Goal: Communication & Community: Answer question/provide support

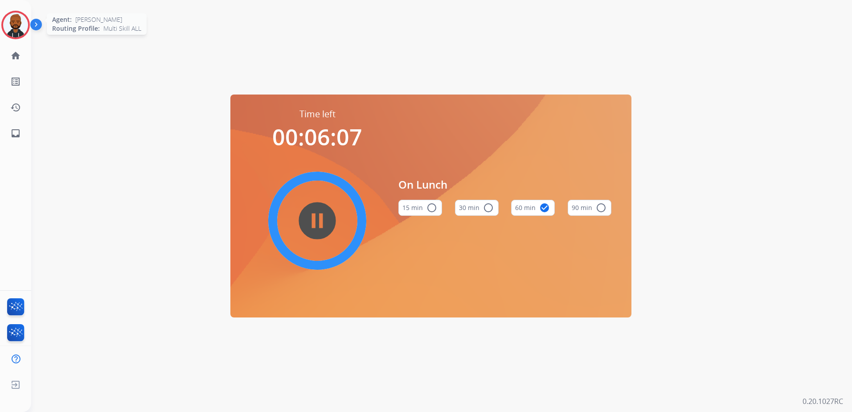
click at [19, 28] on img at bounding box center [15, 24] width 25 height 25
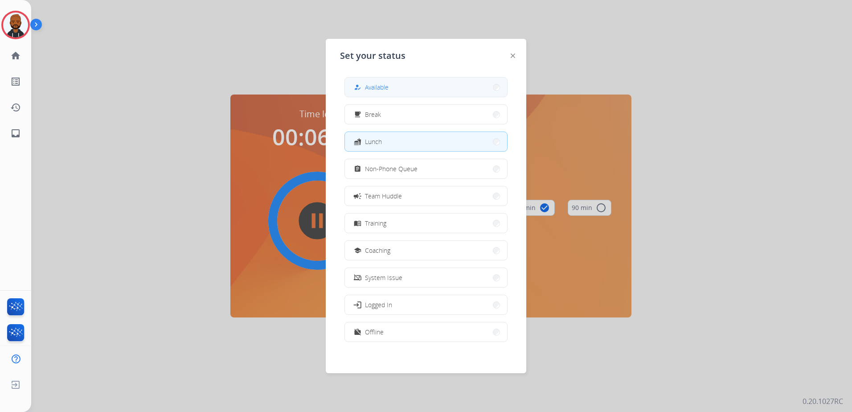
click at [393, 94] on button "how_to_reg Available" at bounding box center [426, 87] width 162 height 19
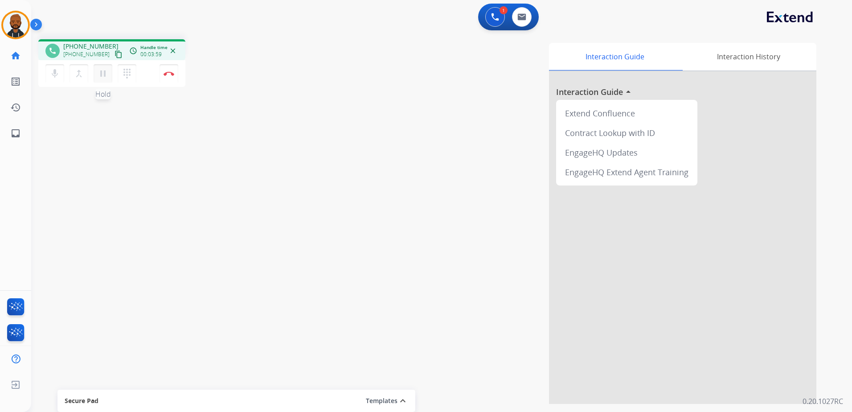
click at [98, 71] on mat-icon "pause" at bounding box center [103, 73] width 11 height 11
click at [106, 74] on mat-icon "play_arrow" at bounding box center [103, 73] width 11 height 11
click at [101, 73] on mat-icon "pause" at bounding box center [103, 73] width 11 height 11
click at [123, 73] on mat-icon "dialpad" at bounding box center [127, 73] width 11 height 11
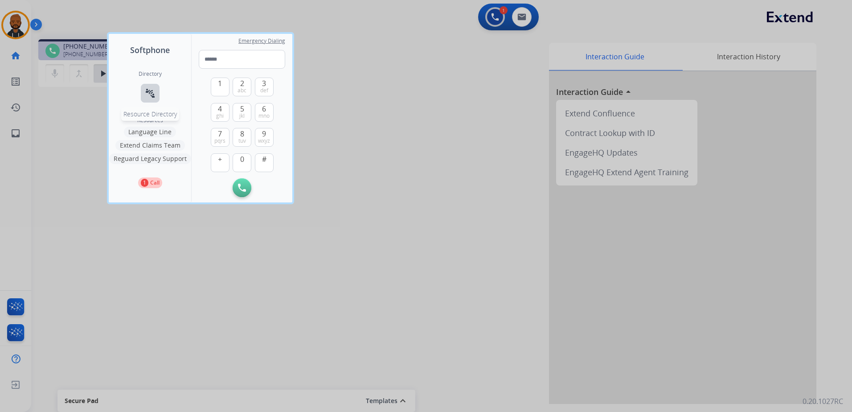
click at [151, 95] on mat-icon "connect_without_contact" at bounding box center [150, 93] width 11 height 11
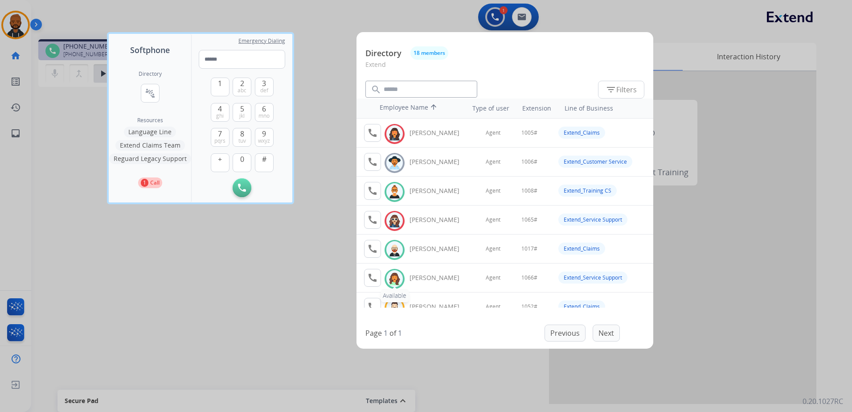
click at [397, 277] on img at bounding box center [394, 279] width 13 height 14
click at [375, 276] on mat-icon "call" at bounding box center [372, 277] width 11 height 11
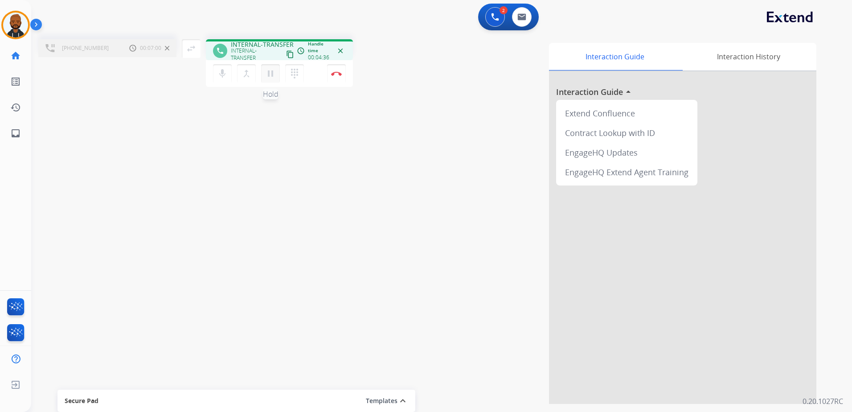
click at [272, 73] on mat-icon "pause" at bounding box center [270, 73] width 11 height 11
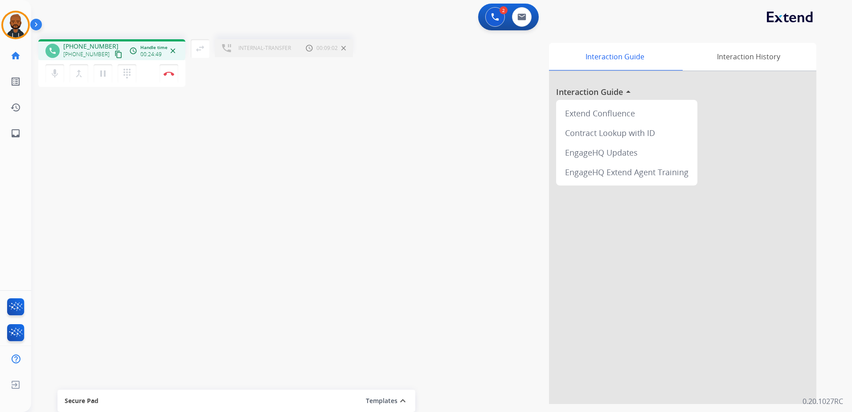
click at [271, 50] on span "INTERNAL-TRANSFER" at bounding box center [264, 48] width 53 height 7
click at [104, 73] on mat-icon "pause" at bounding box center [103, 73] width 11 height 11
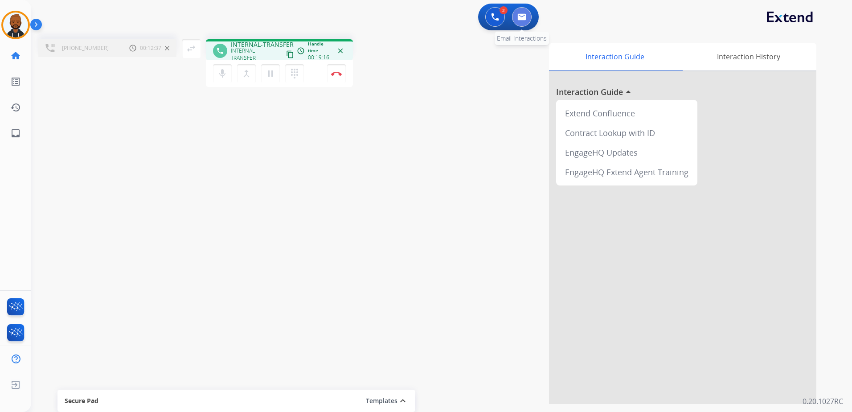
click at [516, 19] on button at bounding box center [522, 17] width 20 height 20
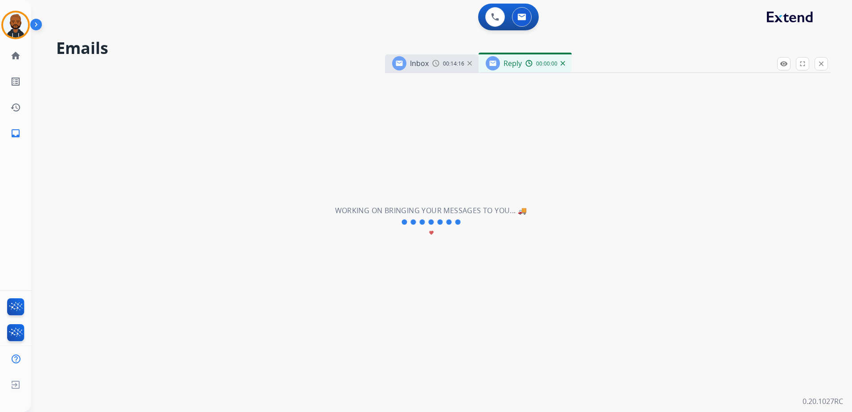
select select "**********"
click at [497, 18] on img at bounding box center [495, 17] width 8 height 8
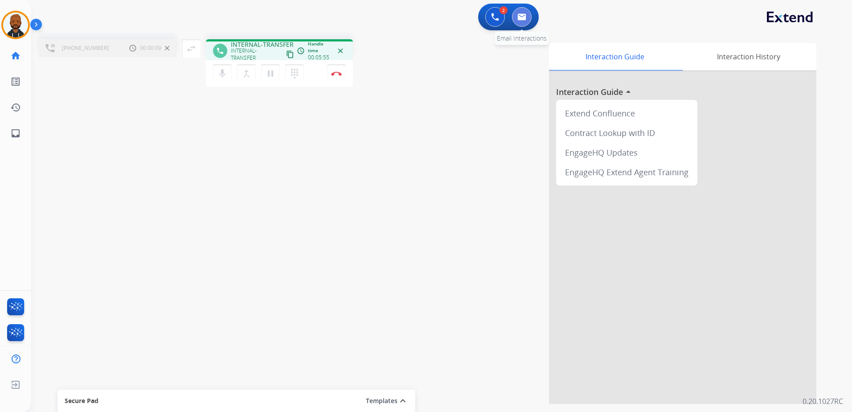
click at [526, 19] on img at bounding box center [521, 16] width 9 height 7
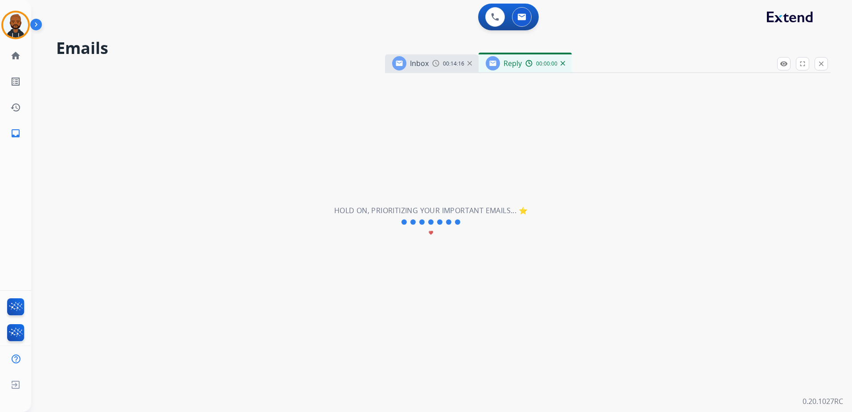
select select "**********"
click at [675, 241] on div "**********" at bounding box center [430, 221] width 799 height 379
click at [661, 245] on div "**********" at bounding box center [430, 221] width 799 height 379
click at [659, 245] on div "**********" at bounding box center [430, 221] width 799 height 379
click at [502, 13] on div "2" at bounding box center [503, 10] width 8 height 8
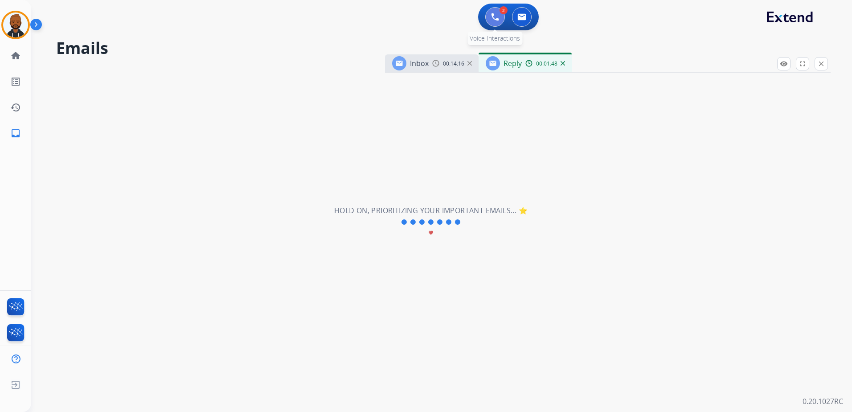
click at [495, 18] on img at bounding box center [495, 17] width 8 height 8
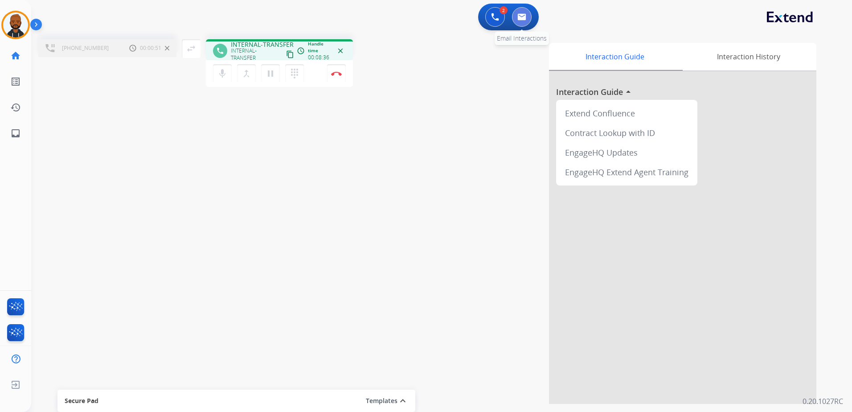
click at [519, 19] on img at bounding box center [521, 16] width 9 height 7
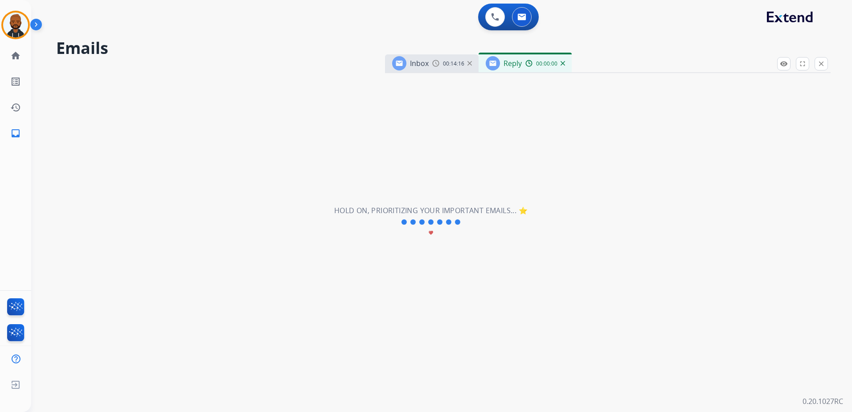
select select "**********"
click at [562, 65] on div "00:00:01" at bounding box center [544, 63] width 39 height 8
click at [563, 62] on img at bounding box center [562, 63] width 4 height 4
click at [470, 63] on img at bounding box center [469, 63] width 4 height 4
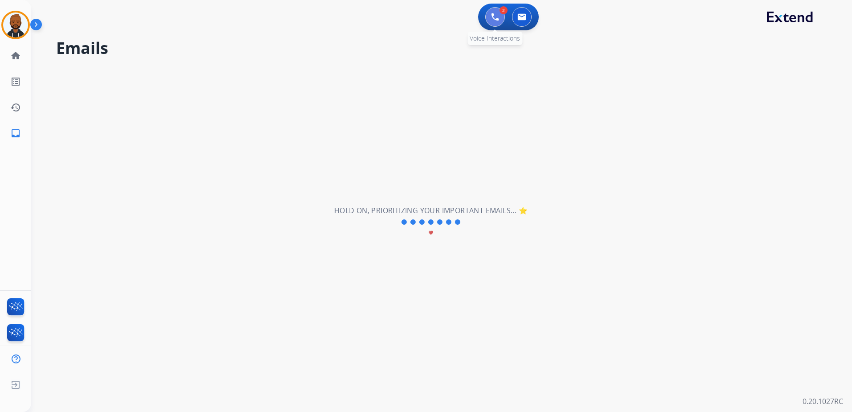
click at [498, 23] on button at bounding box center [495, 17] width 20 height 20
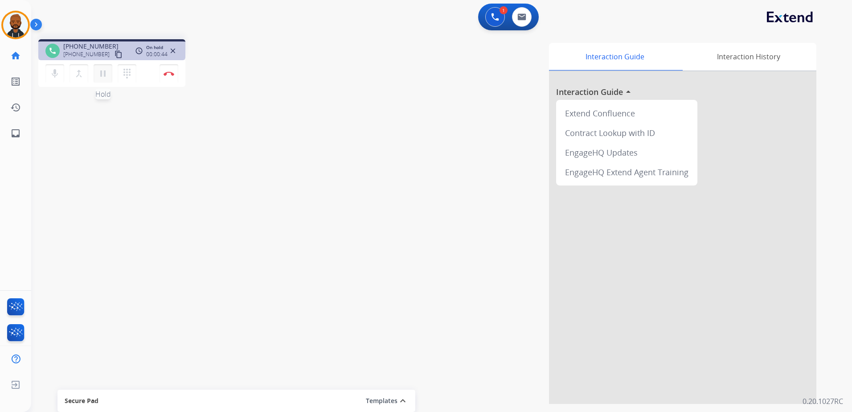
click at [106, 77] on mat-icon "pause" at bounding box center [103, 73] width 11 height 11
click at [103, 75] on mat-icon "play_arrow" at bounding box center [103, 73] width 11 height 11
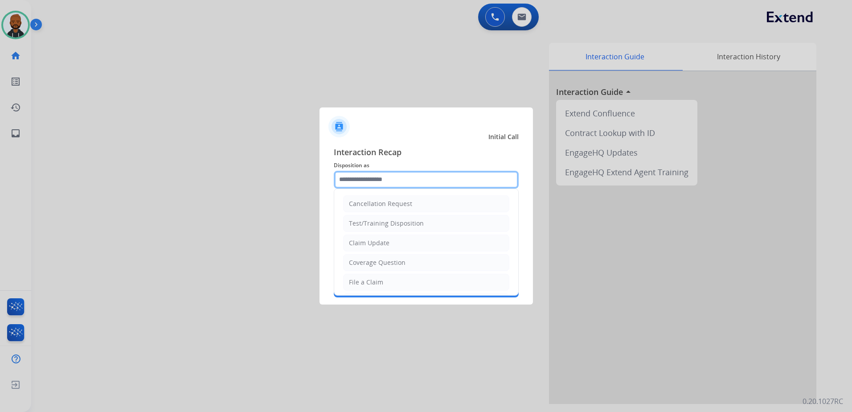
click at [384, 184] on input "text" at bounding box center [426, 180] width 185 height 18
click at [12, 29] on div at bounding box center [426, 206] width 852 height 412
click at [385, 188] on div "Cancellation Request Test/Training Disposition Claim Update Coverage Question F…" at bounding box center [426, 180] width 185 height 18
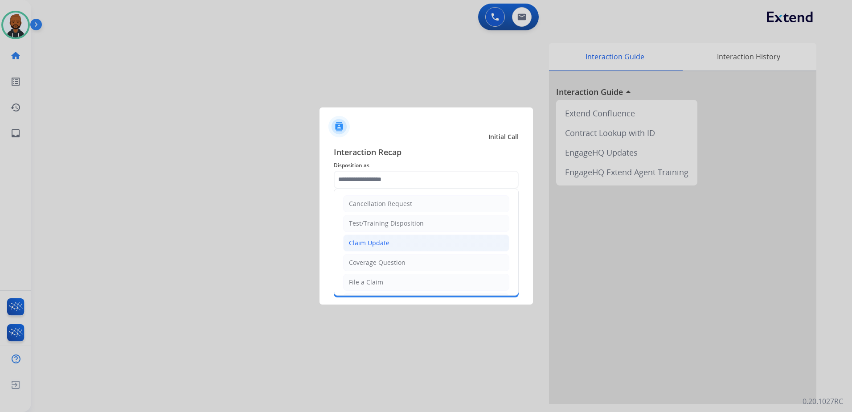
click at [389, 246] on li "Claim Update" at bounding box center [426, 242] width 166 height 17
type input "**********"
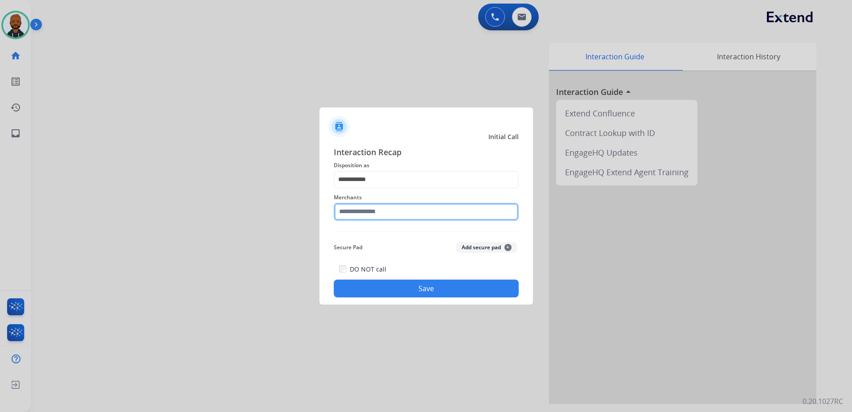
click at [371, 216] on input "text" at bounding box center [426, 212] width 185 height 18
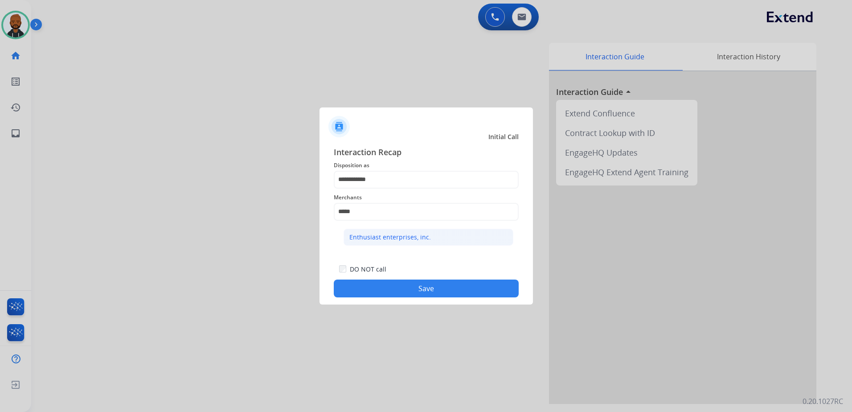
click at [416, 237] on div "Enthusiast enterprises, inc." at bounding box center [390, 237] width 82 height 9
type input "**********"
click at [426, 277] on div "DO NOT call Save" at bounding box center [426, 280] width 185 height 34
click at [432, 283] on button "Save" at bounding box center [426, 288] width 185 height 18
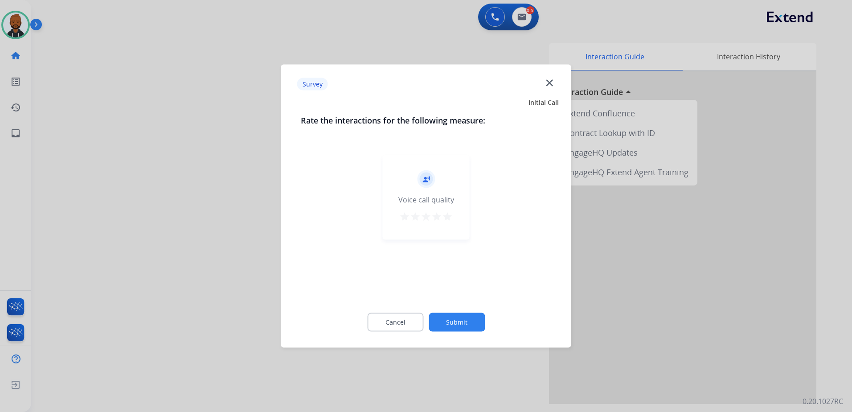
drag, startPoint x: 452, startPoint y: 204, endPoint x: 452, endPoint y: 209, distance: 4.9
click at [452, 209] on div "record_voice_over Voice call quality star star star star star" at bounding box center [426, 197] width 87 height 85
drag, startPoint x: 452, startPoint y: 209, endPoint x: 450, endPoint y: 216, distance: 6.9
click at [450, 216] on mat-icon "star" at bounding box center [447, 216] width 11 height 11
click at [465, 321] on button "Submit" at bounding box center [456, 322] width 56 height 19
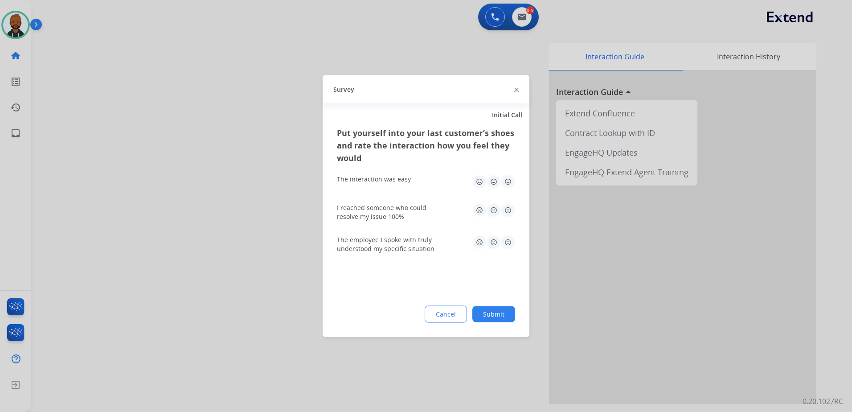
click at [507, 182] on img at bounding box center [508, 182] width 14 height 14
drag, startPoint x: 509, startPoint y: 200, endPoint x: 512, endPoint y: 211, distance: 10.7
click at [509, 202] on div "I reached someone who could resolve my issue 100%" at bounding box center [426, 212] width 178 height 32
click at [511, 213] on img at bounding box center [508, 210] width 14 height 14
click at [507, 242] on img at bounding box center [508, 242] width 14 height 14
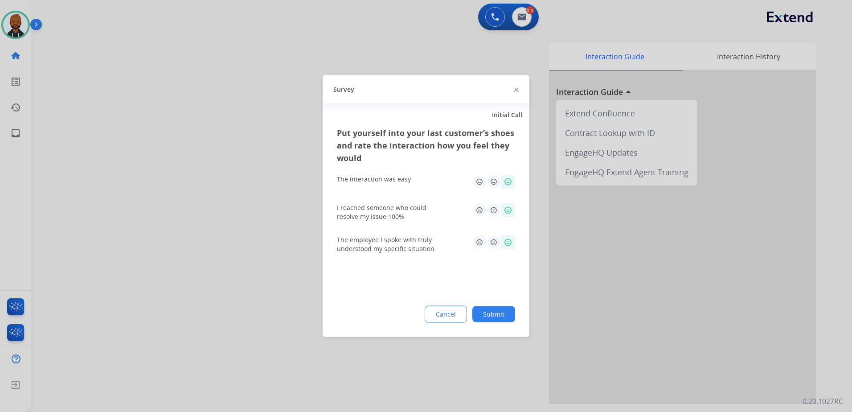
click at [504, 306] on div "Put yourself into your last customer’s shoes and rate the interaction how you f…" at bounding box center [425, 231] width 207 height 210
click at [505, 315] on button "Submit" at bounding box center [493, 314] width 43 height 16
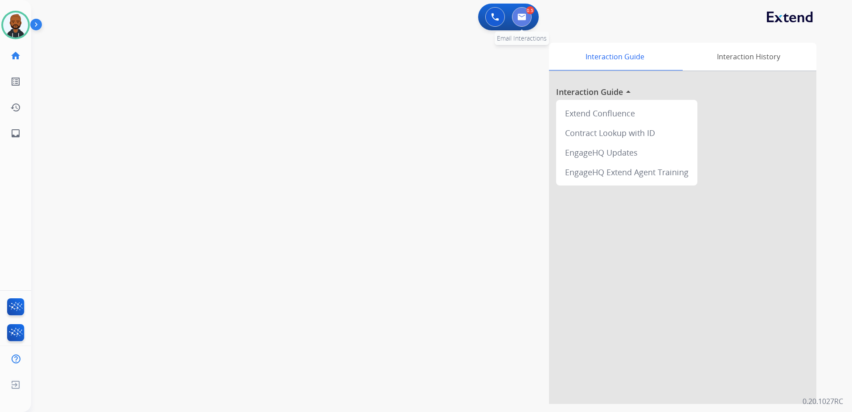
click at [524, 11] on button at bounding box center [522, 17] width 20 height 20
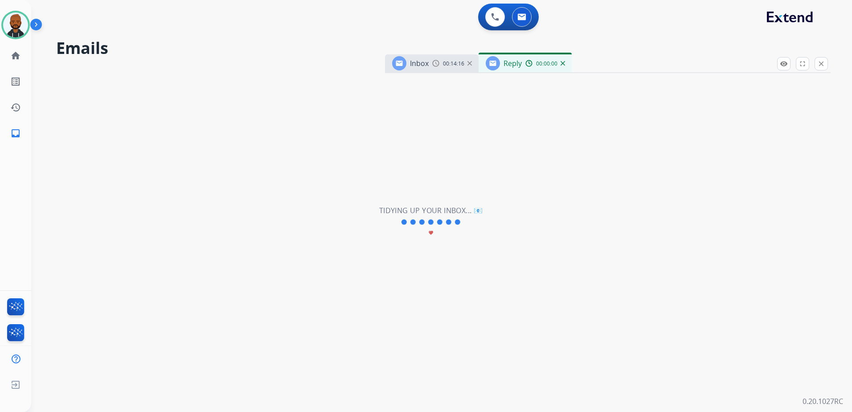
select select "**********"
drag, startPoint x: 5, startPoint y: 27, endPoint x: 14, endPoint y: 29, distance: 9.6
click at [6, 28] on img at bounding box center [15, 24] width 25 height 25
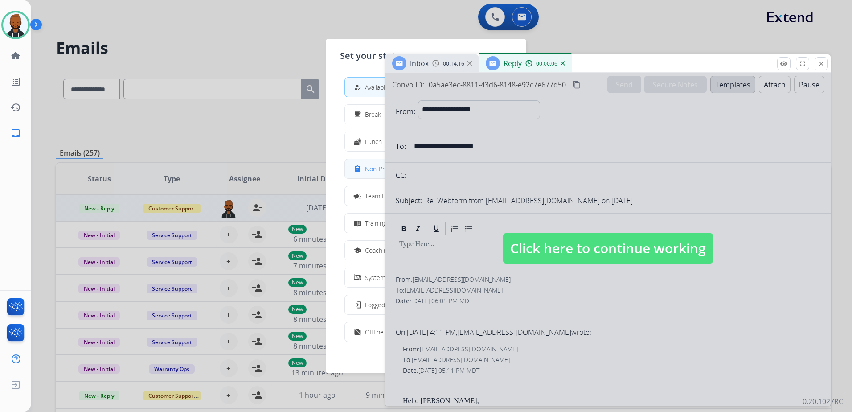
click at [362, 164] on div "assignment" at bounding box center [358, 168] width 13 height 11
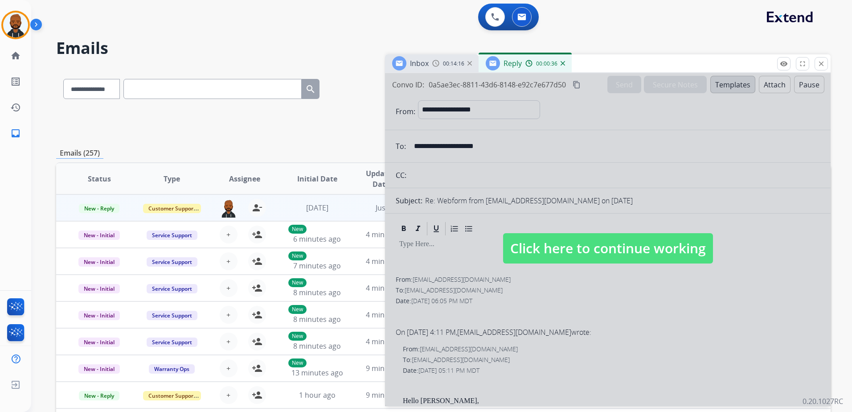
click at [593, 242] on span "Click here to continue working" at bounding box center [608, 248] width 210 height 30
select select
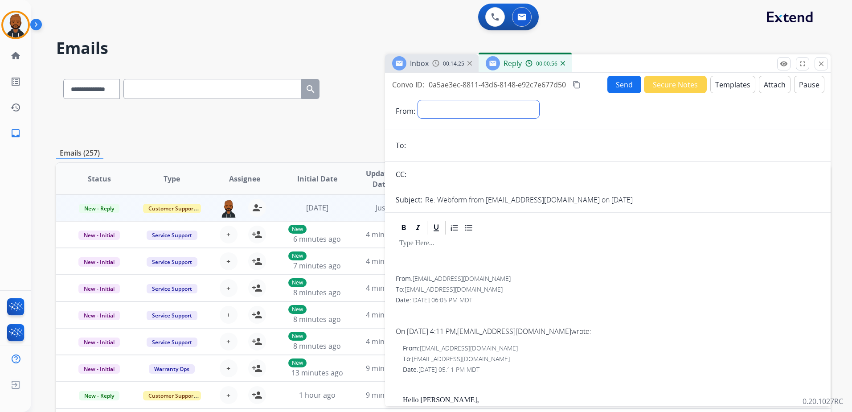
click at [444, 103] on select "**********" at bounding box center [478, 109] width 121 height 18
select select "**********"
click at [418, 100] on select "**********" at bounding box center [478, 109] width 121 height 18
click at [0, 22] on html "**********" at bounding box center [426, 206] width 852 height 412
click at [16, 27] on img at bounding box center [15, 24] width 25 height 25
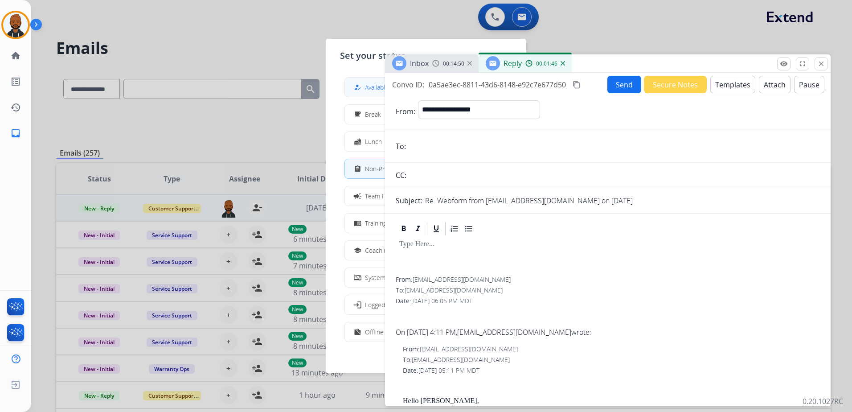
click at [364, 91] on div "how_to_reg" at bounding box center [358, 87] width 13 height 11
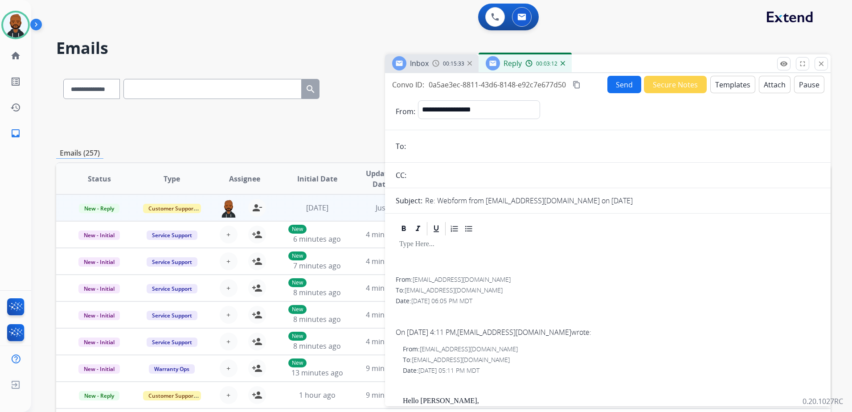
click at [446, 66] on span "00:15:33" at bounding box center [453, 63] width 21 height 7
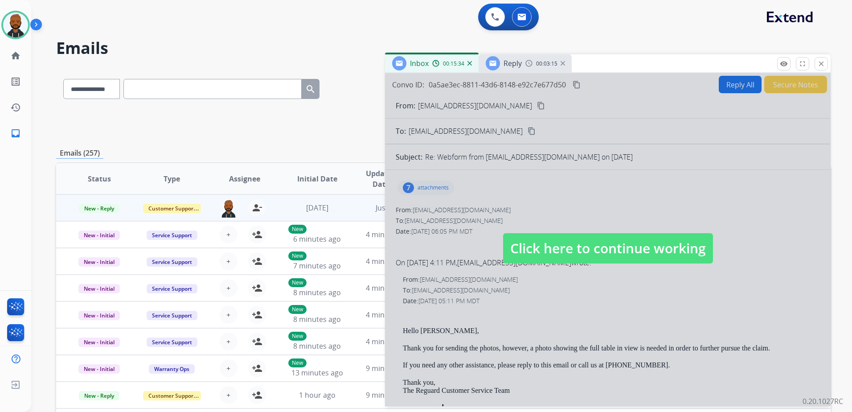
click at [553, 254] on span "Click here to continue working" at bounding box center [608, 248] width 210 height 30
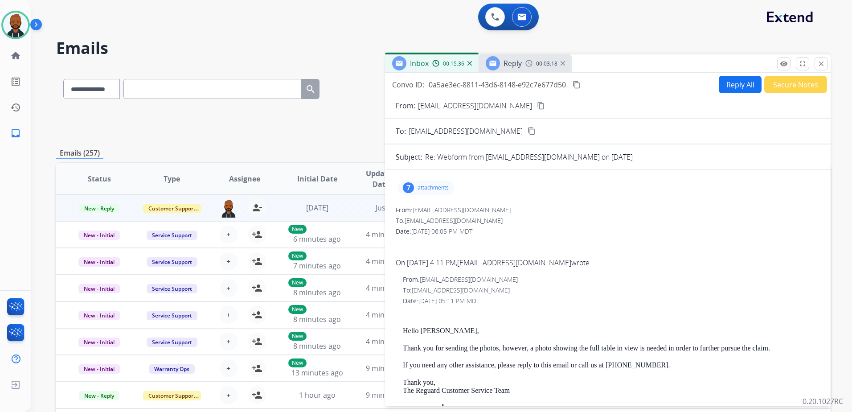
click at [537, 106] on mat-icon "content_copy" at bounding box center [541, 106] width 8 height 8
click at [772, 82] on button "Secure Notes" at bounding box center [795, 84] width 63 height 17
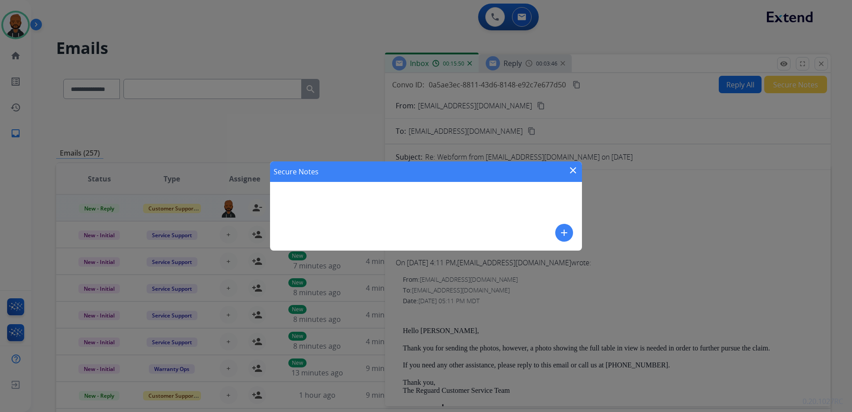
click at [570, 171] on mat-icon "close" at bounding box center [572, 170] width 11 height 11
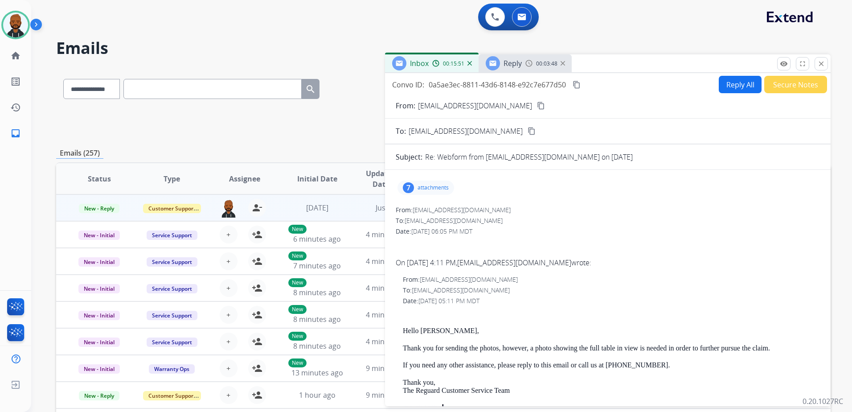
click at [562, 66] on div "00:03:48" at bounding box center [544, 63] width 39 height 8
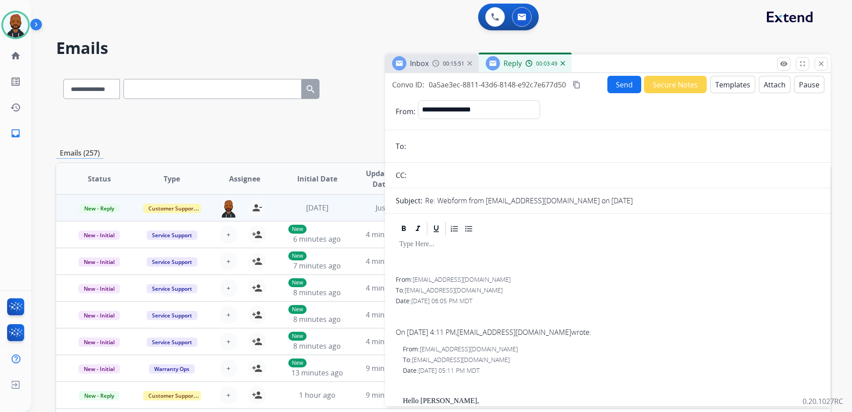
click at [562, 65] on div "00:03:49" at bounding box center [544, 63] width 39 height 8
click at [561, 63] on img at bounding box center [562, 63] width 4 height 4
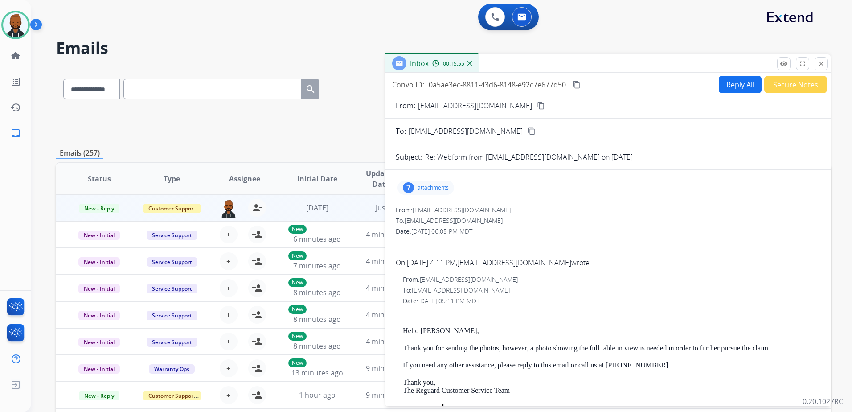
click at [794, 83] on button "Secure Notes" at bounding box center [795, 84] width 63 height 17
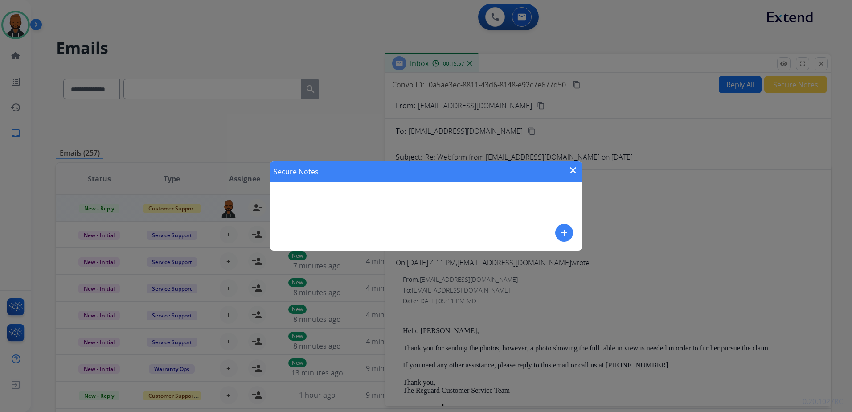
click at [561, 234] on mat-icon "add" at bounding box center [564, 232] width 11 height 11
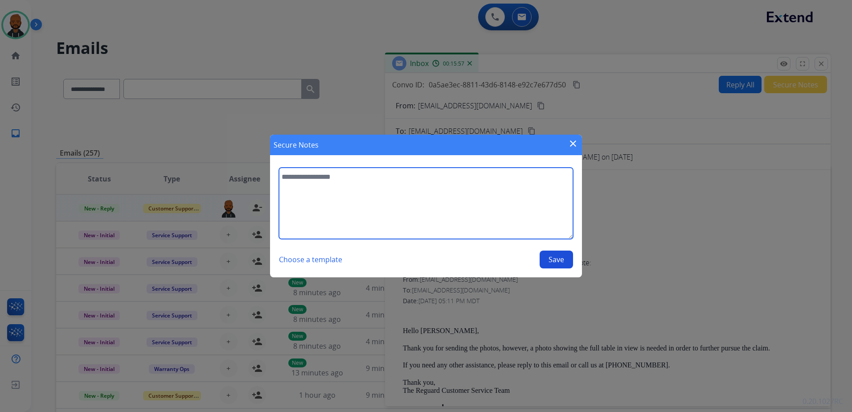
click at [481, 216] on textarea at bounding box center [426, 202] width 294 height 71
type textarea "**********"
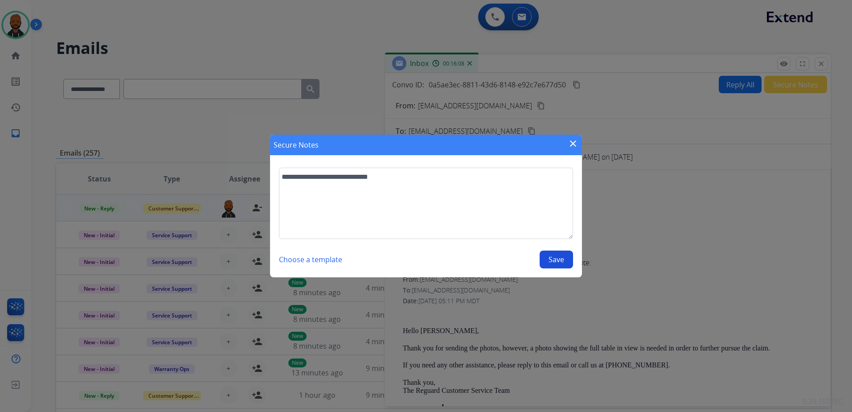
click at [551, 262] on button "Save" at bounding box center [555, 259] width 33 height 18
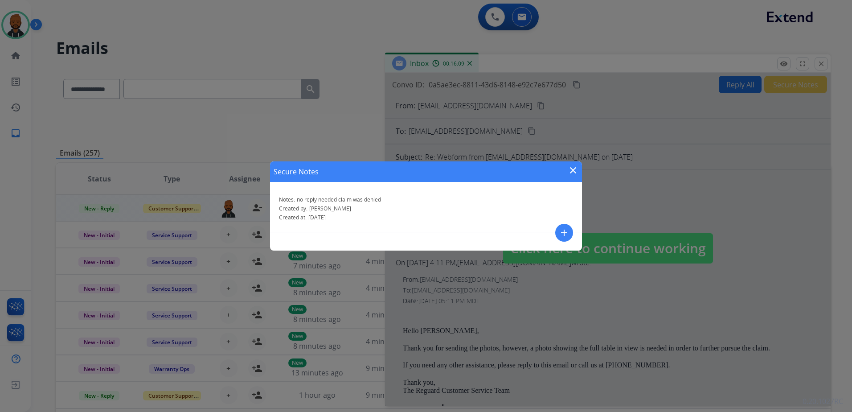
click at [571, 172] on mat-icon "close" at bounding box center [572, 170] width 11 height 11
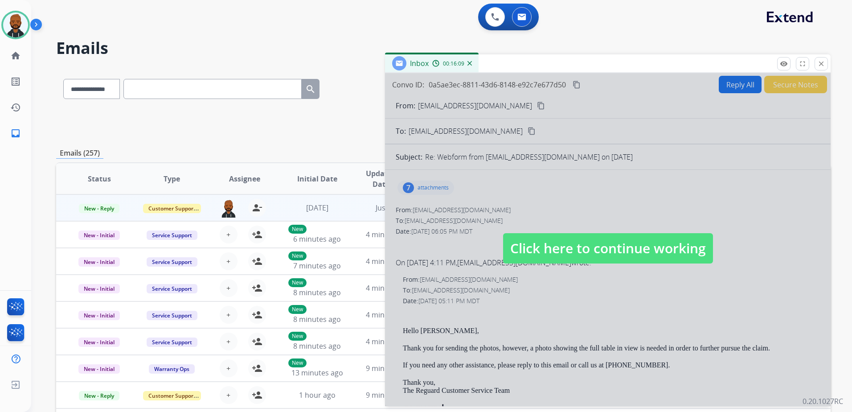
click at [653, 259] on span "Click here to continue working" at bounding box center [608, 248] width 210 height 30
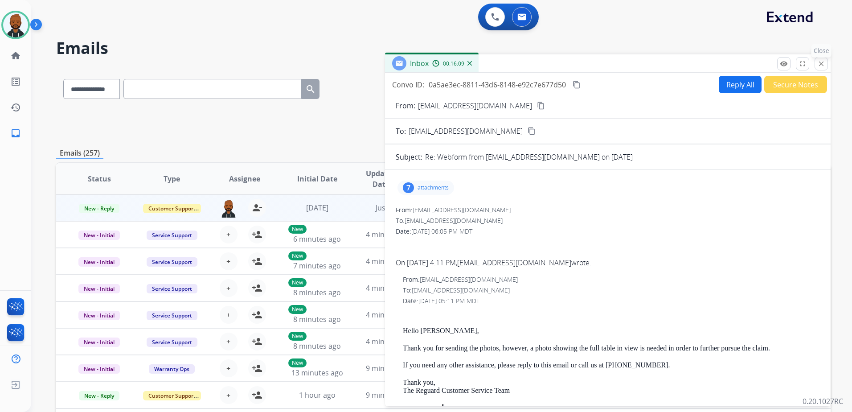
click at [817, 63] on mat-icon "close" at bounding box center [821, 64] width 8 height 8
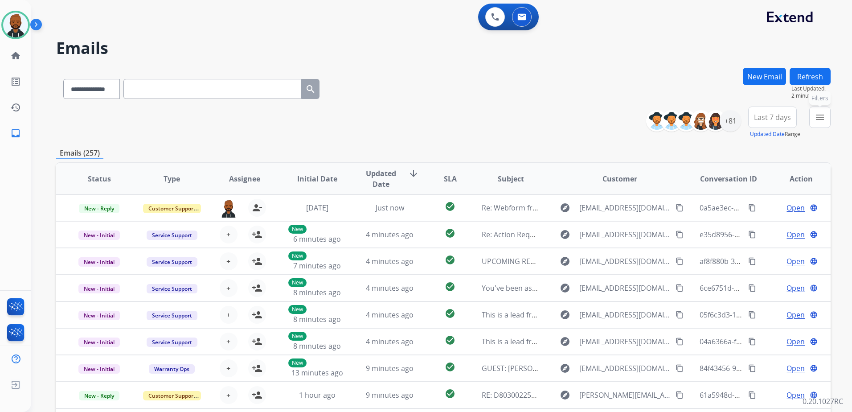
click at [812, 117] on button "menu Filters" at bounding box center [819, 116] width 21 height 21
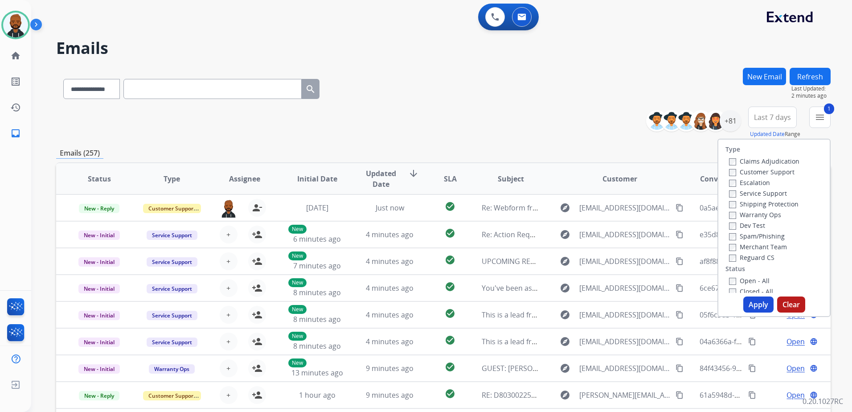
click at [753, 302] on button "Apply" at bounding box center [758, 304] width 30 height 16
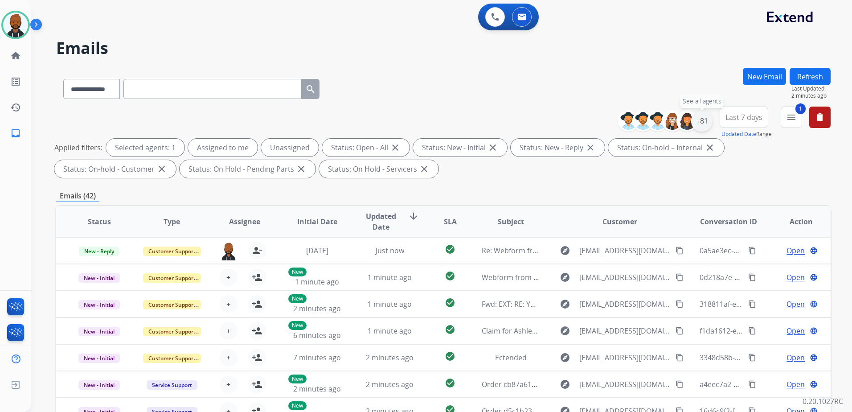
click at [702, 120] on div "+81" at bounding box center [701, 120] width 21 height 21
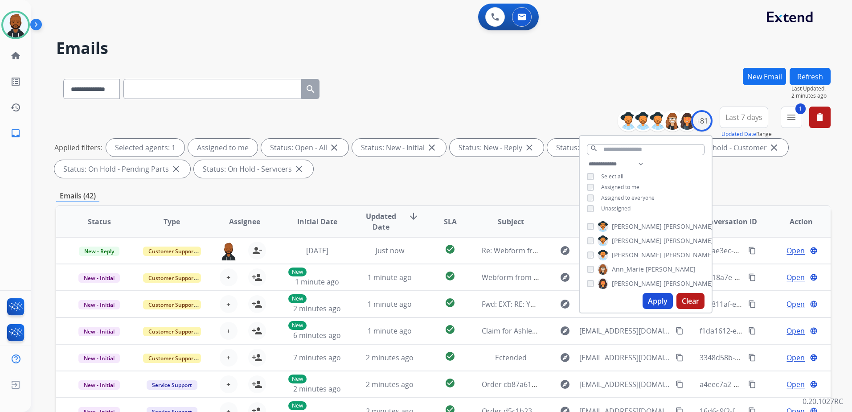
click at [669, 302] on button "Apply" at bounding box center [657, 301] width 30 height 16
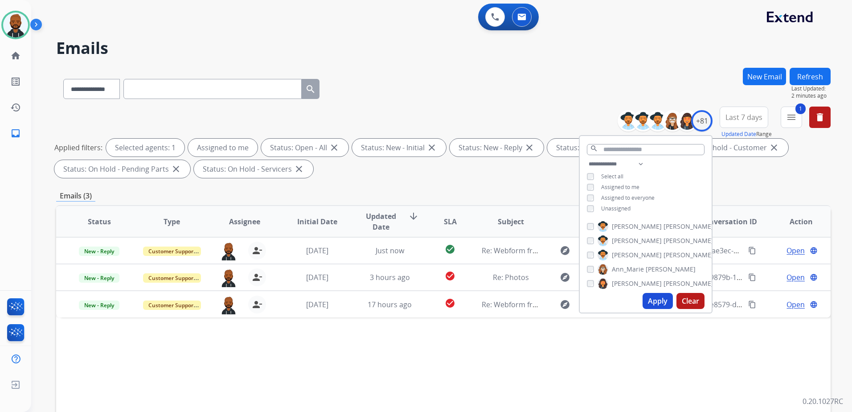
click at [435, 155] on div "Status: New - Initial close" at bounding box center [399, 148] width 94 height 18
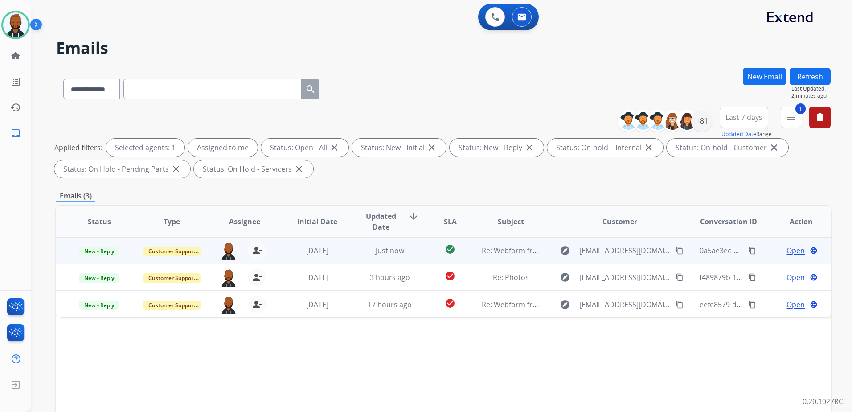
click at [797, 251] on span "Open" at bounding box center [795, 250] width 18 height 11
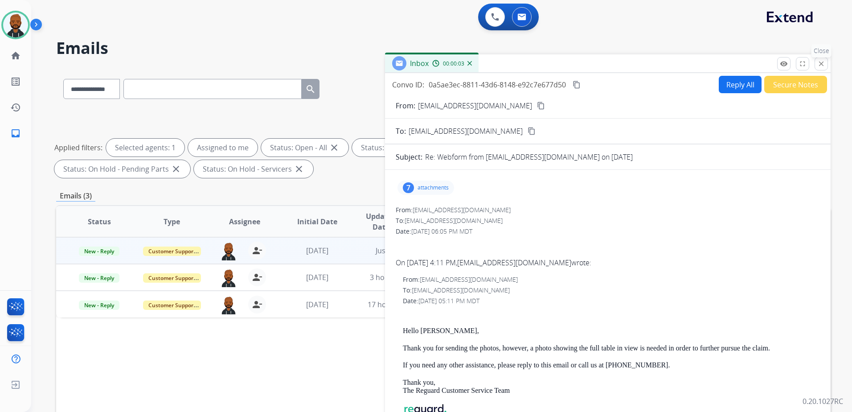
click at [817, 66] on mat-icon "close" at bounding box center [821, 64] width 8 height 8
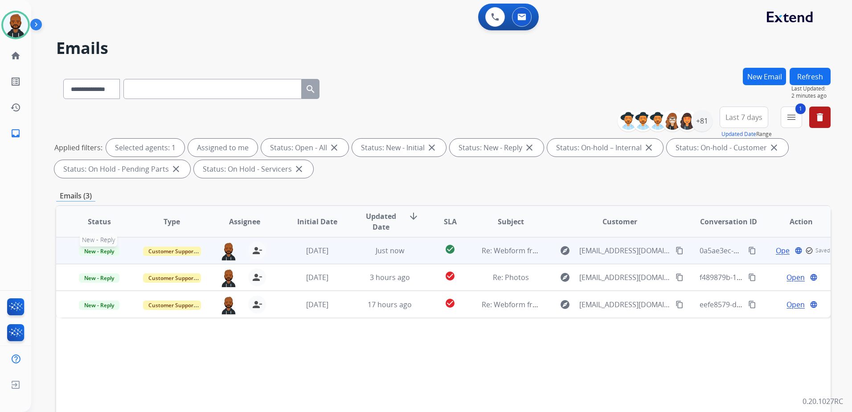
click at [106, 253] on span "New - Reply" at bounding box center [99, 250] width 41 height 9
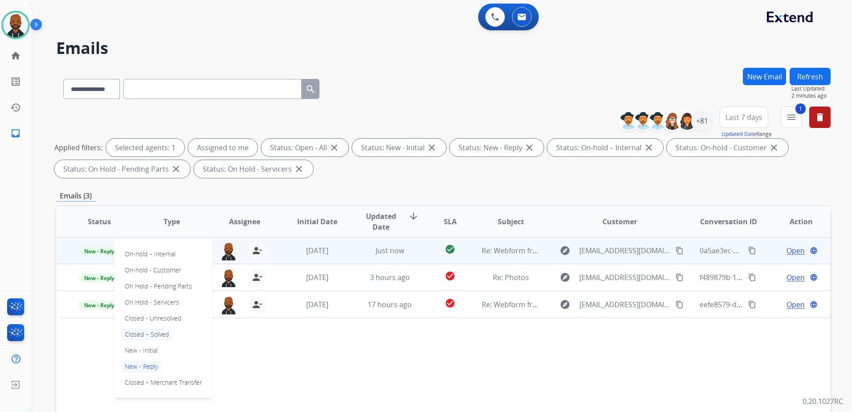
click at [156, 332] on p "Closed – Solved" at bounding box center [146, 334] width 51 height 12
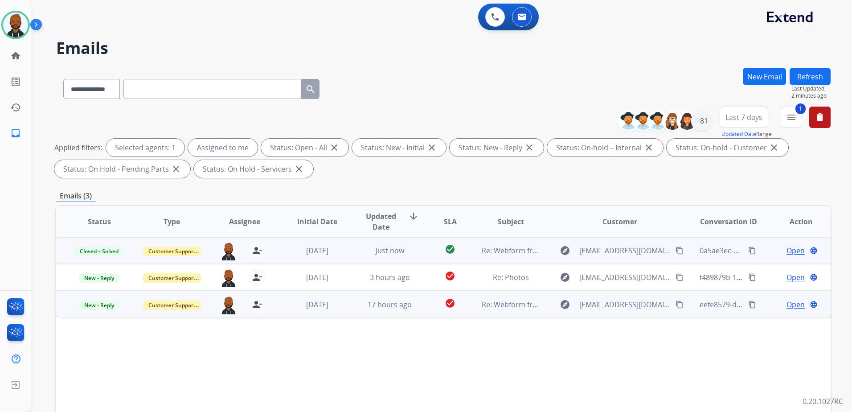
click at [786, 304] on span "Open" at bounding box center [795, 304] width 18 height 11
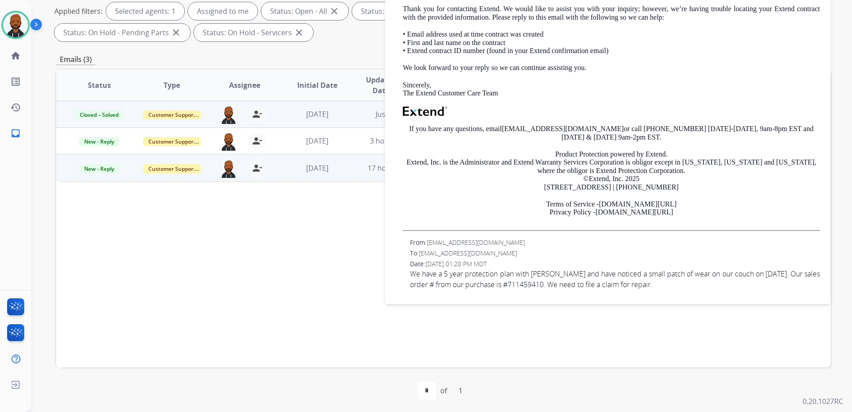
scroll to position [138, 0]
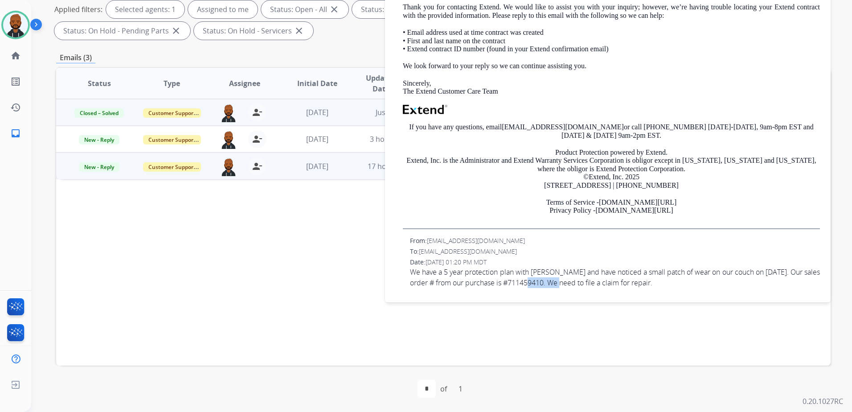
drag, startPoint x: 529, startPoint y: 283, endPoint x: 562, endPoint y: 283, distance: 33.0
click at [562, 283] on span "We have a 5 year protection plan with [PERSON_NAME] and have noticed a small pa…" at bounding box center [615, 276] width 410 height 21
drag, startPoint x: 562, startPoint y: 283, endPoint x: 555, endPoint y: 284, distance: 6.3
drag, startPoint x: 555, startPoint y: 284, endPoint x: 598, endPoint y: 151, distance: 139.0
click at [597, 146] on div "Hi, Thank you for contacting Extend. We would like to assist you with your inqu…" at bounding box center [611, 107] width 417 height 243
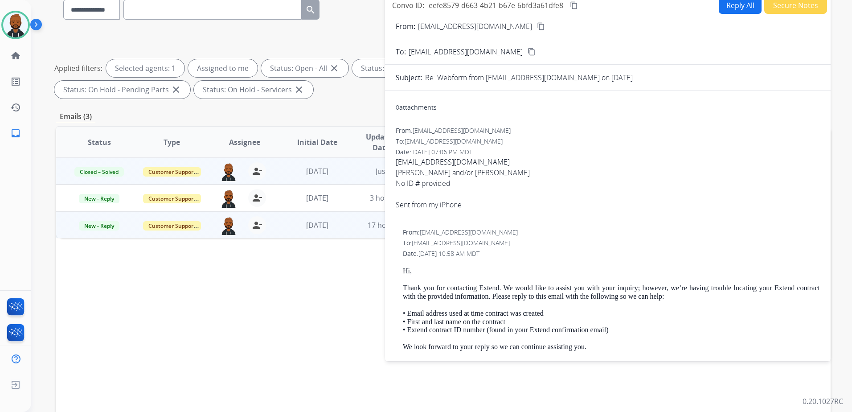
scroll to position [0, 0]
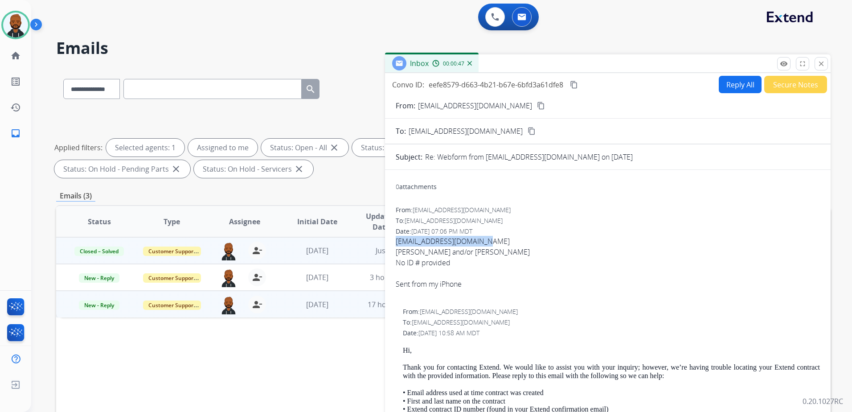
drag, startPoint x: 480, startPoint y: 243, endPoint x: 396, endPoint y: 241, distance: 83.8
click at [396, 241] on span "[EMAIL_ADDRESS][DOMAIN_NAME] [PERSON_NAME] and/or [PERSON_NAME] No ID # provide…" at bounding box center [608, 268] width 424 height 64
copy span "[EMAIL_ADDRESS][DOMAIN_NAME]"
click at [740, 86] on button "Reply All" at bounding box center [739, 84] width 43 height 17
select select "**********"
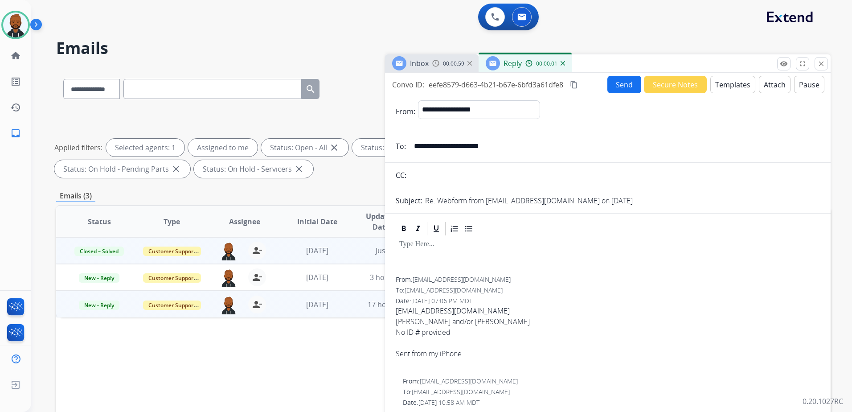
click at [717, 91] on button "Templates" at bounding box center [732, 84] width 45 height 17
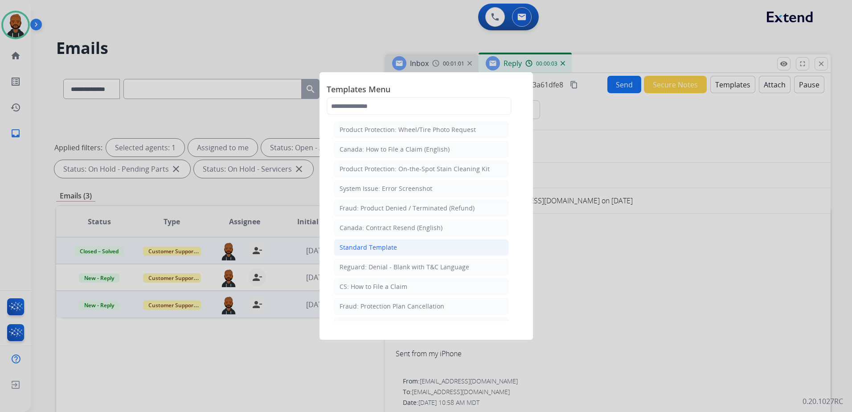
click at [403, 248] on li "Standard Template" at bounding box center [421, 247] width 175 height 17
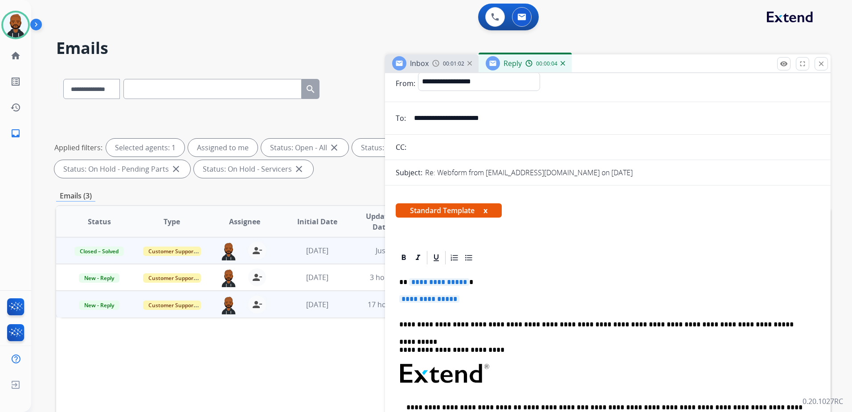
scroll to position [89, 0]
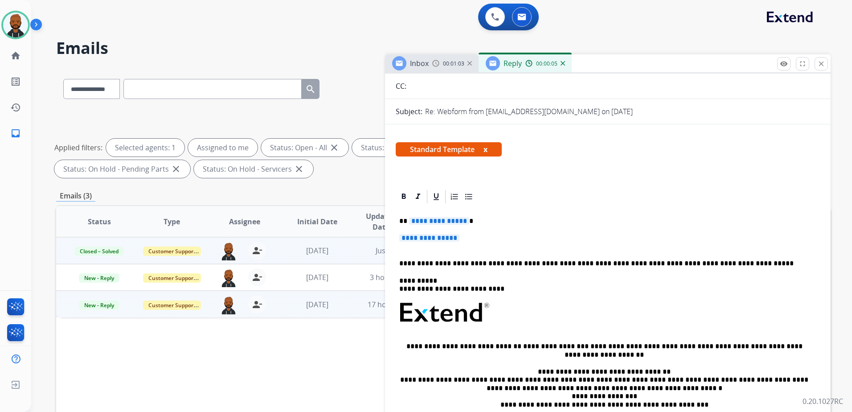
click at [463, 224] on span "**********" at bounding box center [439, 221] width 60 height 8
click at [449, 238] on span "**********" at bounding box center [429, 238] width 60 height 8
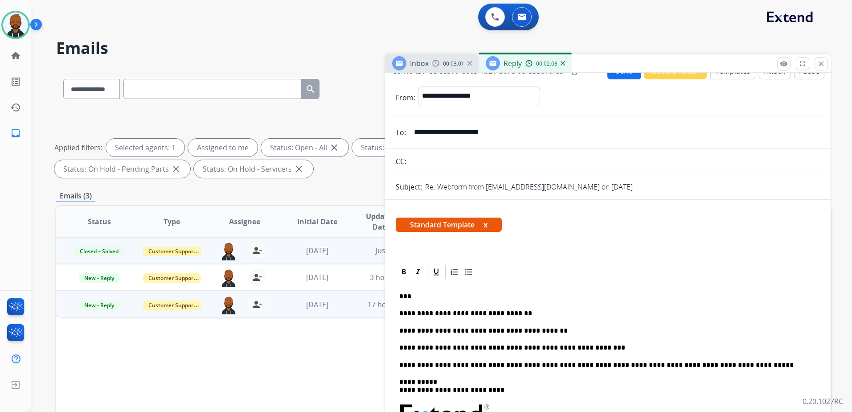
scroll to position [0, 0]
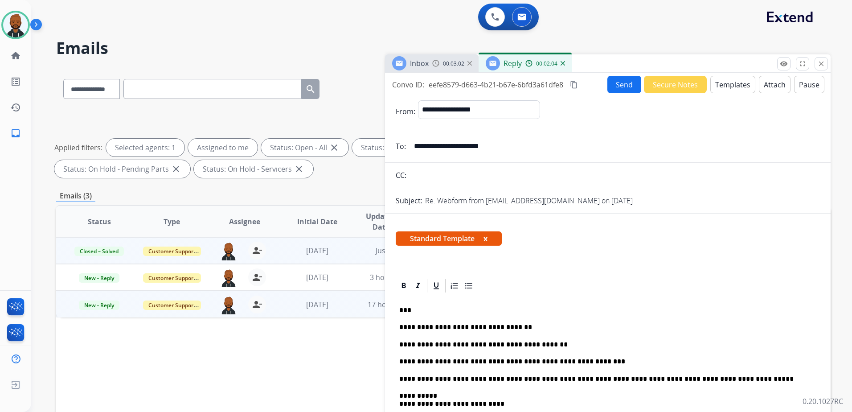
click at [612, 89] on button "Send" at bounding box center [624, 84] width 34 height 17
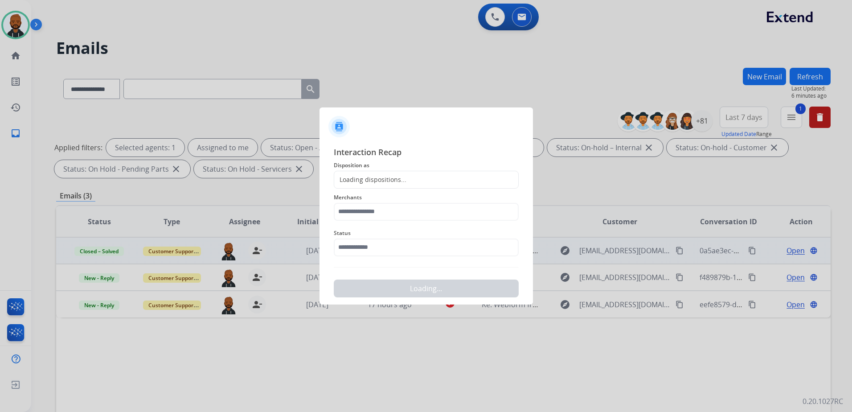
click at [381, 182] on div "Loading dispositions..." at bounding box center [370, 179] width 72 height 9
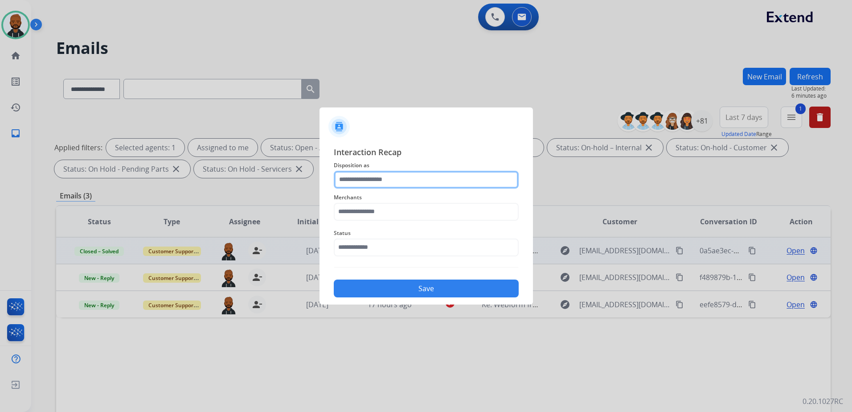
click at [385, 180] on input "text" at bounding box center [426, 180] width 185 height 18
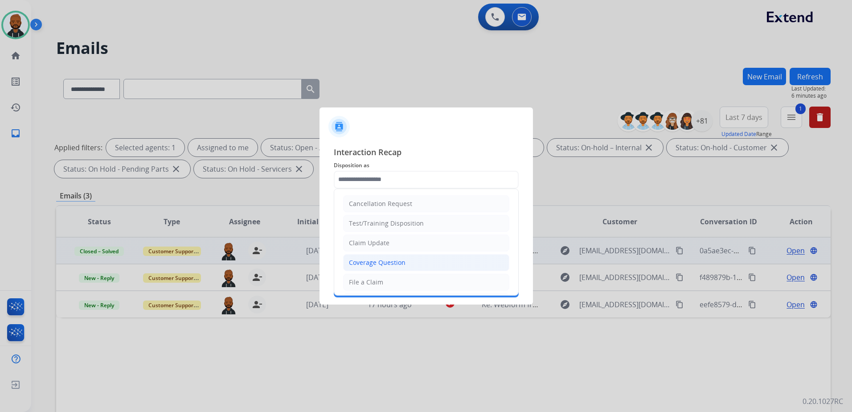
click at [376, 259] on div "Coverage Question" at bounding box center [377, 262] width 57 height 9
type input "**********"
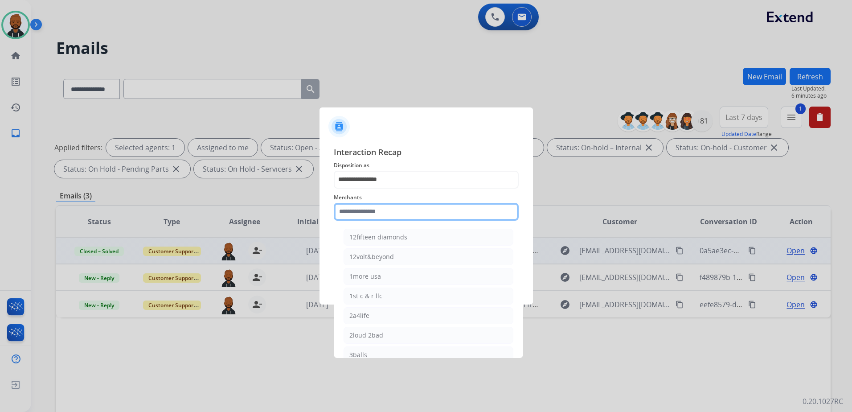
click at [398, 217] on input "text" at bounding box center [426, 212] width 185 height 18
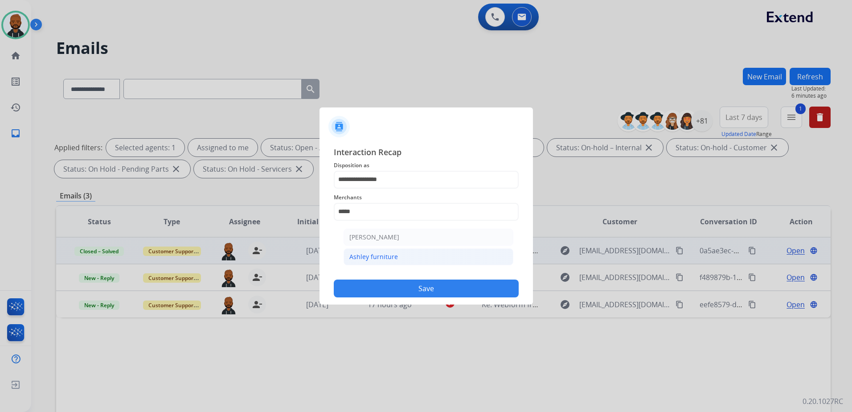
click at [408, 254] on li "Ashley furniture" at bounding box center [428, 256] width 170 height 17
type input "**********"
click at [401, 249] on input "text" at bounding box center [426, 247] width 185 height 18
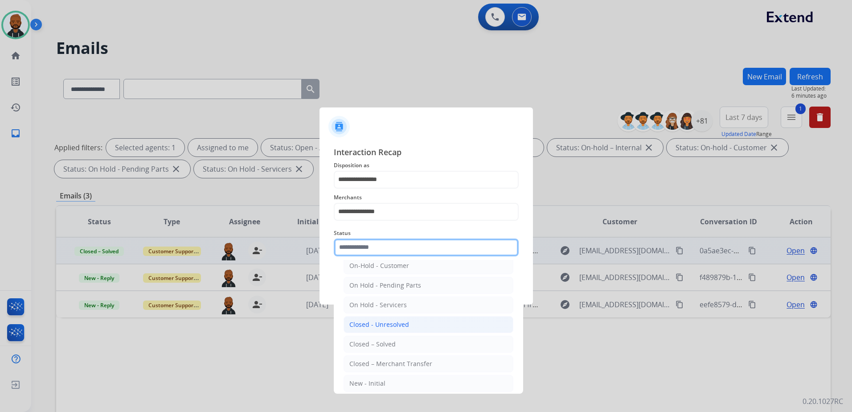
scroll to position [53, 0]
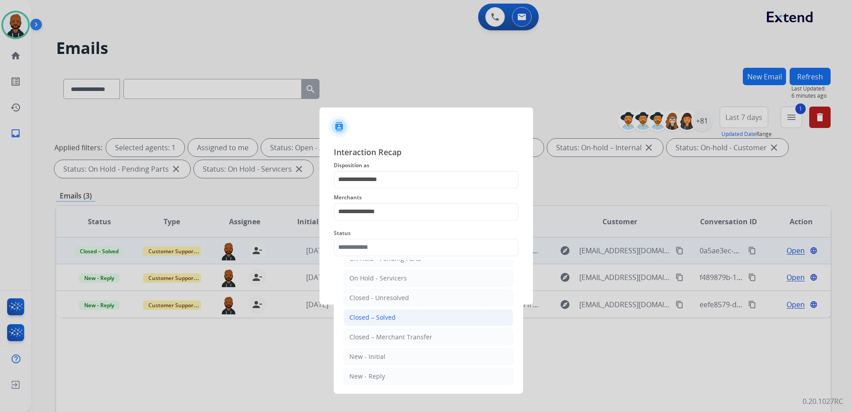
click at [392, 311] on li "Closed – Solved" at bounding box center [428, 317] width 170 height 17
type input "**********"
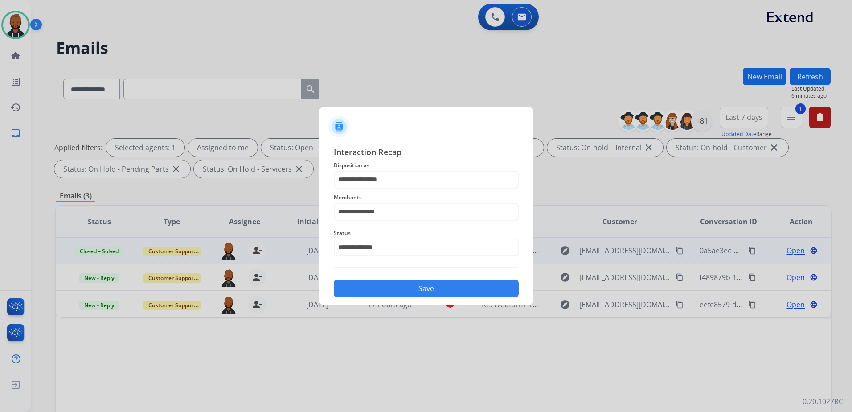
click at [399, 289] on button "Save" at bounding box center [426, 288] width 185 height 18
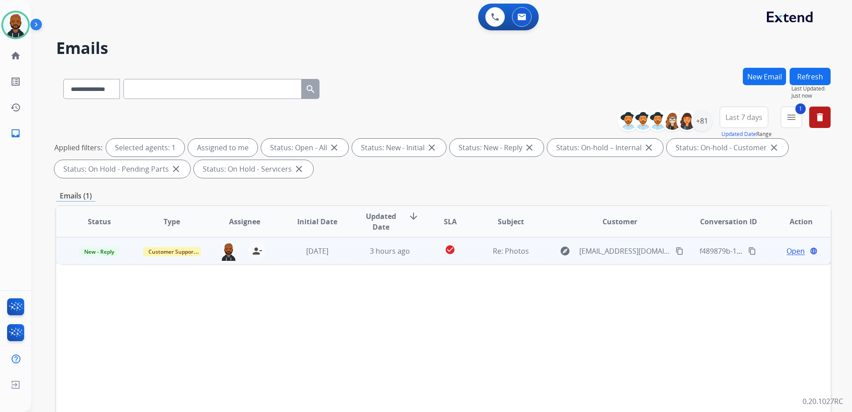
click at [786, 253] on span "Open" at bounding box center [795, 250] width 18 height 11
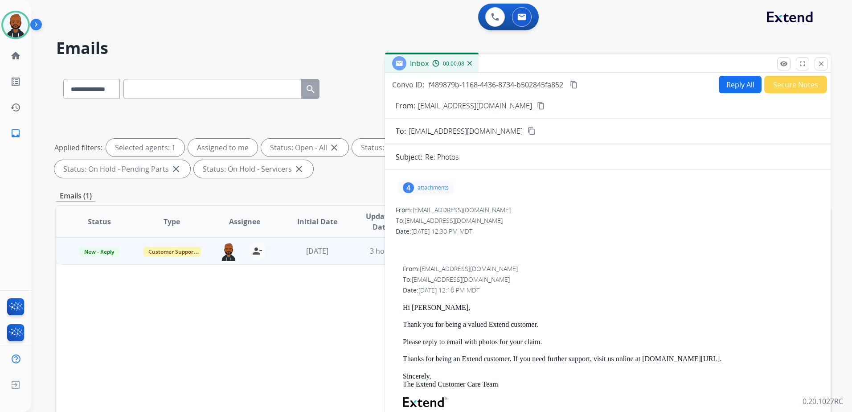
click at [440, 191] on div "4 attachments" at bounding box center [425, 187] width 57 height 14
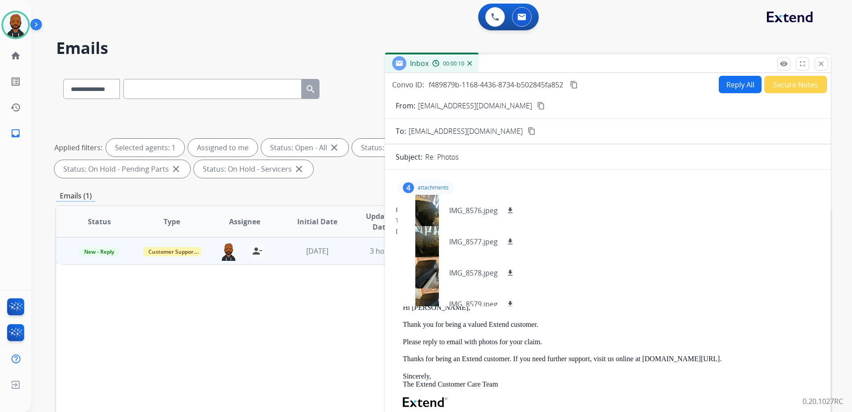
click at [537, 107] on mat-icon "content_copy" at bounding box center [541, 106] width 8 height 8
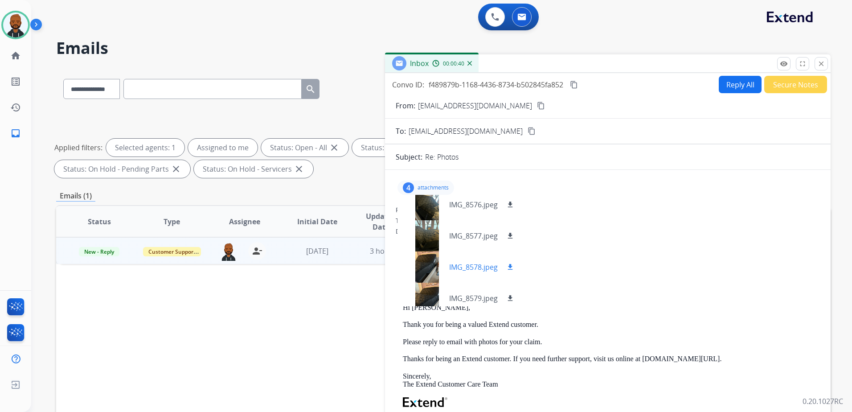
scroll to position [0, 0]
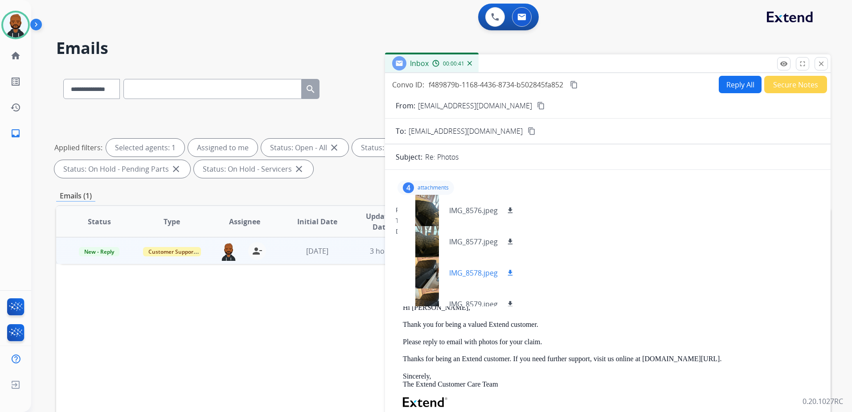
click at [511, 268] on button "download" at bounding box center [510, 272] width 11 height 11
click at [511, 212] on mat-icon "download" at bounding box center [510, 210] width 8 height 8
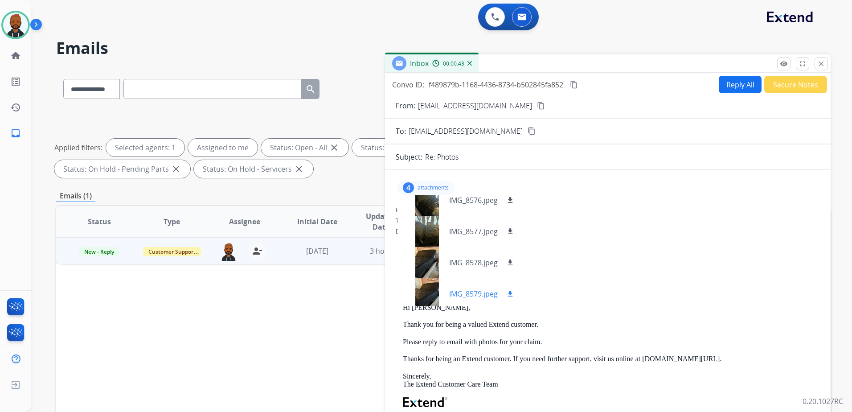
scroll to position [13, 0]
click at [510, 291] on mat-icon "download" at bounding box center [510, 290] width 8 height 8
click at [512, 229] on mat-icon "download" at bounding box center [510, 228] width 8 height 8
click at [583, 46] on h2 "Emails" at bounding box center [443, 48] width 774 height 18
click at [413, 189] on div "4" at bounding box center [408, 187] width 11 height 11
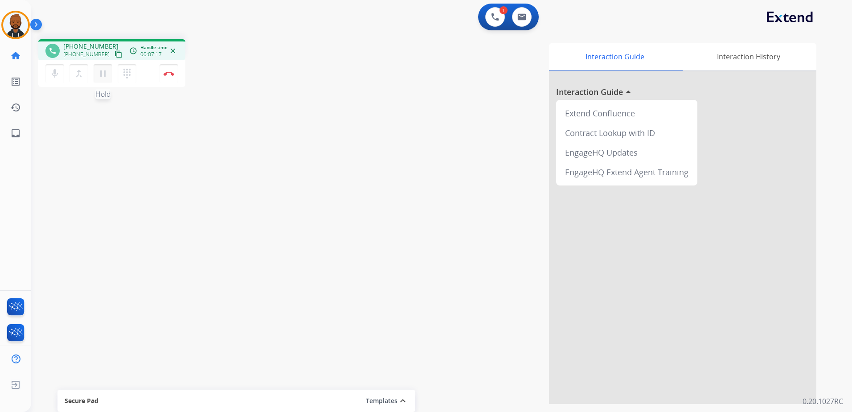
click at [104, 75] on mat-icon "pause" at bounding box center [103, 73] width 11 height 11
click at [95, 78] on button "play_arrow Hold" at bounding box center [103, 73] width 19 height 19
click at [165, 73] on img at bounding box center [168, 73] width 11 height 4
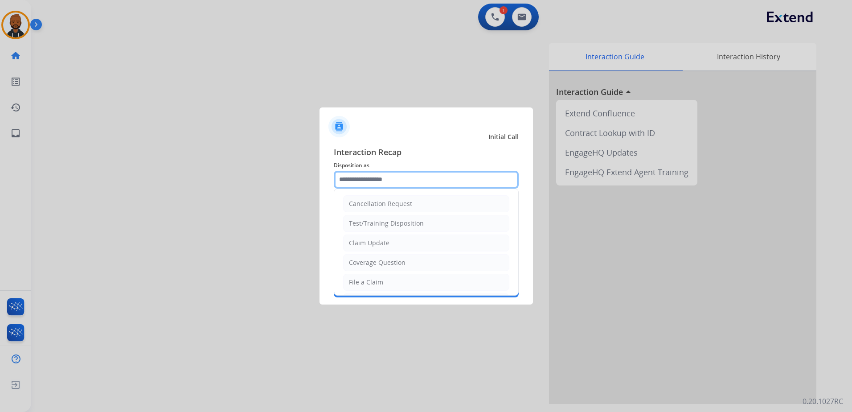
click at [418, 180] on input "text" at bounding box center [426, 180] width 185 height 18
drag, startPoint x: 388, startPoint y: 238, endPoint x: 387, endPoint y: 243, distance: 4.9
click at [388, 238] on div "Claim Update" at bounding box center [369, 242] width 41 height 9
type input "**********"
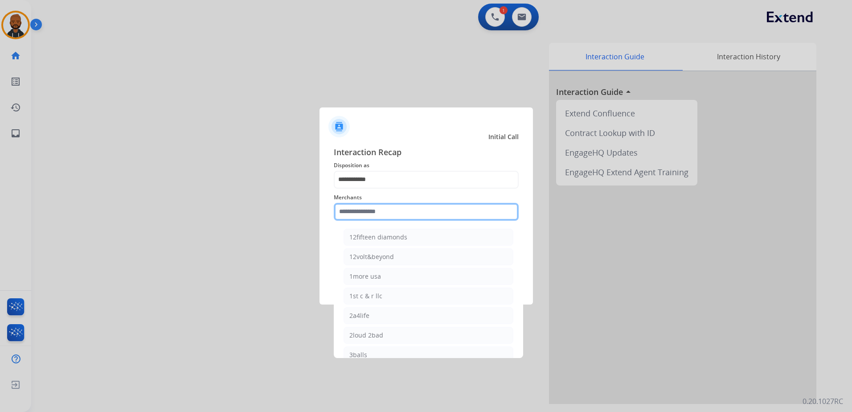
click at [394, 216] on input "text" at bounding box center [426, 212] width 185 height 18
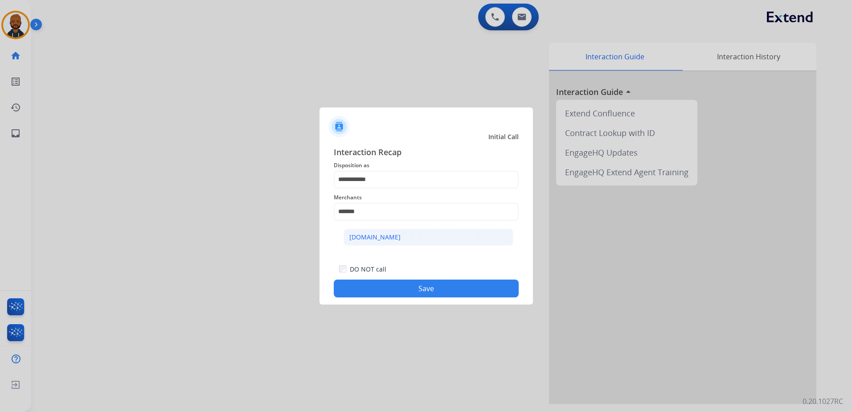
click at [404, 234] on li "[DOMAIN_NAME]" at bounding box center [428, 237] width 170 height 17
type input "**********"
click at [428, 287] on button "Save" at bounding box center [426, 288] width 185 height 18
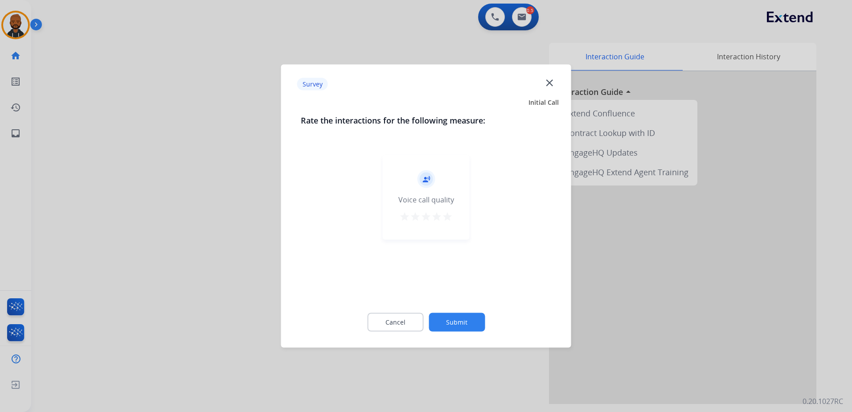
click at [442, 218] on div "star star star star star" at bounding box center [425, 217] width 53 height 13
click at [445, 225] on div "record_voice_over Voice call quality star star star star star" at bounding box center [426, 197] width 87 height 85
click at [447, 216] on mat-icon "star" at bounding box center [447, 216] width 11 height 11
click at [473, 324] on button "Submit" at bounding box center [456, 322] width 56 height 19
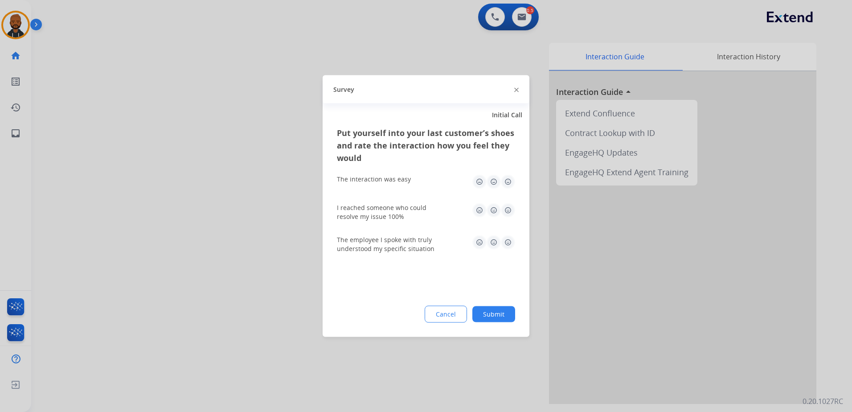
click at [507, 182] on img at bounding box center [508, 182] width 14 height 14
click at [508, 208] on img at bounding box center [508, 210] width 14 height 14
click at [507, 246] on img at bounding box center [508, 242] width 14 height 14
click at [506, 313] on button "Submit" at bounding box center [493, 314] width 43 height 16
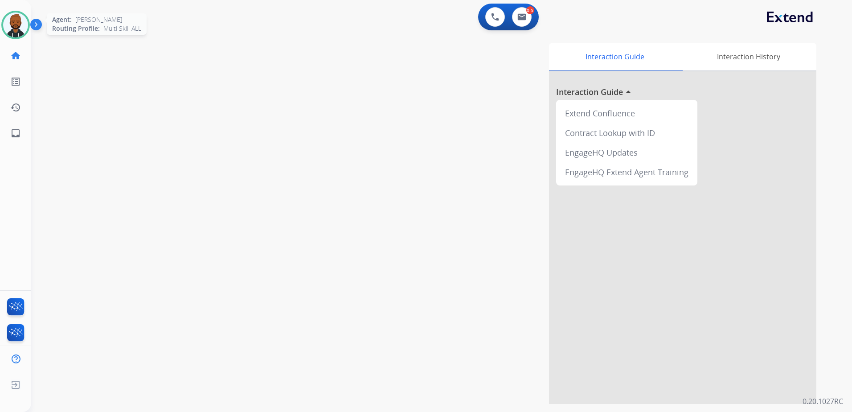
click at [9, 28] on img at bounding box center [15, 24] width 25 height 25
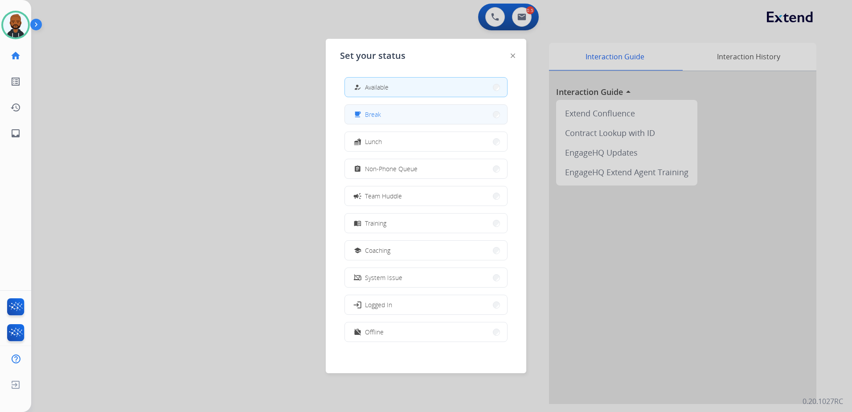
click at [379, 119] on button "free_breakfast Break" at bounding box center [426, 114] width 162 height 19
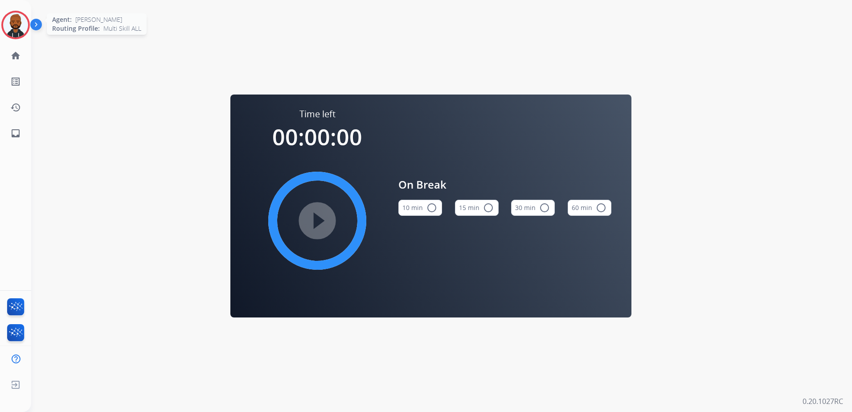
click at [4, 22] on img at bounding box center [15, 24] width 25 height 25
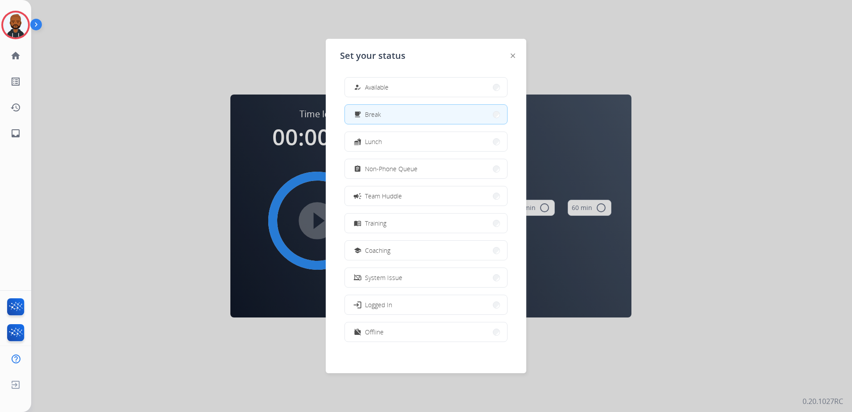
click at [384, 98] on div "how_to_reg Available free_breakfast Break fastfood Lunch assignment Non-Phone Q…" at bounding box center [426, 210] width 172 height 281
click at [385, 90] on span "Available" at bounding box center [377, 86] width 24 height 9
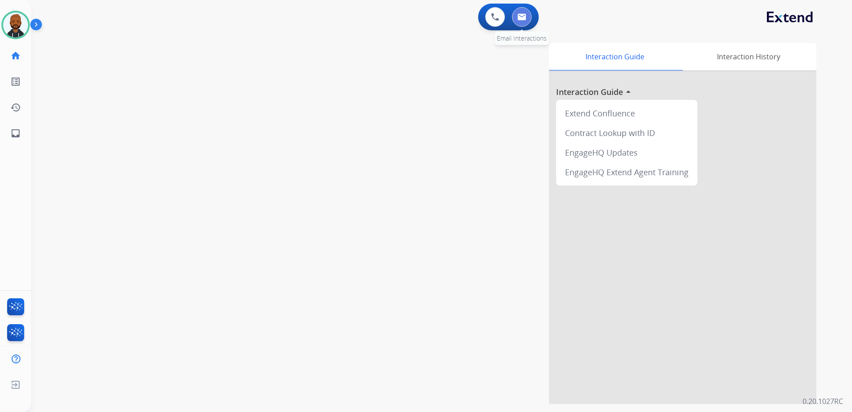
click at [517, 14] on img at bounding box center [521, 16] width 9 height 7
select select "**********"
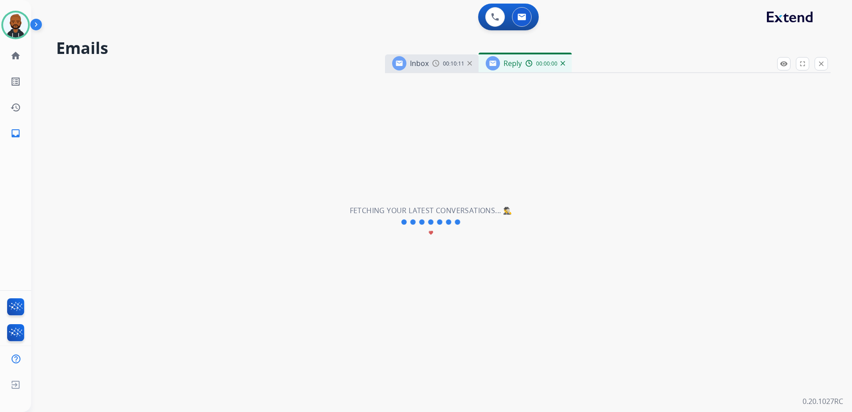
select select "**********"
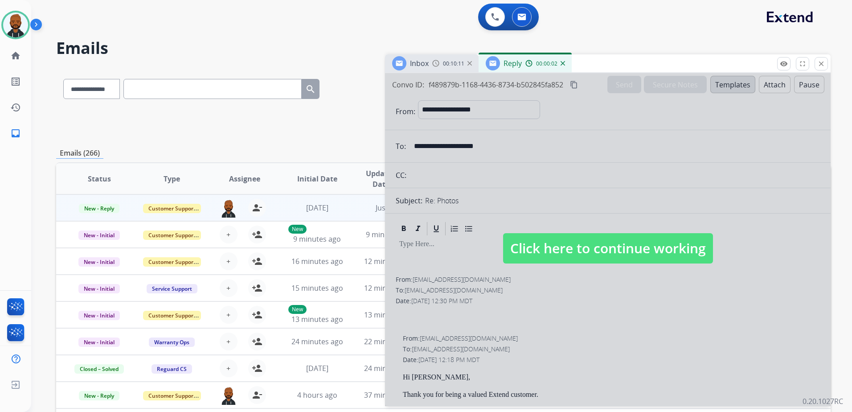
click at [559, 282] on div at bounding box center [607, 239] width 445 height 333
select select
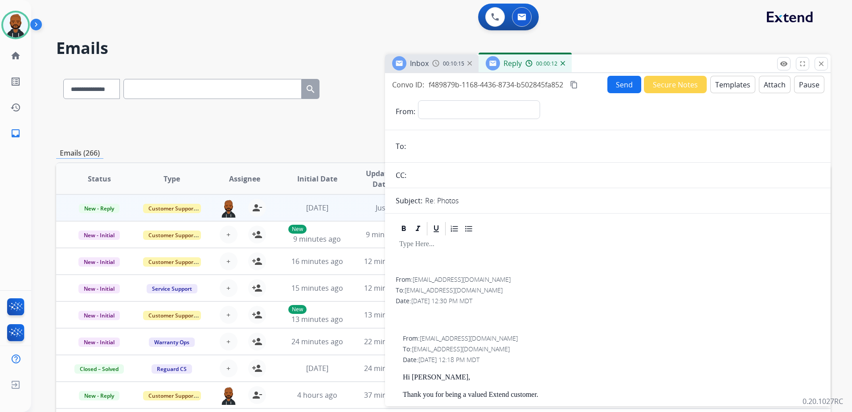
click at [562, 66] on div "00:00:12" at bounding box center [544, 63] width 39 height 8
click at [562, 66] on div "00:00:14" at bounding box center [544, 63] width 39 height 8
click at [562, 64] on img at bounding box center [562, 63] width 4 height 4
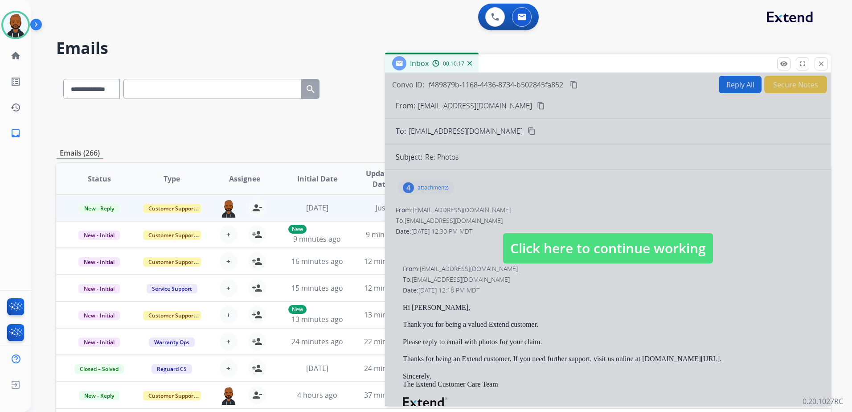
drag, startPoint x: 600, startPoint y: 242, endPoint x: 578, endPoint y: 216, distance: 33.5
click at [600, 241] on span "Click here to continue working" at bounding box center [608, 248] width 210 height 30
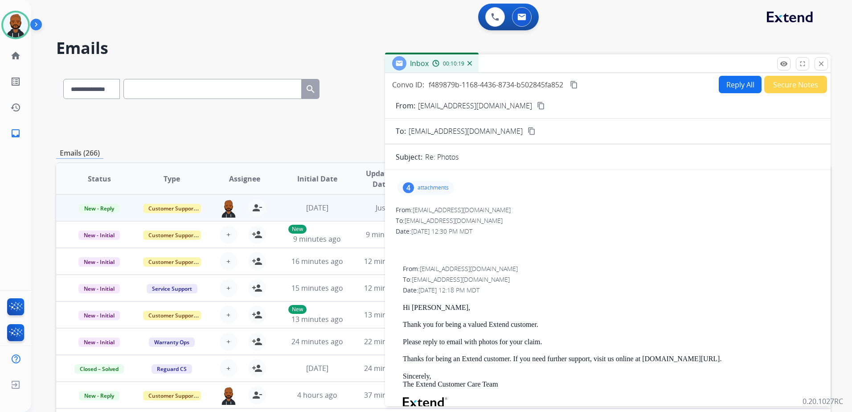
click at [471, 66] on div "00:10:19" at bounding box center [451, 63] width 39 height 8
click at [469, 62] on img at bounding box center [469, 63] width 4 height 4
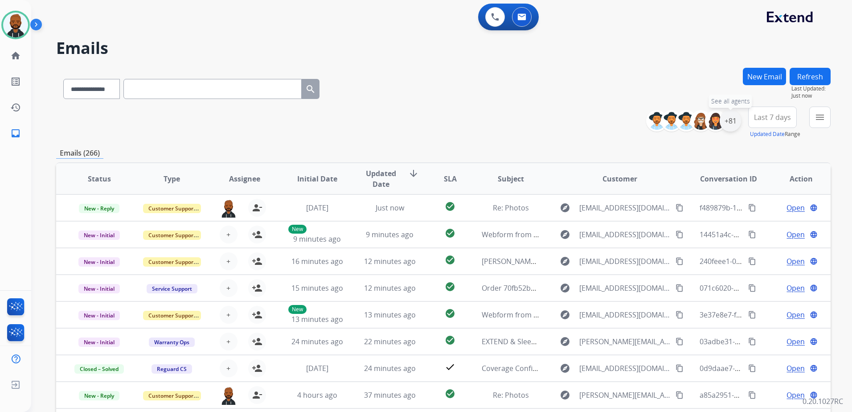
click at [724, 122] on div "+81" at bounding box center [729, 120] width 21 height 21
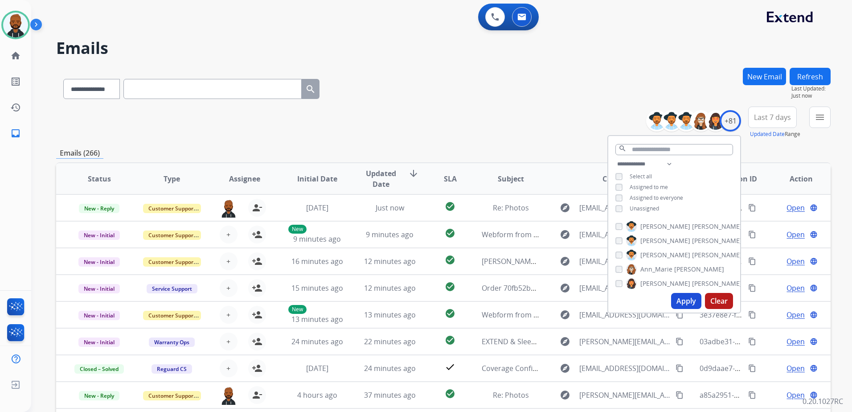
click at [693, 296] on button "Apply" at bounding box center [686, 301] width 30 height 16
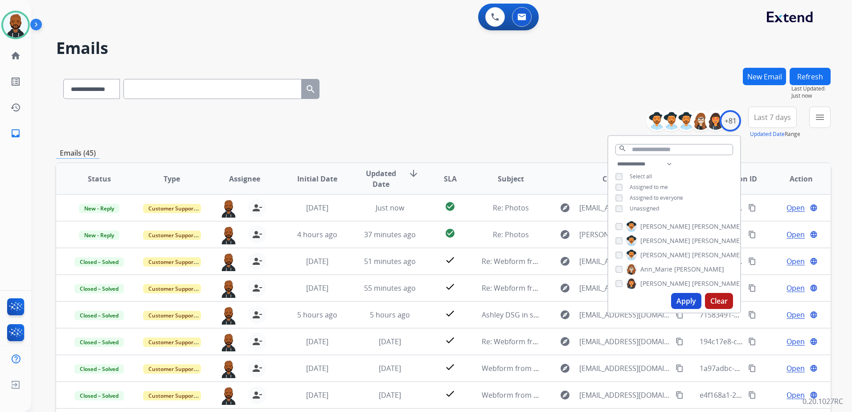
click at [515, 70] on div "**********" at bounding box center [443, 87] width 774 height 39
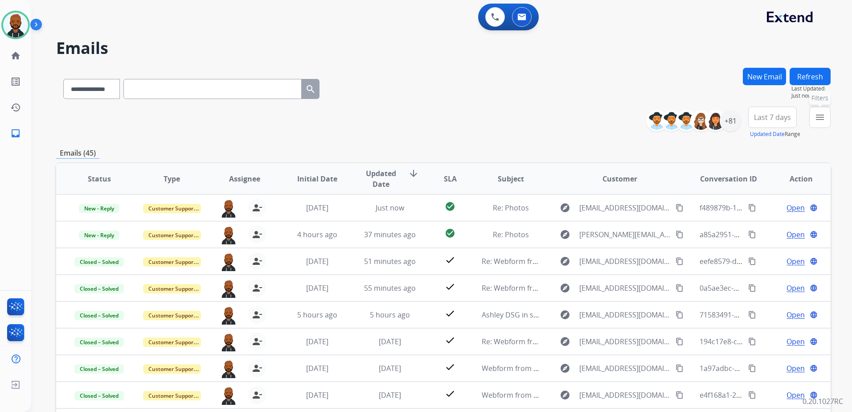
click at [820, 119] on mat-icon "menu" at bounding box center [819, 117] width 11 height 11
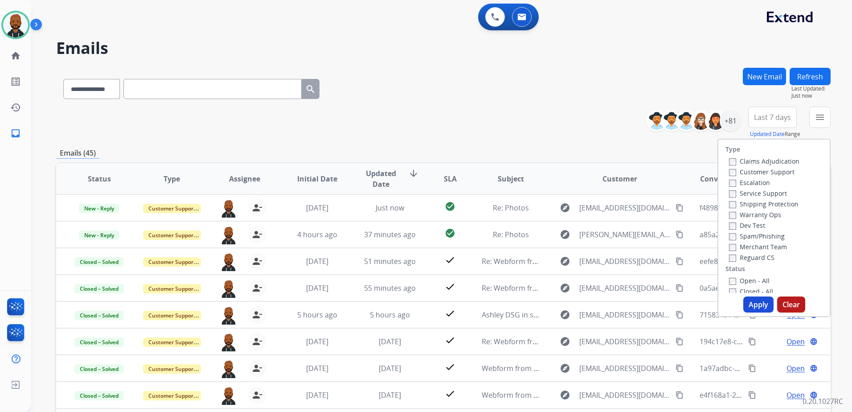
click at [730, 278] on label "Open - All" at bounding box center [749, 280] width 41 height 8
click at [754, 306] on button "Apply" at bounding box center [758, 304] width 30 height 16
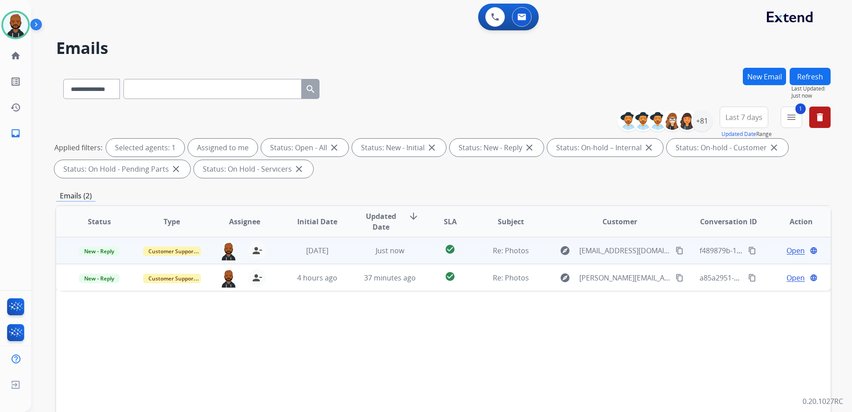
click at [792, 255] on span "Open" at bounding box center [795, 250] width 18 height 11
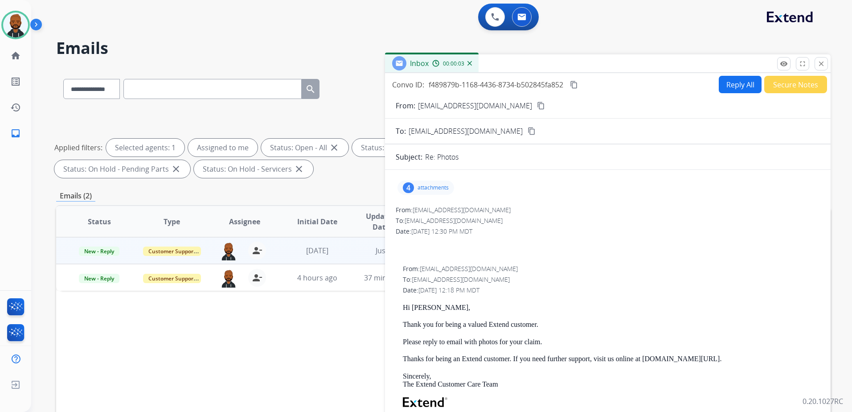
click at [537, 106] on mat-icon "content_copy" at bounding box center [541, 106] width 8 height 8
click at [797, 88] on button "Secure Notes" at bounding box center [795, 84] width 63 height 17
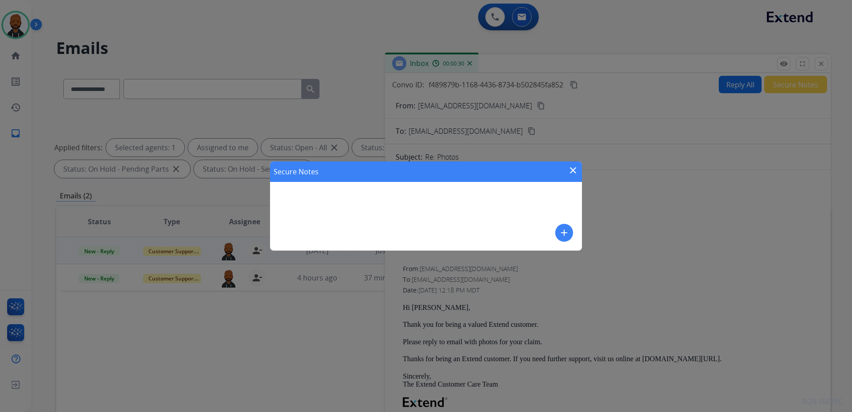
click at [574, 168] on mat-icon "close" at bounding box center [572, 170] width 11 height 11
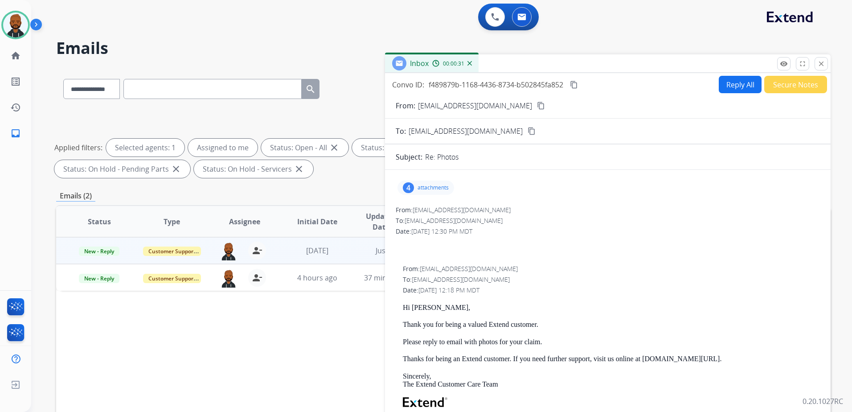
click at [537, 109] on mat-icon "content_copy" at bounding box center [541, 106] width 8 height 8
click at [788, 89] on button "Secure Notes" at bounding box center [795, 84] width 63 height 17
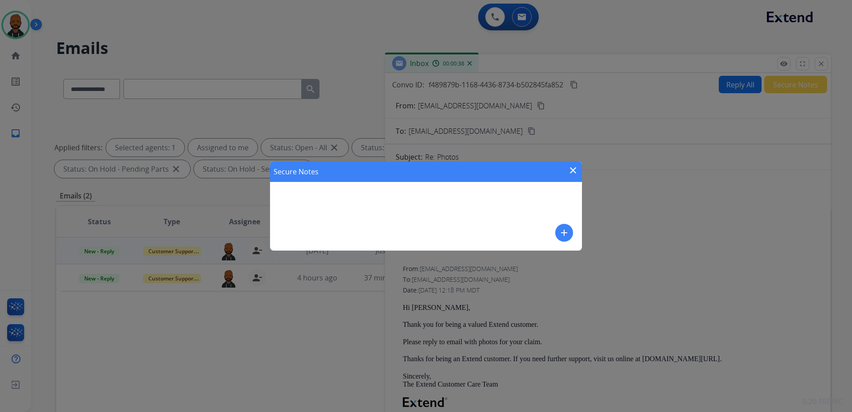
click at [560, 233] on mat-icon "add" at bounding box center [564, 232] width 11 height 11
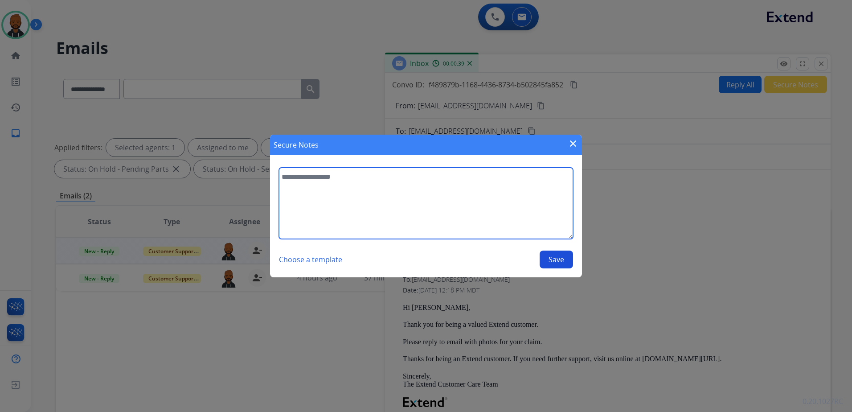
click at [478, 202] on textarea at bounding box center [426, 202] width 294 height 71
type textarea "**********"
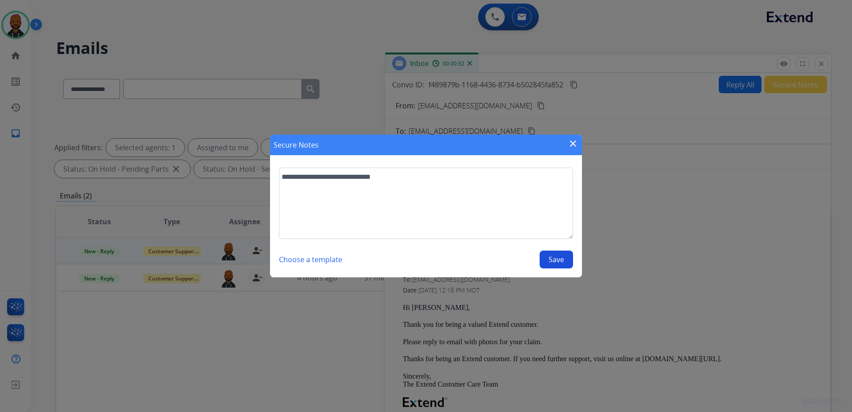
click at [563, 258] on button "Save" at bounding box center [555, 259] width 33 height 18
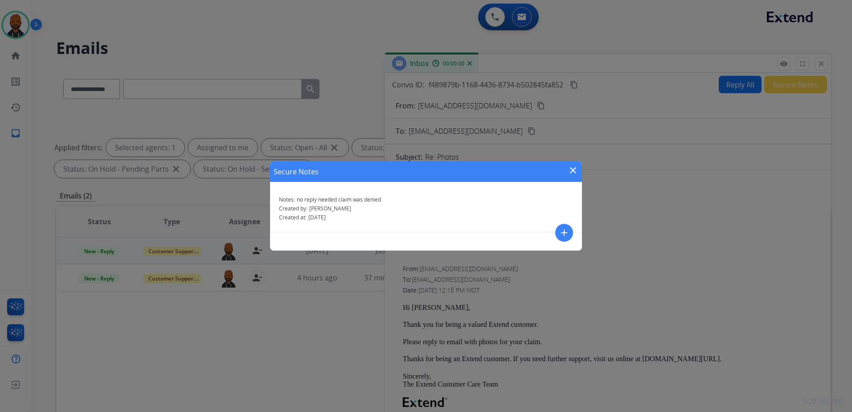
click at [575, 169] on mat-icon "close" at bounding box center [572, 170] width 11 height 11
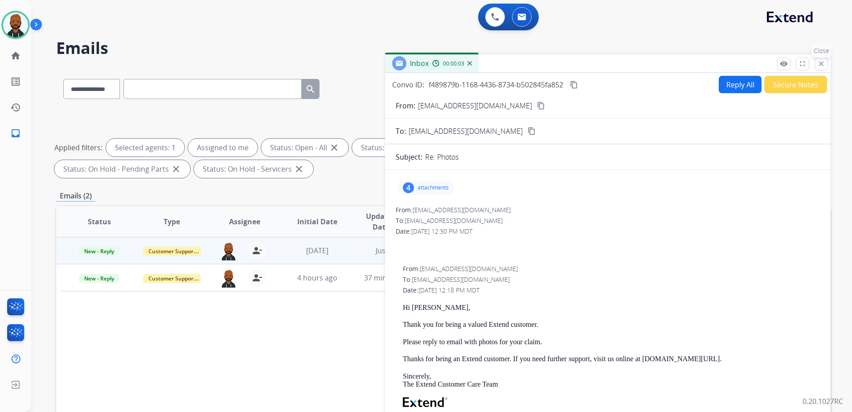
click at [818, 64] on mat-icon "close" at bounding box center [821, 64] width 8 height 8
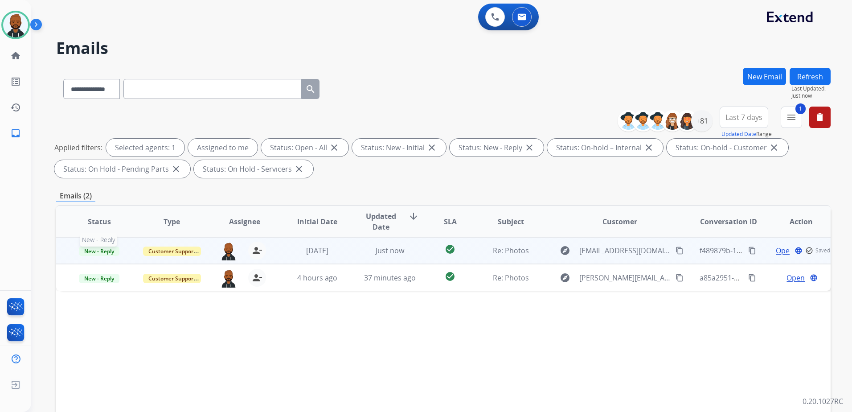
click at [103, 253] on span "New - Reply" at bounding box center [99, 250] width 41 height 9
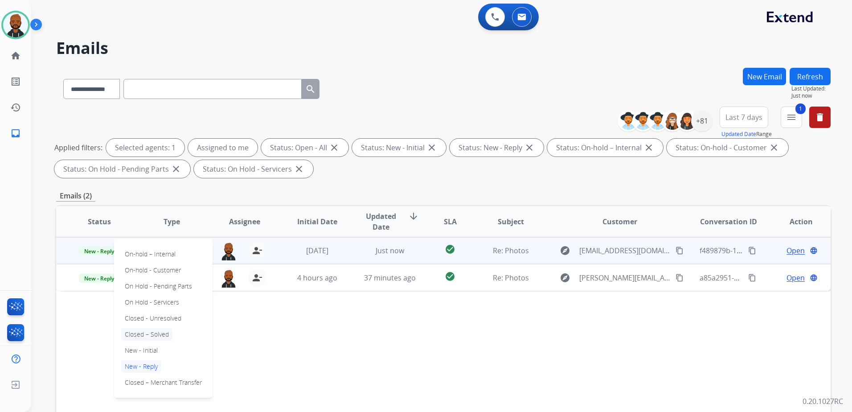
click at [157, 334] on p "Closed – Solved" at bounding box center [146, 334] width 51 height 12
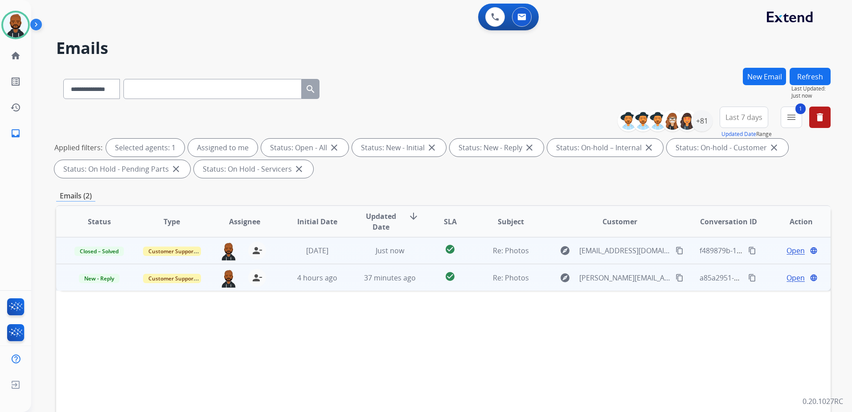
click at [789, 279] on span "Open" at bounding box center [795, 277] width 18 height 11
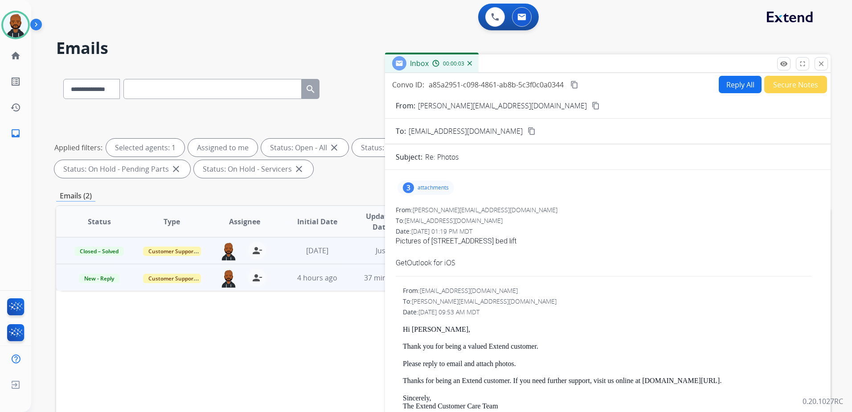
click at [592, 108] on mat-icon "content_copy" at bounding box center [596, 106] width 8 height 8
click at [428, 188] on p "attachments" at bounding box center [432, 187] width 31 height 7
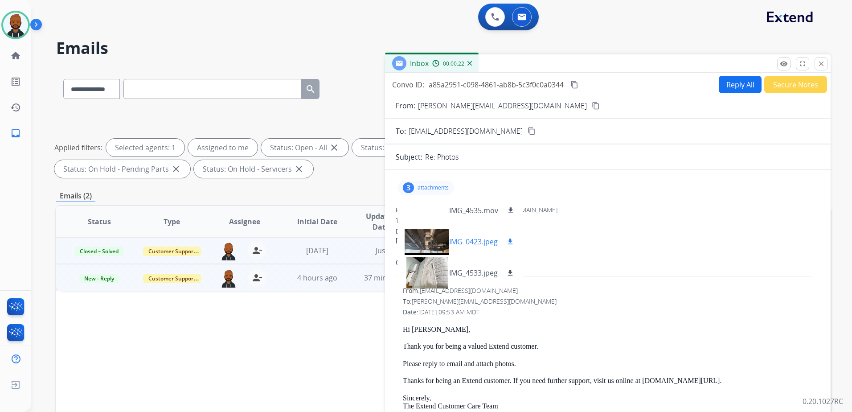
click at [508, 240] on mat-icon "download" at bounding box center [510, 241] width 8 height 8
click at [508, 269] on mat-icon "download" at bounding box center [510, 273] width 8 height 8
click at [823, 38] on div "**********" at bounding box center [430, 238] width 799 height 412
click at [816, 62] on button "close Close" at bounding box center [820, 63] width 13 height 13
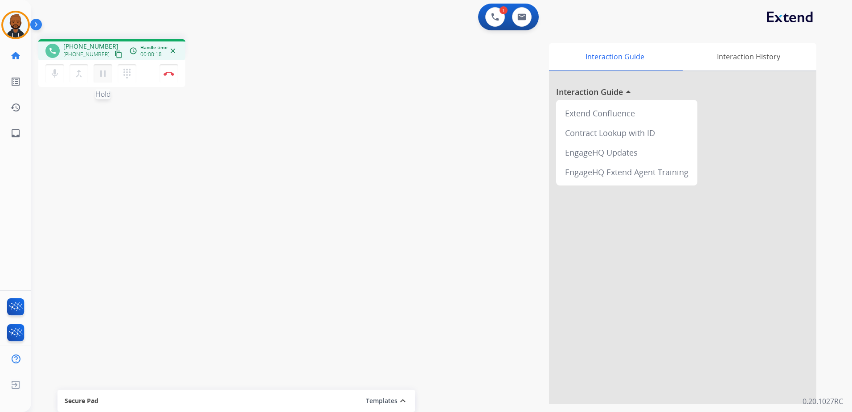
click at [102, 73] on mat-icon "pause" at bounding box center [103, 73] width 11 height 11
click at [126, 68] on mat-icon "dialpad" at bounding box center [127, 73] width 11 height 11
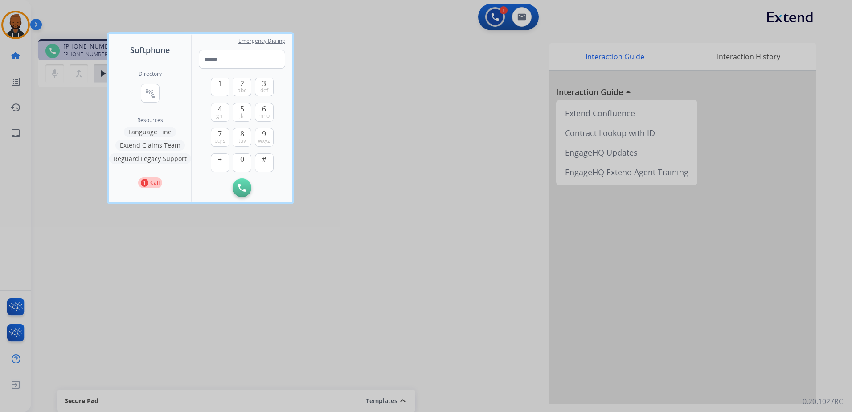
click at [166, 132] on button "Language Line" at bounding box center [150, 131] width 52 height 11
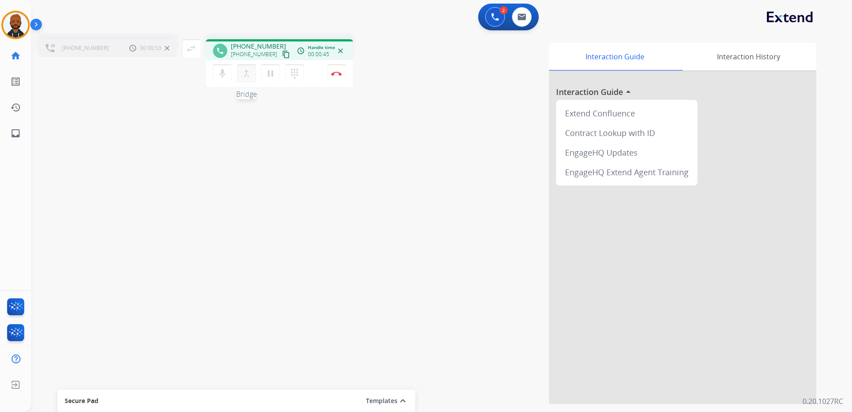
click at [245, 77] on mat-icon "merge_type" at bounding box center [246, 73] width 11 height 11
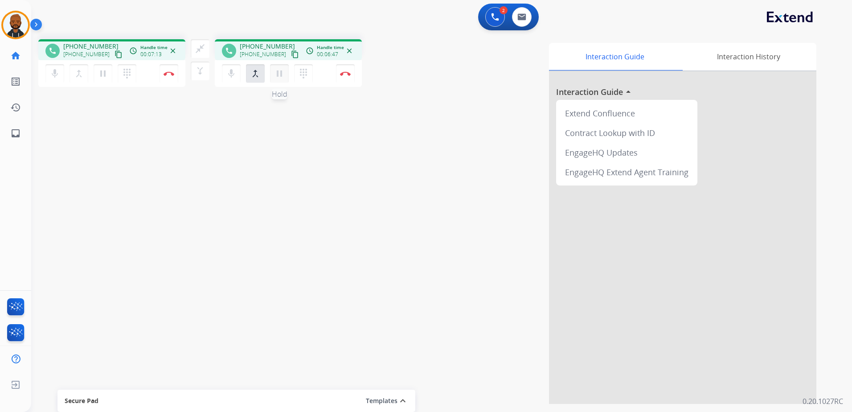
click at [274, 71] on mat-icon "pause" at bounding box center [279, 73] width 11 height 11
click at [104, 73] on mat-icon "pause" at bounding box center [103, 73] width 11 height 11
click at [275, 73] on mat-icon "pause" at bounding box center [279, 73] width 11 height 11
click at [302, 76] on mat-icon "dialpad" at bounding box center [303, 73] width 11 height 11
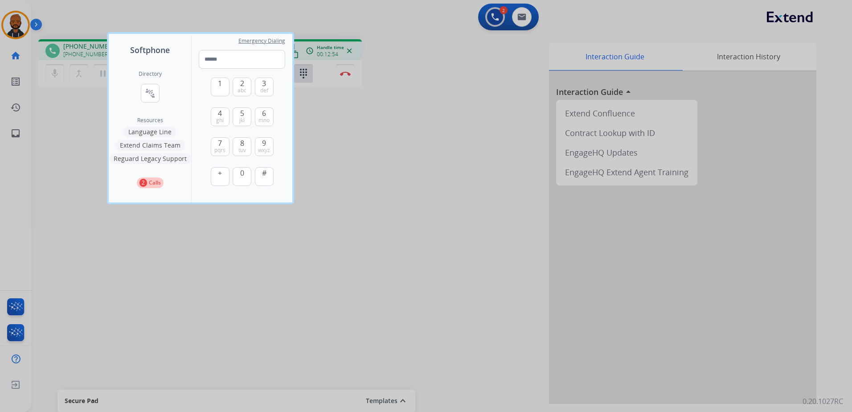
click at [363, 154] on div at bounding box center [426, 206] width 852 height 412
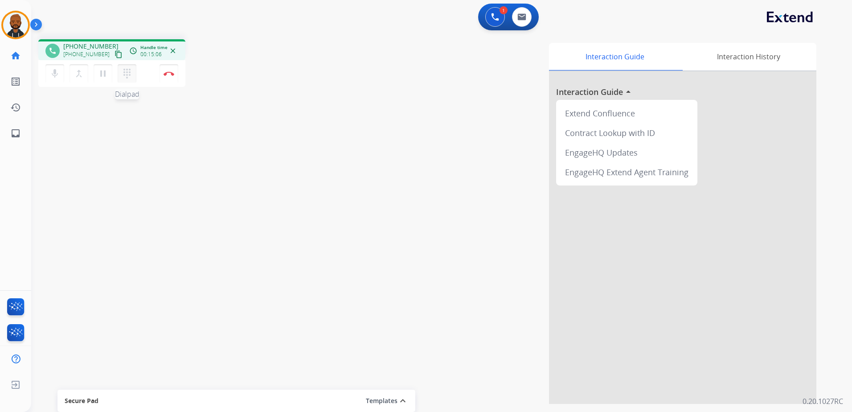
click at [124, 76] on mat-icon "dialpad" at bounding box center [127, 73] width 11 height 11
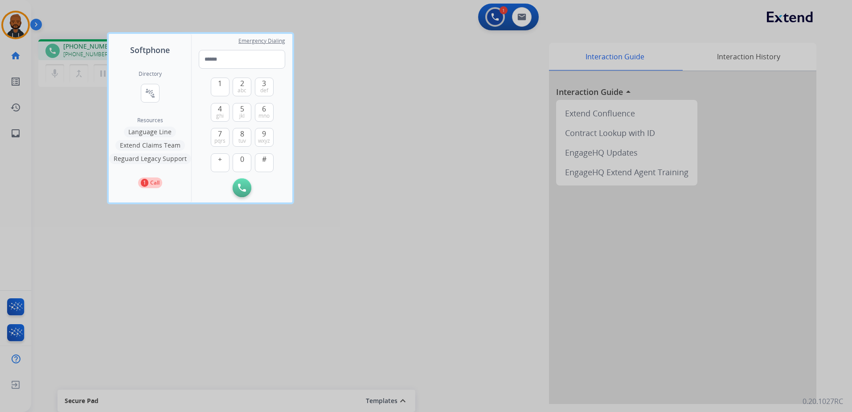
drag, startPoint x: 193, startPoint y: 43, endPoint x: 167, endPoint y: 48, distance: 27.3
click at [163, 49] on div "Softphone Directory connect_without_contact Resource Directory Resources Langua…" at bounding box center [201, 118] width 184 height 168
click at [417, 126] on div at bounding box center [426, 206] width 852 height 412
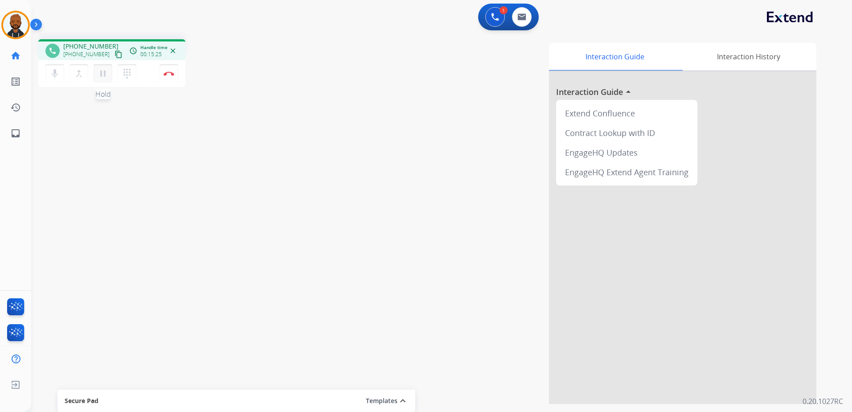
click at [104, 74] on mat-icon "pause" at bounding box center [103, 73] width 11 height 11
click at [122, 76] on mat-icon "dialpad" at bounding box center [127, 73] width 11 height 11
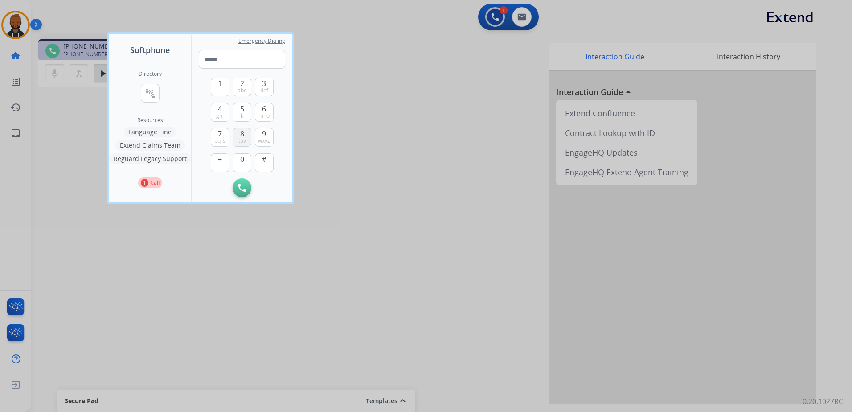
click at [237, 133] on button "8 tuv" at bounding box center [242, 137] width 19 height 19
click at [264, 116] on span "mno" at bounding box center [263, 115] width 11 height 7
click at [263, 117] on span "mno" at bounding box center [263, 115] width 11 height 7
click at [223, 135] on button "7 pqrs" at bounding box center [220, 137] width 19 height 19
click at [241, 135] on span "8" at bounding box center [242, 133] width 4 height 11
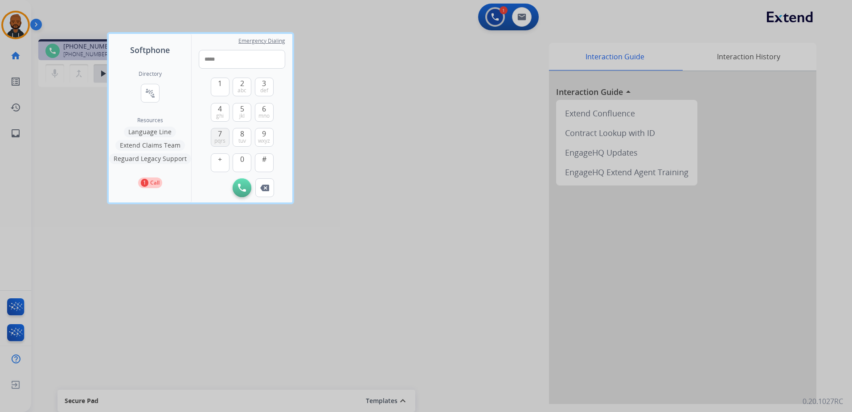
click at [218, 135] on span "7" at bounding box center [220, 133] width 4 height 11
click at [220, 134] on span "7" at bounding box center [220, 133] width 4 height 11
click at [259, 133] on button "9 wxyz" at bounding box center [264, 137] width 19 height 19
click at [261, 87] on span "def" at bounding box center [264, 90] width 8 height 7
click at [241, 163] on span "0" at bounding box center [242, 159] width 4 height 11
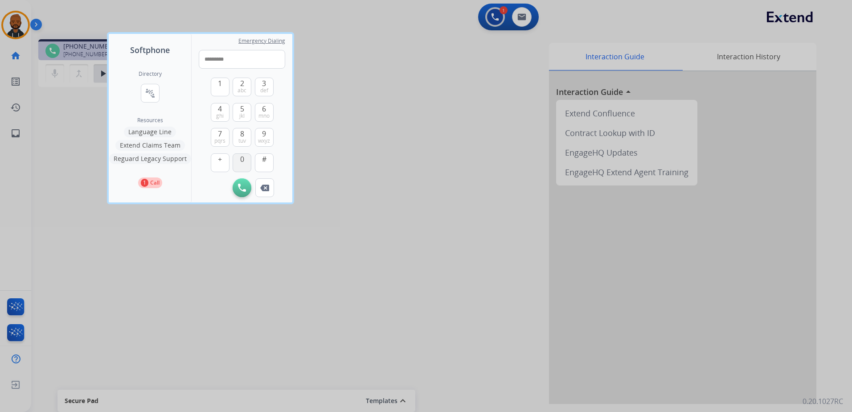
type input "**********"
click at [239, 192] on button "Initiate Call" at bounding box center [242, 187] width 19 height 19
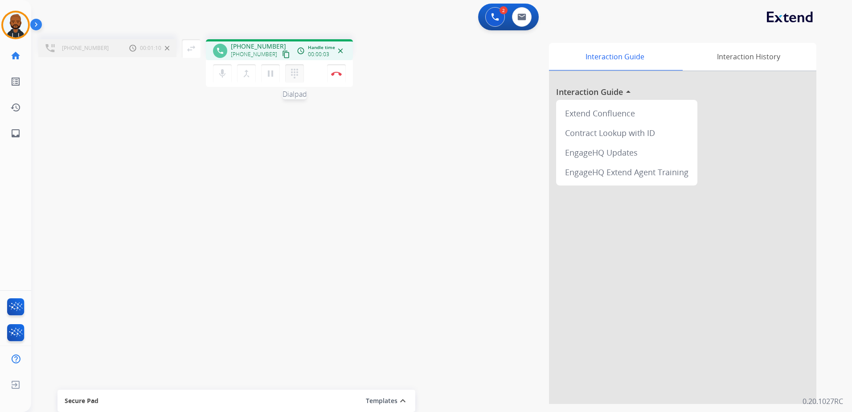
click at [290, 79] on button "dialpad Dialpad" at bounding box center [294, 73] width 19 height 19
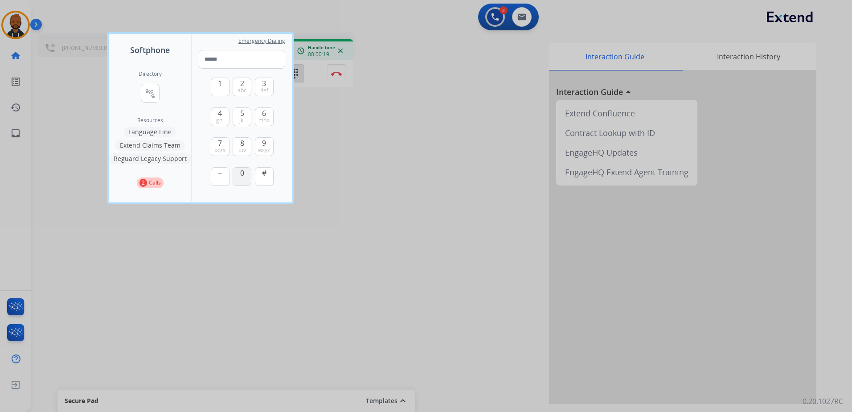
drag, startPoint x: 234, startPoint y: 168, endPoint x: 241, endPoint y: 170, distance: 7.3
click at [235, 168] on button "0" at bounding box center [242, 176] width 19 height 19
click at [233, 174] on button "0" at bounding box center [242, 176] width 19 height 19
type input "**"
click at [321, 117] on div at bounding box center [426, 206] width 852 height 412
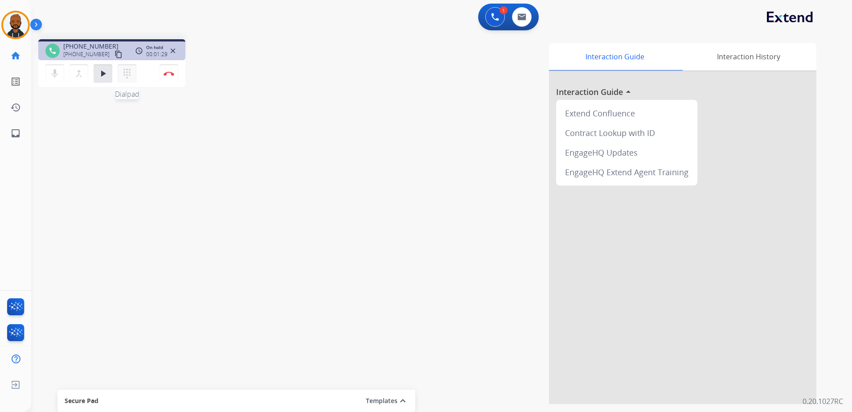
click at [126, 76] on mat-icon "dialpad" at bounding box center [127, 73] width 11 height 11
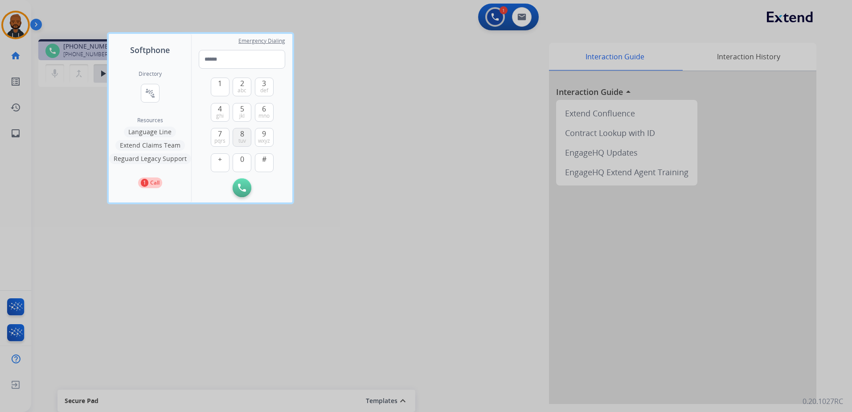
click at [234, 140] on button "8 tuv" at bounding box center [242, 137] width 19 height 19
click at [264, 110] on span "6" at bounding box center [264, 108] width 4 height 11
click at [220, 138] on span "pqrs" at bounding box center [219, 140] width 11 height 7
click at [241, 133] on span "8" at bounding box center [242, 133] width 4 height 11
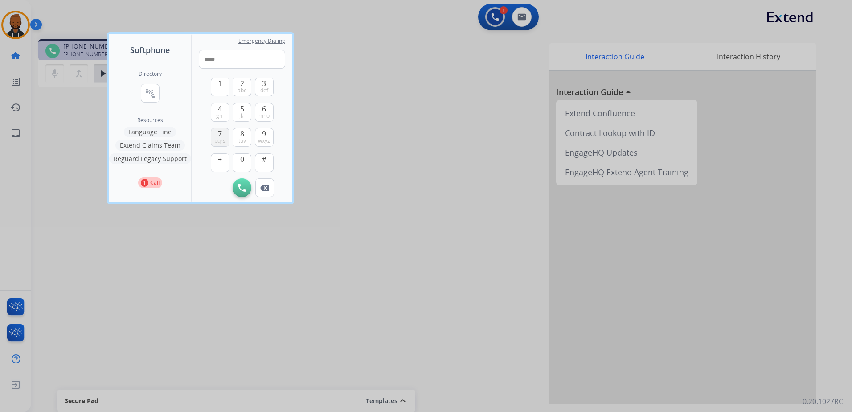
click at [216, 138] on span "pqrs" at bounding box center [219, 140] width 11 height 7
click at [217, 139] on span "pqrs" at bounding box center [219, 140] width 11 height 7
click at [261, 134] on button "9 wxyz" at bounding box center [264, 137] width 19 height 19
click at [269, 86] on button "3 def" at bounding box center [264, 87] width 19 height 19
click at [242, 161] on span "0" at bounding box center [242, 159] width 4 height 11
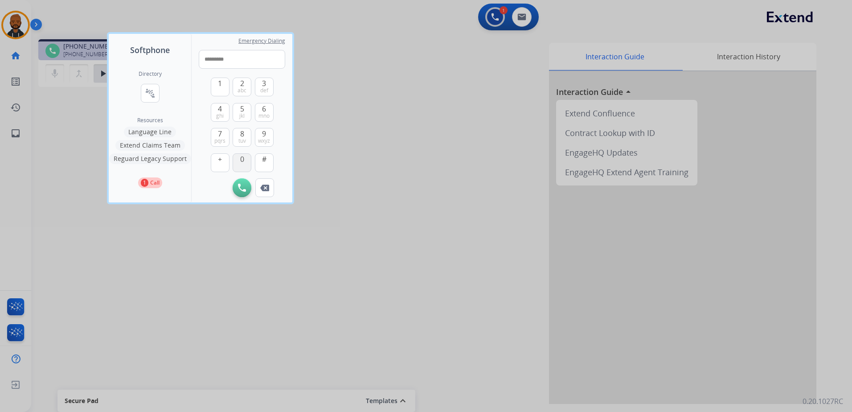
type input "**********"
click at [241, 183] on button "Initiate Call" at bounding box center [242, 187] width 19 height 19
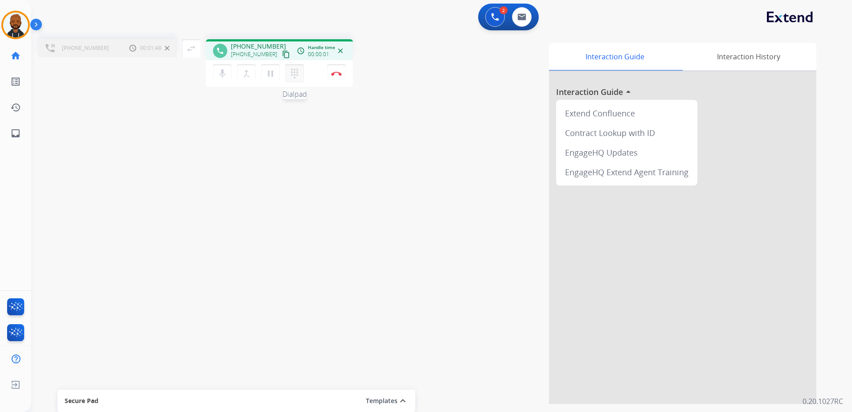
click at [288, 76] on button "dialpad Dialpad" at bounding box center [294, 73] width 19 height 19
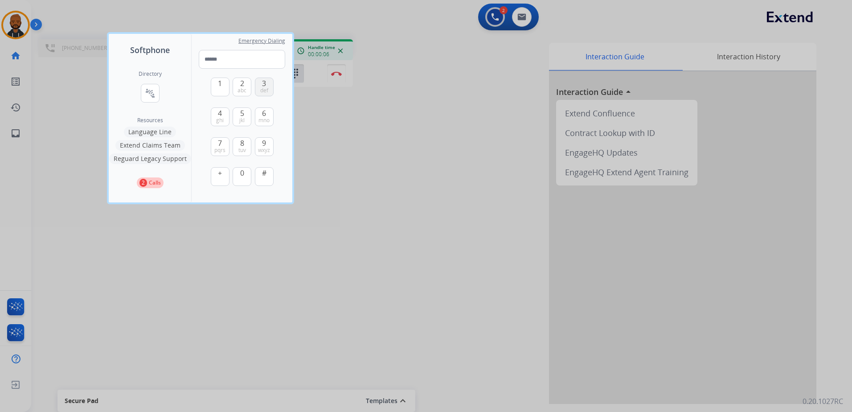
drag, startPoint x: 266, startPoint y: 90, endPoint x: 270, endPoint y: 87, distance: 5.1
click at [265, 88] on span "def" at bounding box center [264, 90] width 8 height 7
type input "*"
drag, startPoint x: 535, startPoint y: 131, endPoint x: 482, endPoint y: 143, distance: 54.8
click at [532, 131] on div at bounding box center [426, 206] width 852 height 412
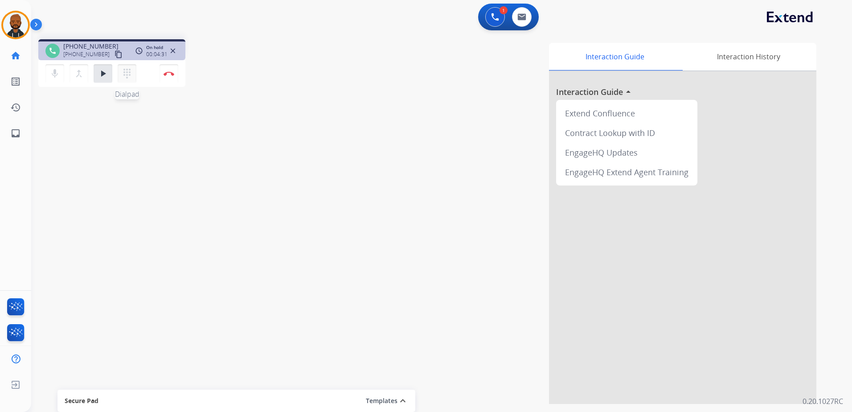
click at [130, 76] on mat-icon "dialpad" at bounding box center [127, 73] width 11 height 11
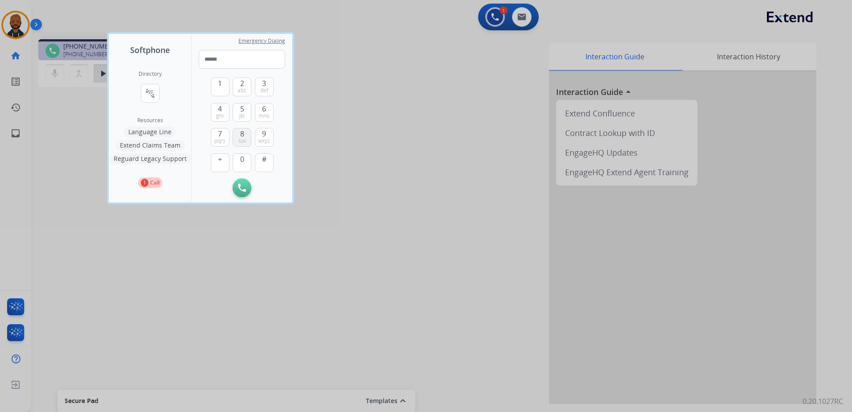
click at [239, 135] on button "8 tuv" at bounding box center [242, 137] width 19 height 19
click at [258, 111] on button "6 mno" at bounding box center [264, 112] width 19 height 19
click at [223, 139] on span "pqrs" at bounding box center [219, 140] width 11 height 7
click at [245, 133] on button "8 tuv" at bounding box center [242, 137] width 19 height 19
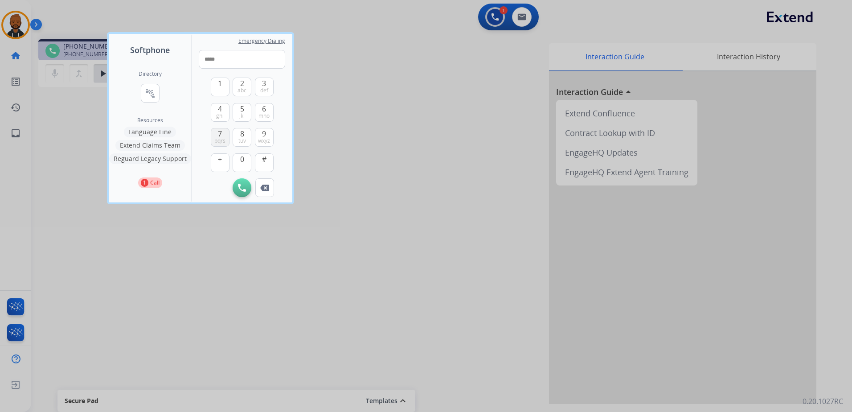
click at [224, 132] on button "7 pqrs" at bounding box center [220, 137] width 19 height 19
click at [223, 138] on span "pqrs" at bounding box center [219, 140] width 11 height 7
click at [258, 134] on button "9 wxyz" at bounding box center [264, 137] width 19 height 19
click at [264, 88] on span "def" at bounding box center [264, 90] width 8 height 7
click at [239, 163] on button "0" at bounding box center [242, 162] width 19 height 19
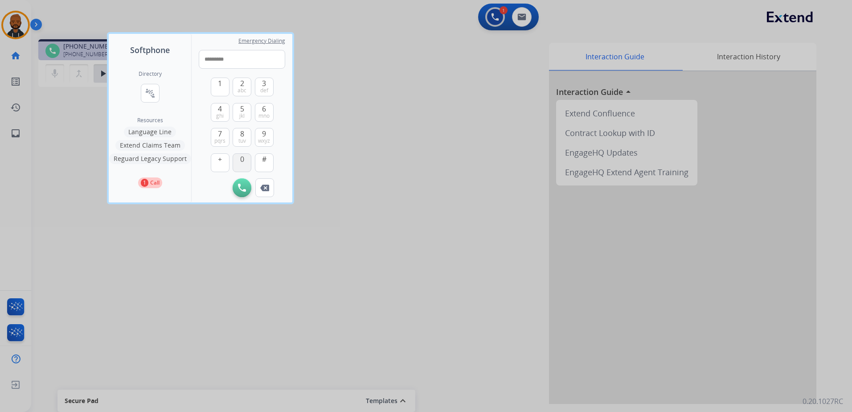
type input "**********"
click at [244, 188] on img at bounding box center [242, 188] width 8 height 8
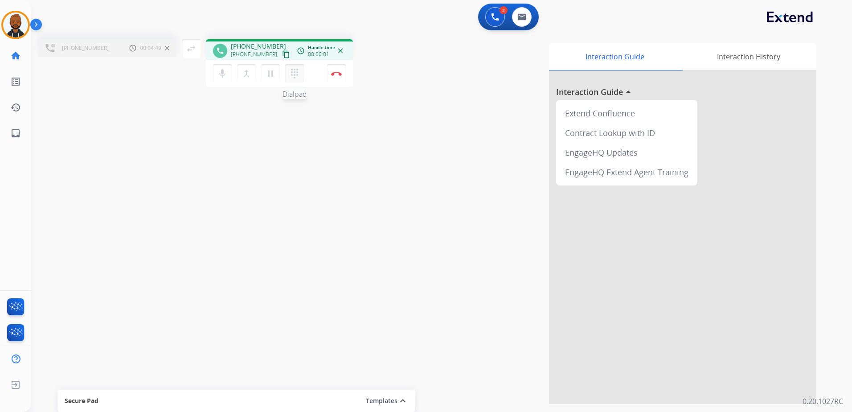
click at [287, 73] on button "dialpad Dialpad" at bounding box center [294, 73] width 19 height 19
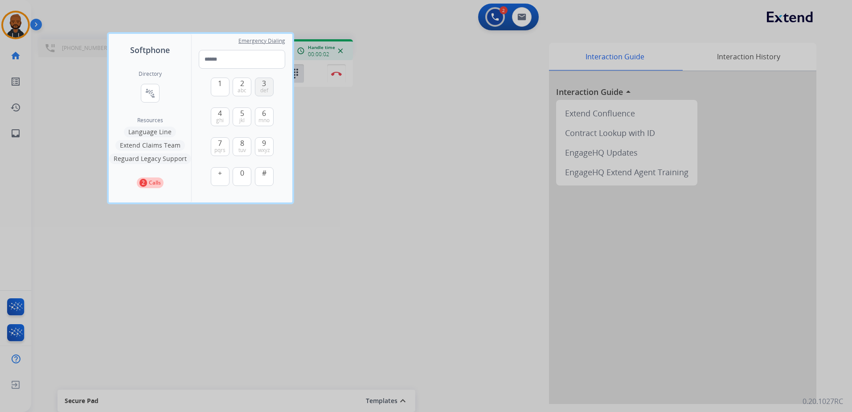
click at [268, 86] on button "3 def" at bounding box center [264, 87] width 19 height 19
click at [269, 90] on button "3 def" at bounding box center [264, 87] width 19 height 19
type input "**"
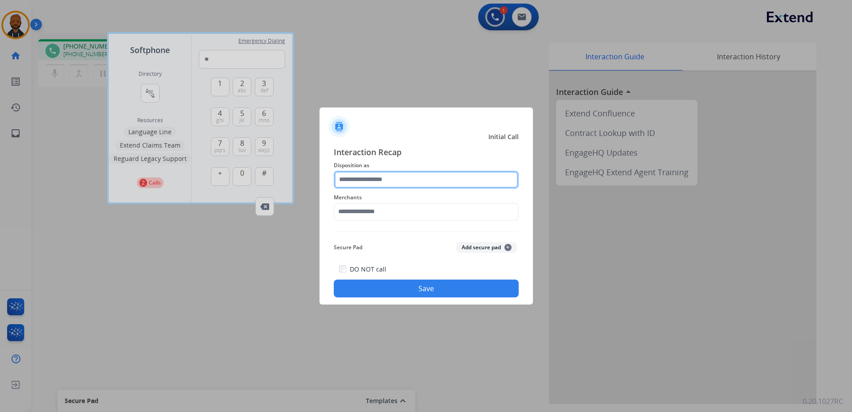
click at [355, 178] on input "text" at bounding box center [426, 180] width 185 height 18
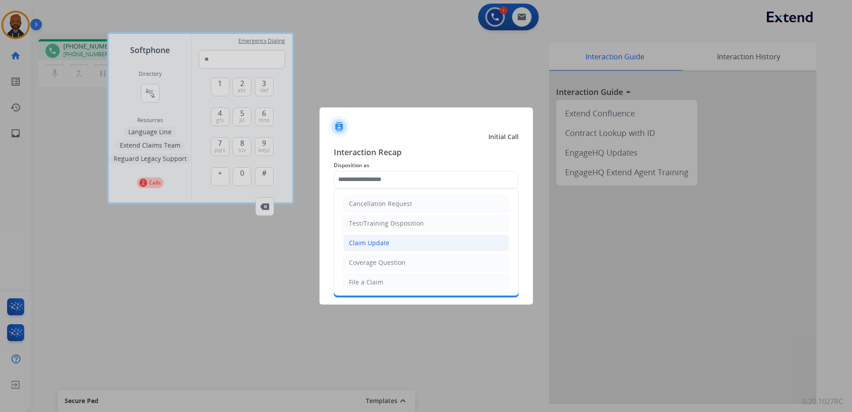
click at [371, 241] on div "Claim Update" at bounding box center [369, 242] width 41 height 9
type input "**********"
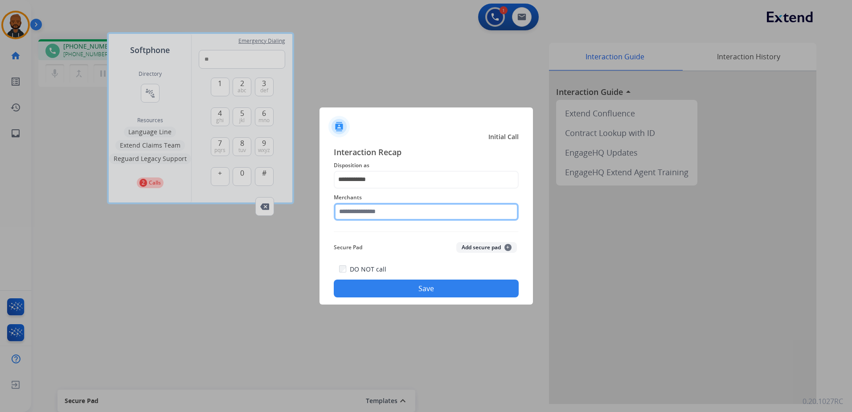
click at [368, 213] on input "text" at bounding box center [426, 212] width 185 height 18
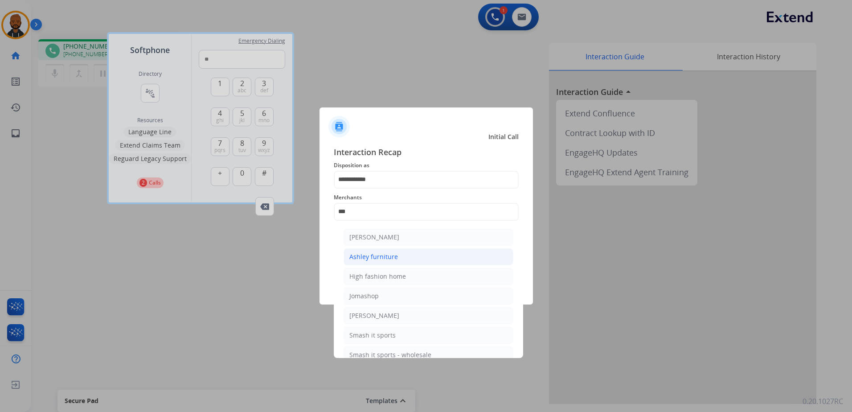
drag, startPoint x: 418, startPoint y: 256, endPoint x: 412, endPoint y: 253, distance: 6.8
click at [417, 256] on li "Ashley furniture" at bounding box center [428, 256] width 170 height 17
type input "**********"
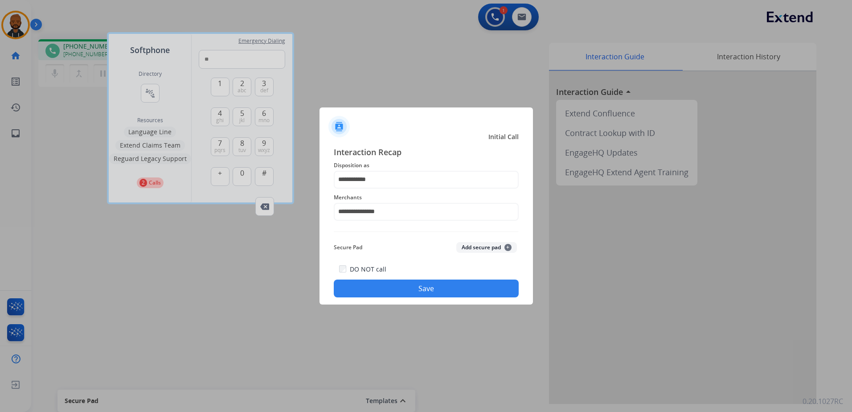
click at [429, 287] on button "Save" at bounding box center [426, 288] width 185 height 18
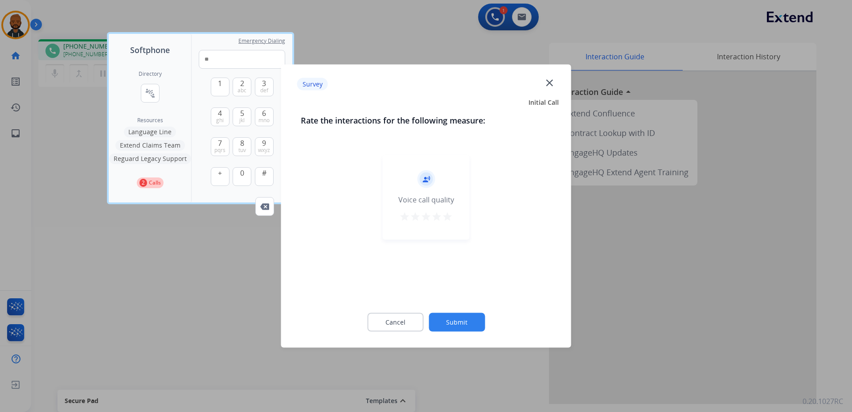
click at [446, 216] on mat-icon "star" at bounding box center [447, 216] width 11 height 11
click at [459, 322] on button "Submit" at bounding box center [456, 322] width 56 height 19
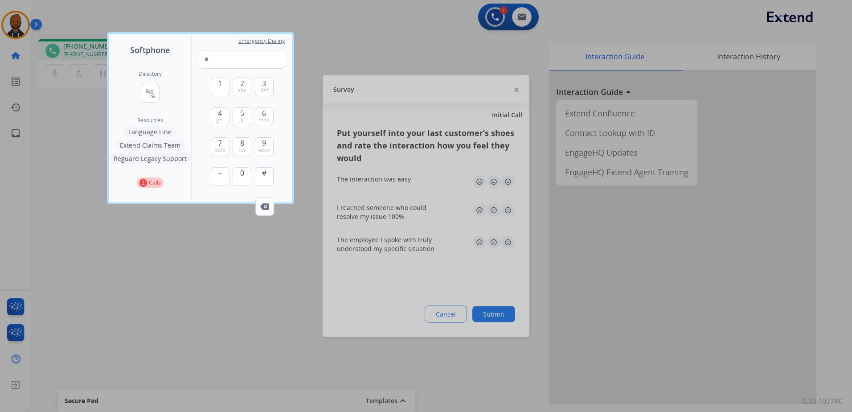
click at [516, 180] on div at bounding box center [426, 206] width 852 height 412
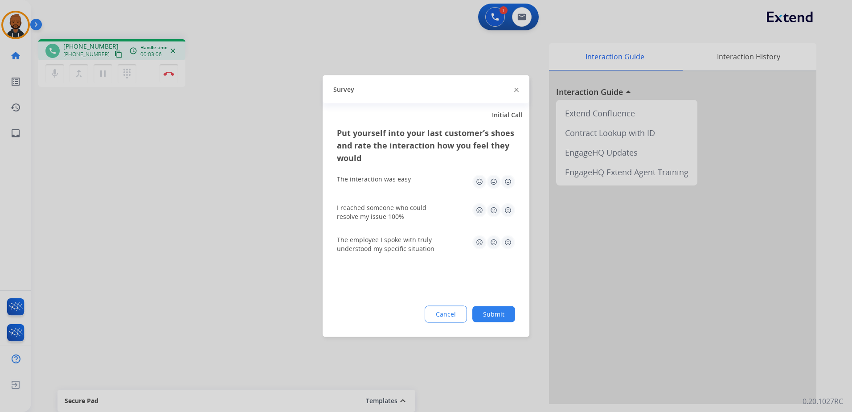
click at [507, 184] on img at bounding box center [508, 182] width 14 height 14
click at [506, 210] on img at bounding box center [508, 210] width 14 height 14
click at [510, 243] on img at bounding box center [508, 242] width 14 height 14
click at [487, 311] on button "Submit" at bounding box center [493, 314] width 43 height 16
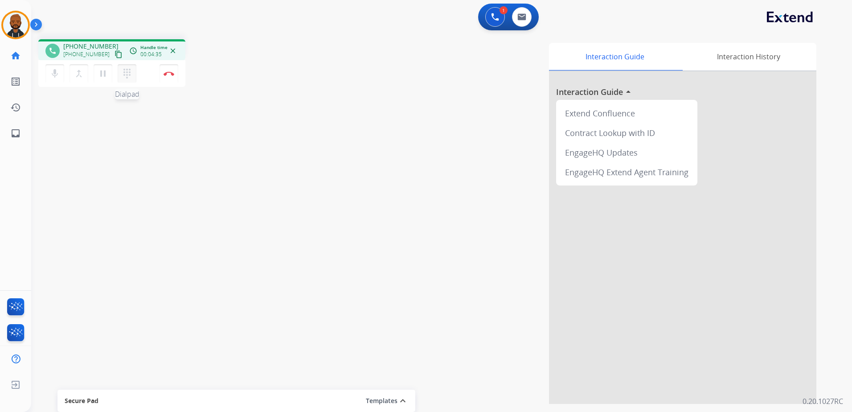
click at [128, 77] on mat-icon "dialpad" at bounding box center [127, 73] width 11 height 11
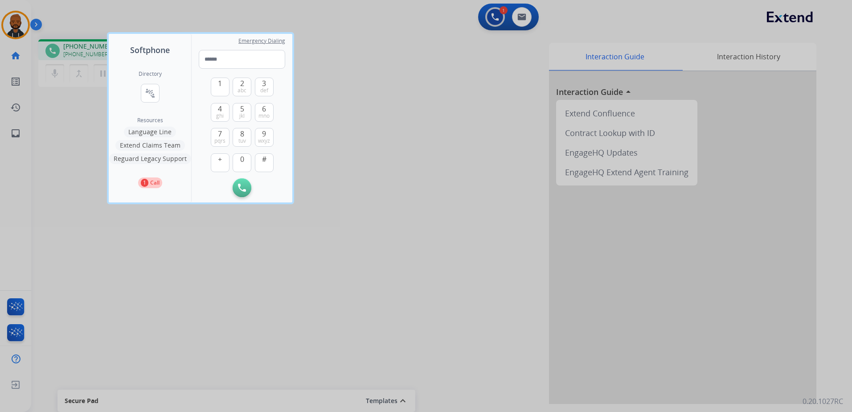
click at [359, 87] on div at bounding box center [426, 206] width 852 height 412
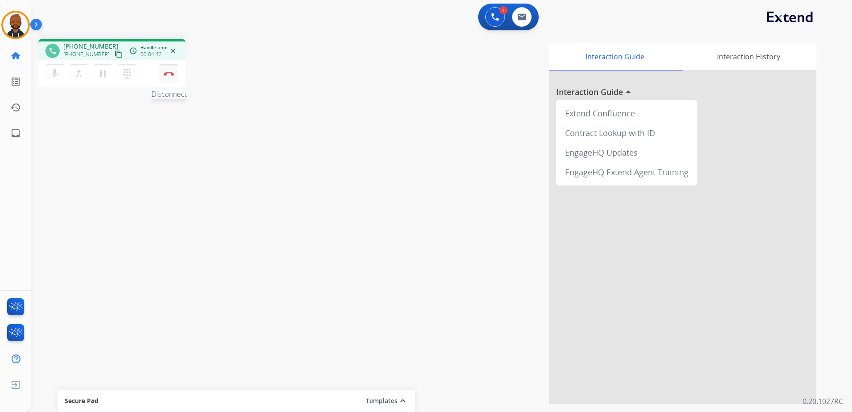
click at [172, 75] on img at bounding box center [168, 73] width 11 height 4
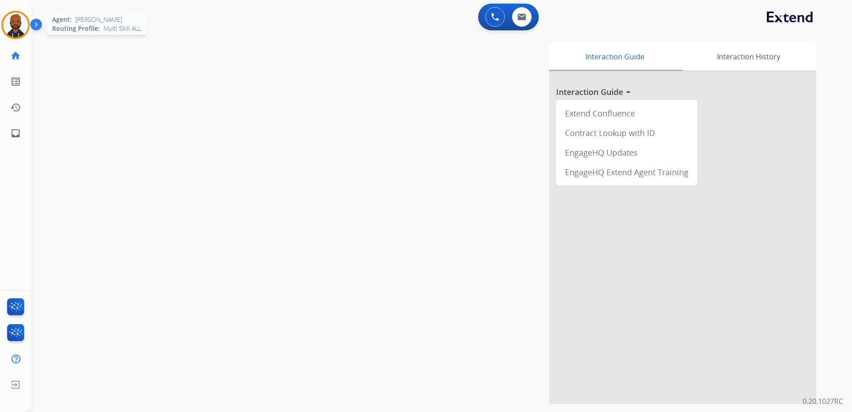
click at [20, 32] on img at bounding box center [15, 24] width 25 height 25
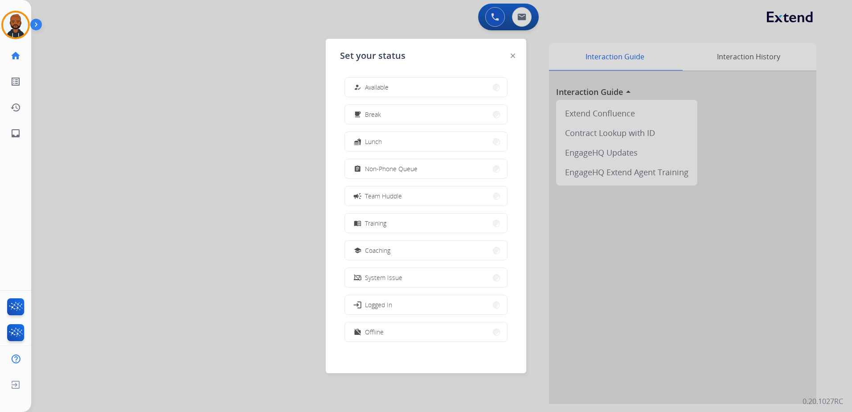
click at [287, 121] on div at bounding box center [426, 206] width 852 height 412
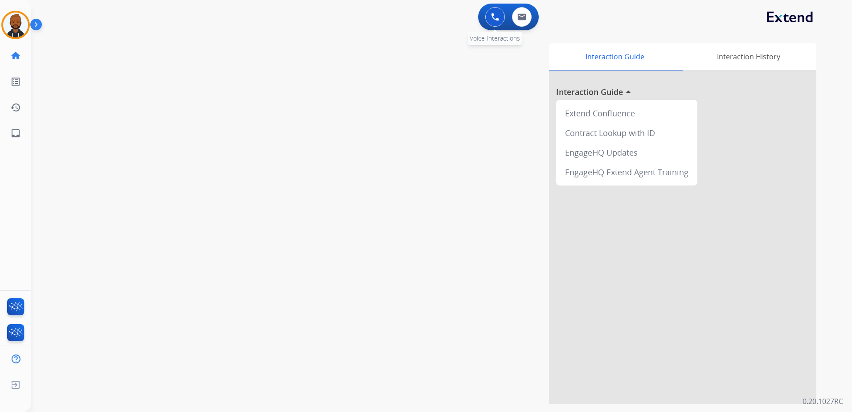
click at [506, 16] on div "0 Voice Interactions" at bounding box center [494, 17] width 27 height 20
click at [495, 20] on img at bounding box center [495, 17] width 8 height 8
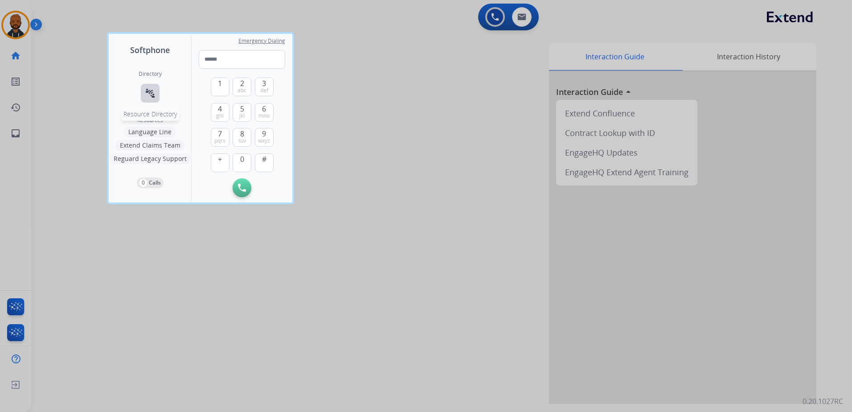
click at [151, 97] on mat-icon "connect_without_contact" at bounding box center [150, 93] width 11 height 11
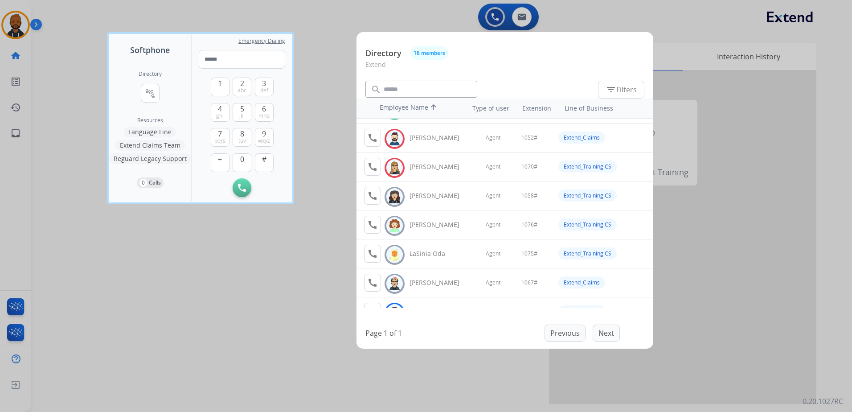
scroll to position [117, 0]
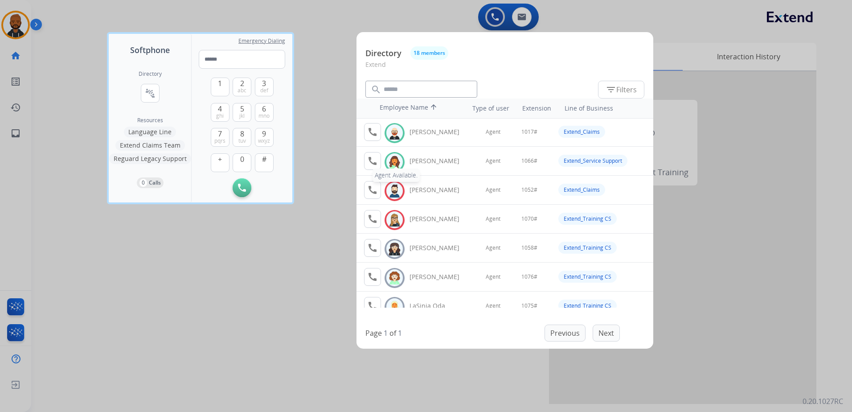
click at [376, 160] on mat-icon "call" at bounding box center [372, 160] width 11 height 11
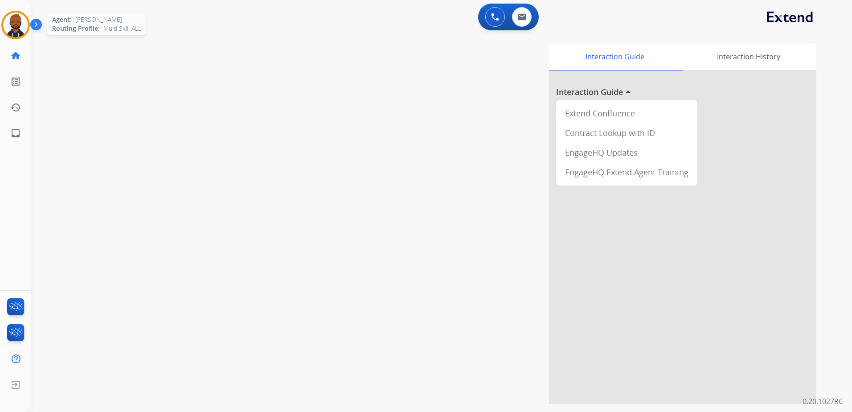
click at [23, 26] on img at bounding box center [15, 24] width 25 height 25
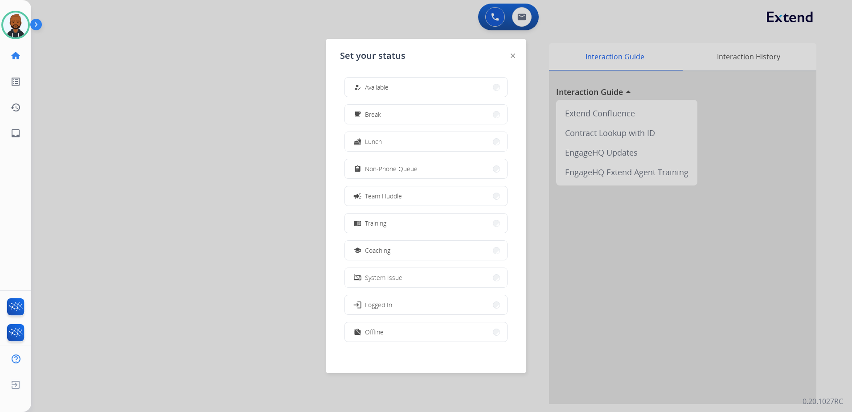
drag, startPoint x: 146, startPoint y: 103, endPoint x: 143, endPoint y: 94, distance: 9.6
click at [146, 101] on div at bounding box center [426, 206] width 852 height 412
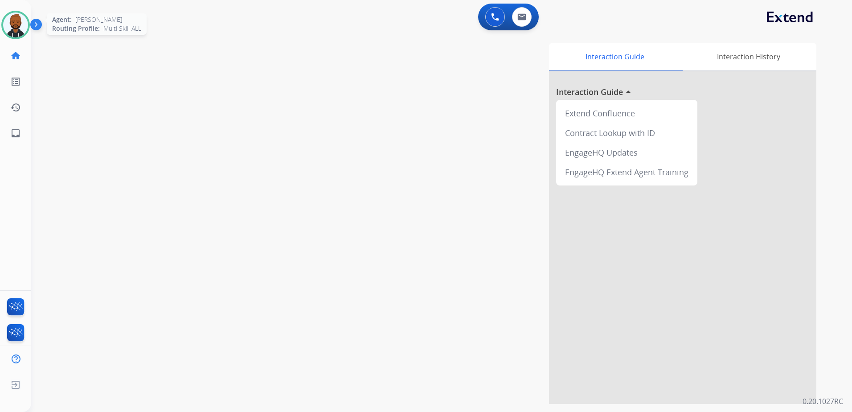
click at [18, 28] on img at bounding box center [15, 24] width 25 height 25
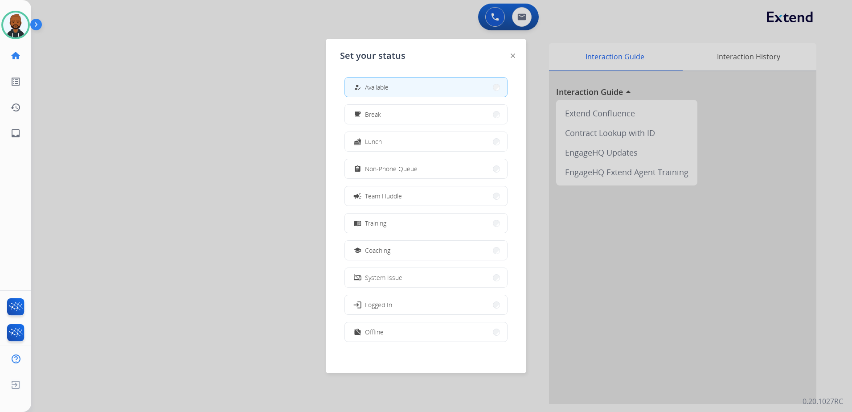
click at [298, 103] on div at bounding box center [426, 206] width 852 height 412
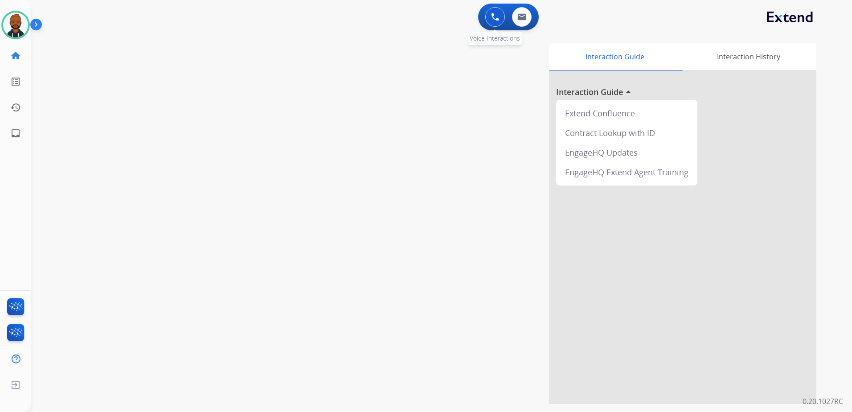
click at [494, 16] on img at bounding box center [495, 17] width 8 height 8
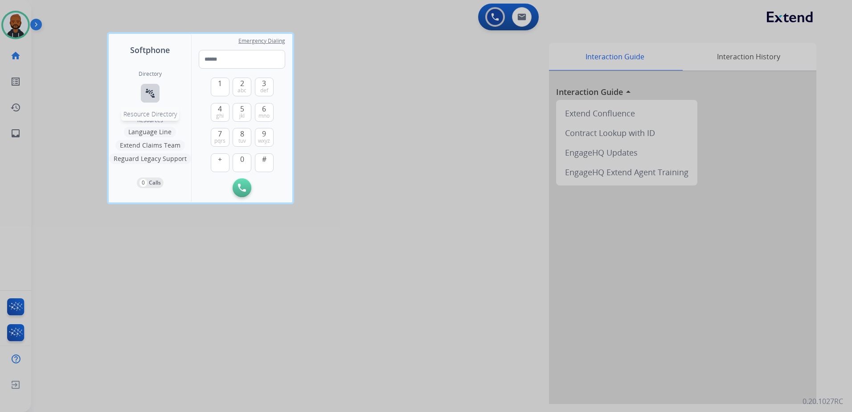
click at [150, 93] on mat-icon "connect_without_contact" at bounding box center [150, 93] width 11 height 11
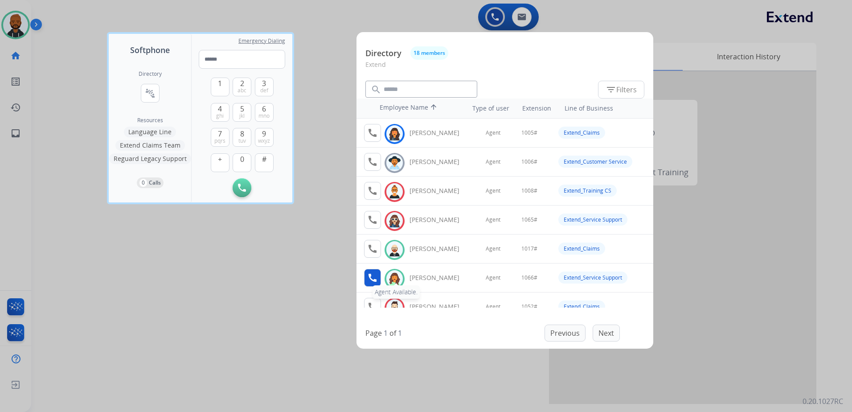
click at [377, 276] on mat-icon "call" at bounding box center [372, 277] width 11 height 11
click at [215, 86] on button "1" at bounding box center [220, 87] width 19 height 19
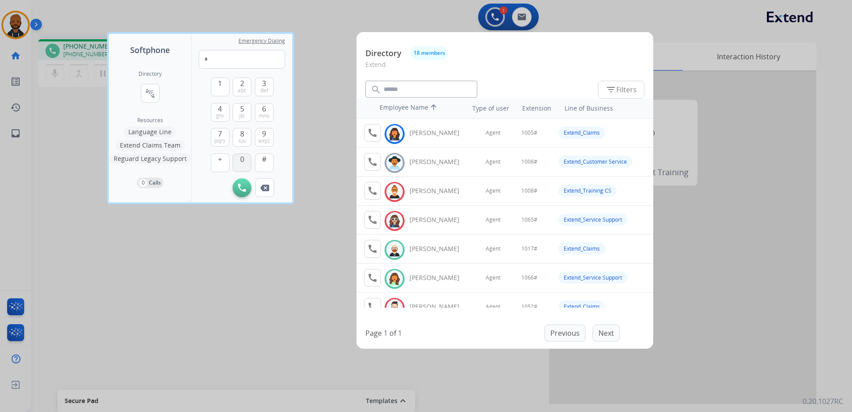
drag, startPoint x: 240, startPoint y: 163, endPoint x: 253, endPoint y: 148, distance: 19.6
click at [241, 162] on span "0" at bounding box center [242, 159] width 4 height 11
click at [262, 114] on span "mno" at bounding box center [263, 115] width 11 height 7
click at [269, 165] on button "#" at bounding box center [264, 162] width 19 height 19
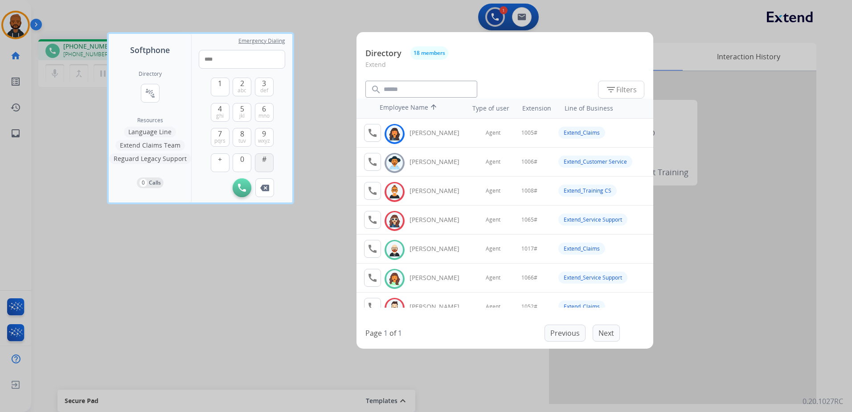
type input "*****"
click at [276, 309] on div at bounding box center [426, 206] width 852 height 412
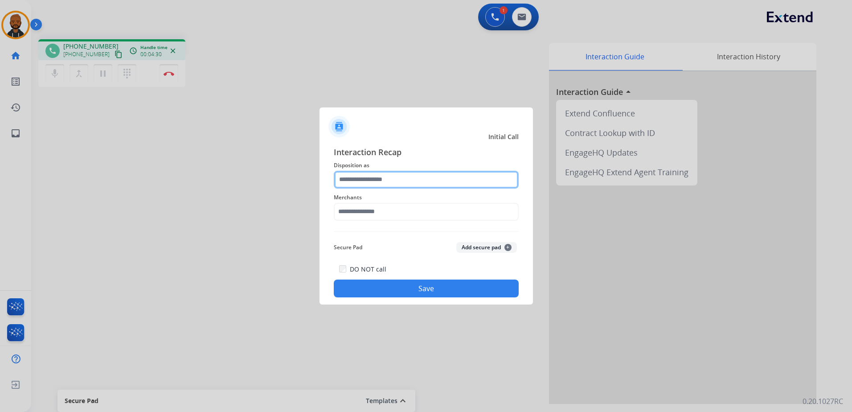
click at [370, 174] on input "text" at bounding box center [426, 180] width 185 height 18
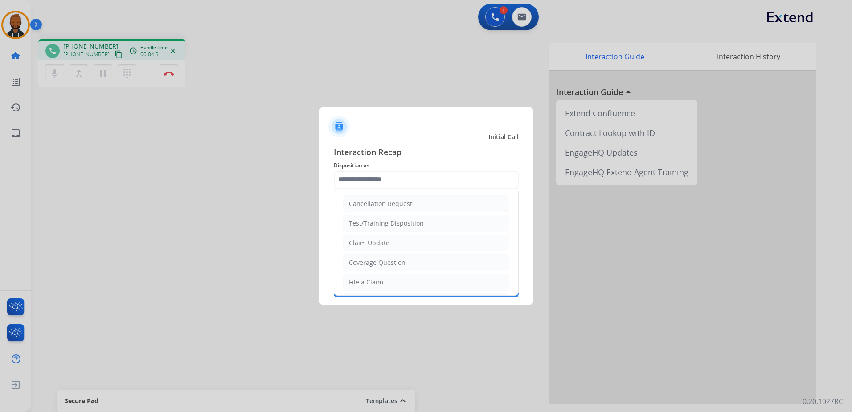
click at [380, 242] on div "Claim Update" at bounding box center [369, 242] width 41 height 9
type input "**********"
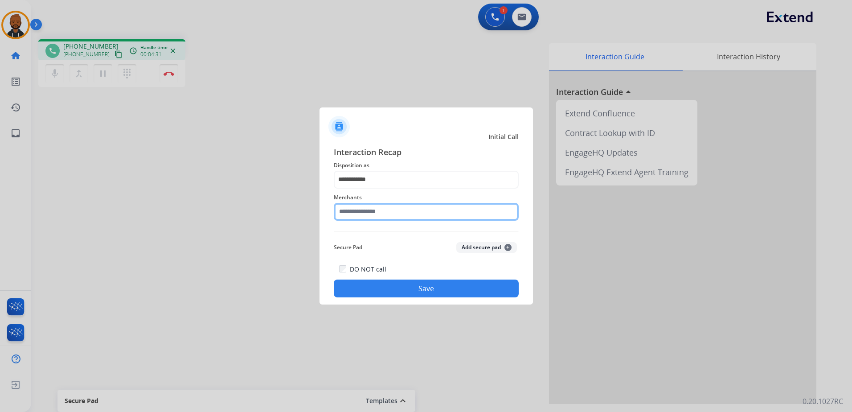
click at [378, 204] on input "text" at bounding box center [426, 212] width 185 height 18
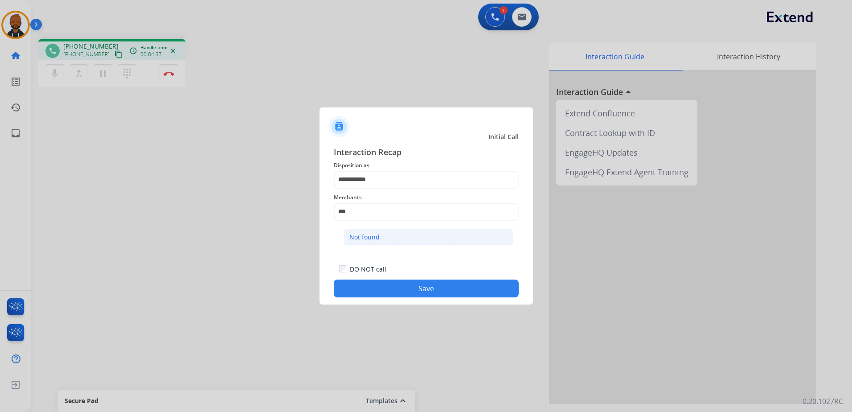
click at [367, 241] on div "Not found" at bounding box center [364, 237] width 30 height 9
type input "*********"
click at [385, 282] on button "Save" at bounding box center [426, 288] width 185 height 18
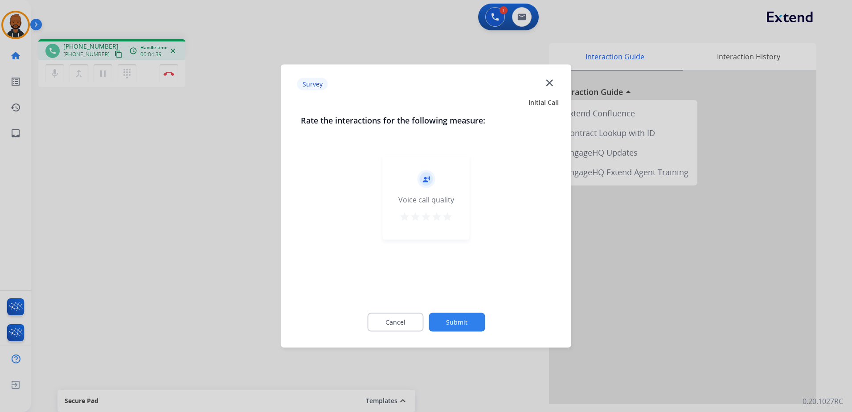
click at [443, 212] on mat-icon "star" at bounding box center [447, 216] width 11 height 11
click at [473, 327] on button "Submit" at bounding box center [456, 322] width 56 height 19
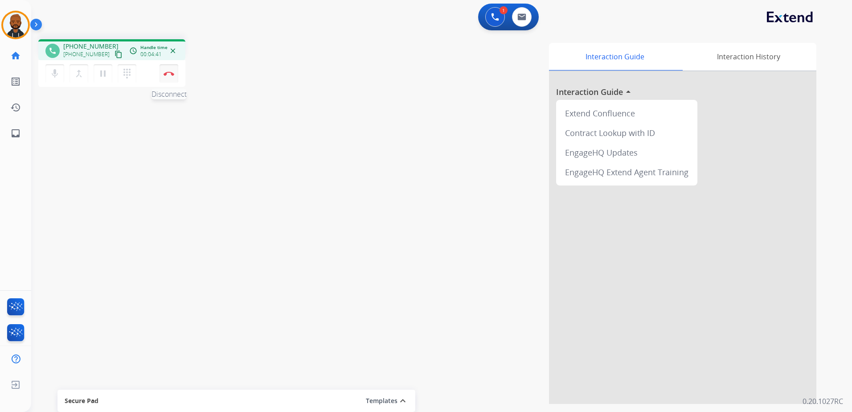
click at [164, 76] on button "Disconnect" at bounding box center [168, 73] width 19 height 19
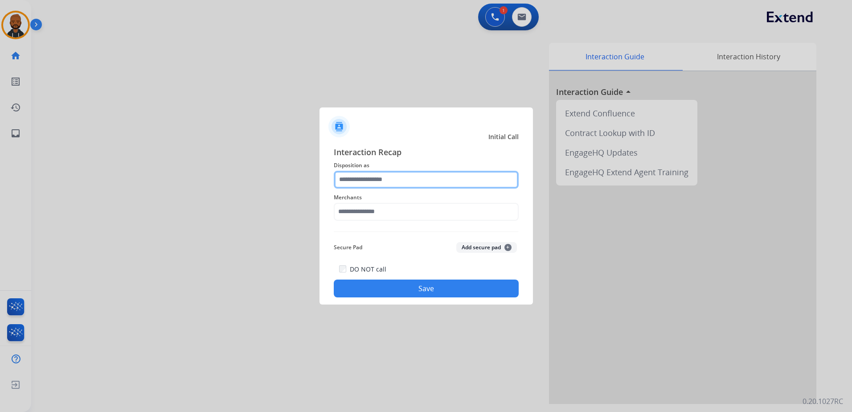
click at [396, 180] on input "text" at bounding box center [426, 180] width 185 height 18
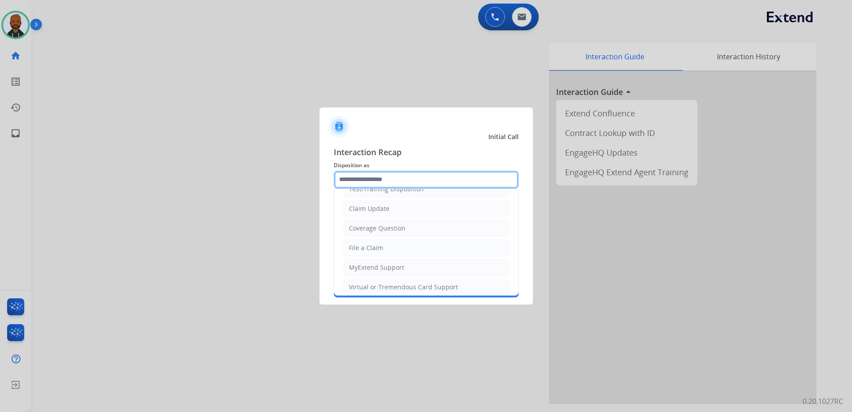
scroll to position [50, 0]
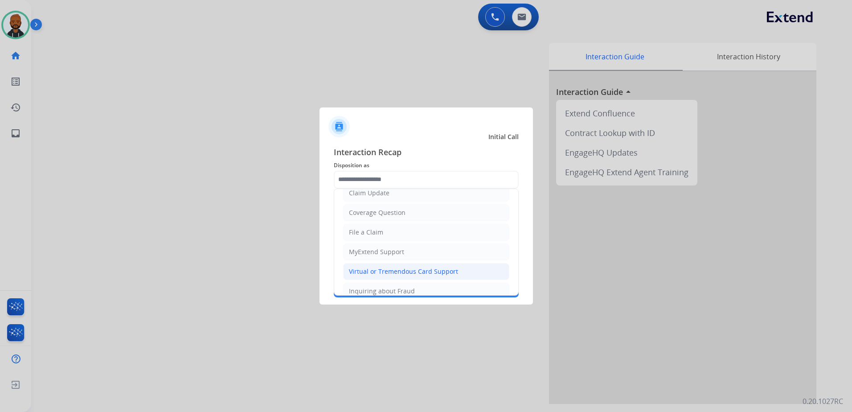
click at [404, 270] on div "Virtual or Tremendous Card Support" at bounding box center [403, 271] width 109 height 9
type input "**********"
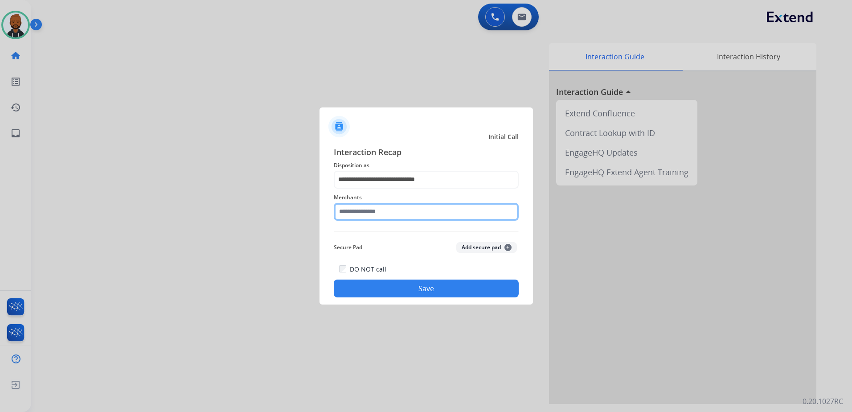
click at [375, 216] on input "text" at bounding box center [426, 212] width 185 height 18
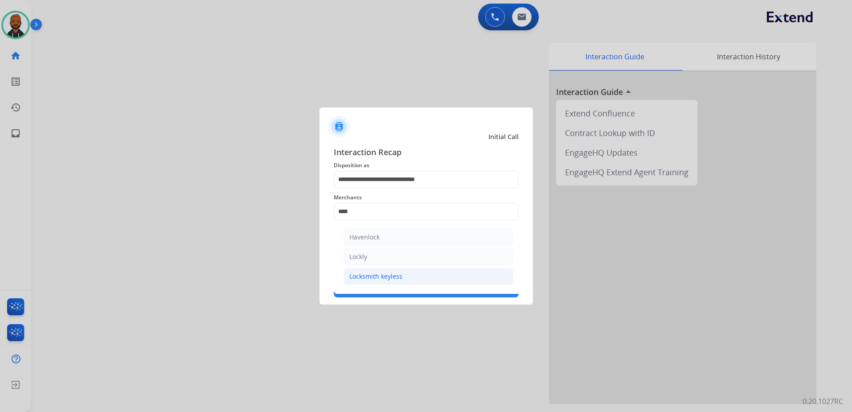
click at [380, 278] on div "Locksmith keyless" at bounding box center [375, 276] width 53 height 9
type input "**********"
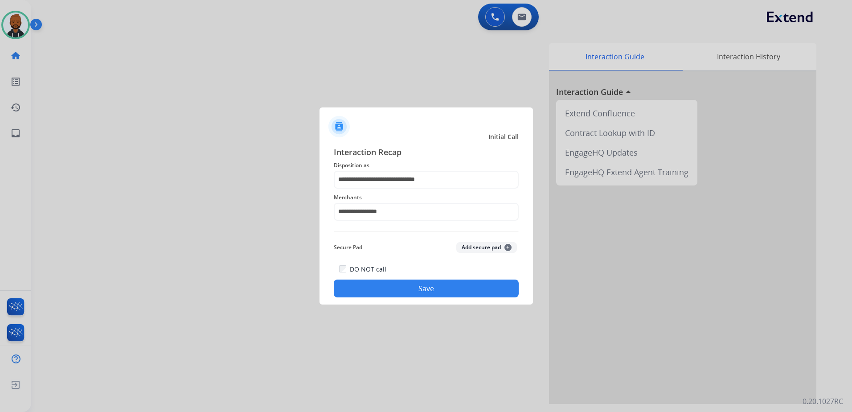
click at [412, 280] on button "Save" at bounding box center [426, 288] width 185 height 18
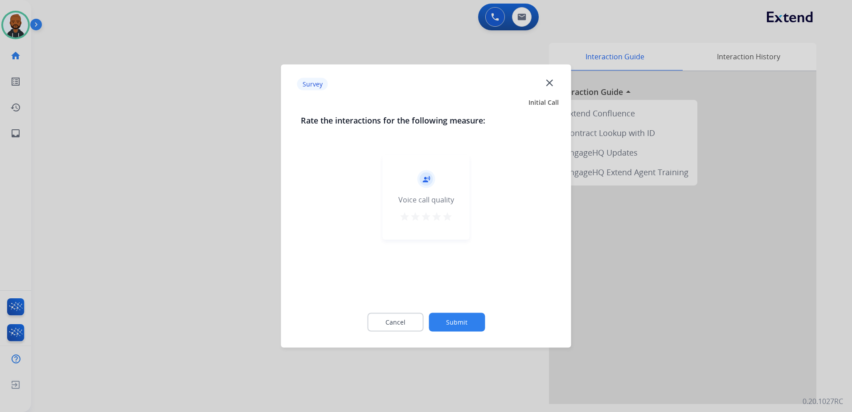
click at [451, 214] on mat-icon "star" at bounding box center [447, 216] width 11 height 11
click at [469, 322] on button "Submit" at bounding box center [456, 322] width 56 height 19
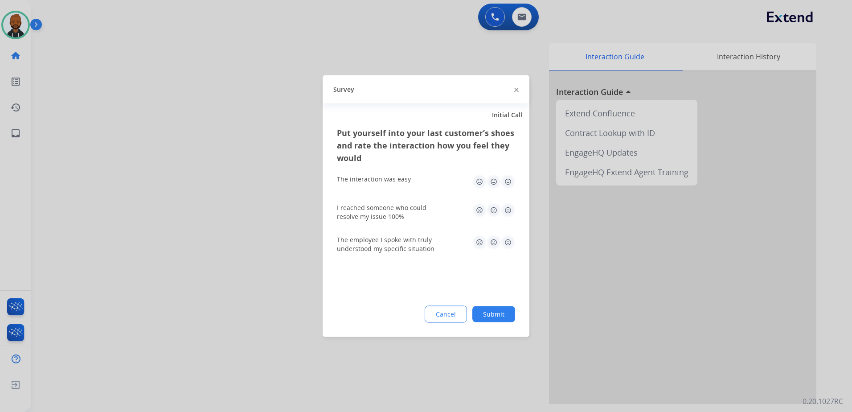
click at [509, 179] on img at bounding box center [508, 182] width 14 height 14
click at [504, 204] on img at bounding box center [508, 210] width 14 height 14
click at [510, 241] on img at bounding box center [508, 242] width 14 height 14
click at [498, 316] on button "Submit" at bounding box center [493, 314] width 43 height 16
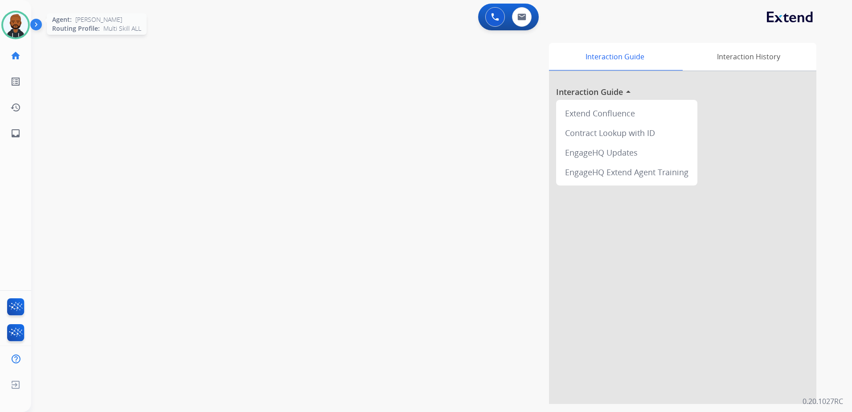
drag, startPoint x: 16, startPoint y: 22, endPoint x: 21, endPoint y: 24, distance: 6.0
click at [16, 23] on img at bounding box center [15, 24] width 25 height 25
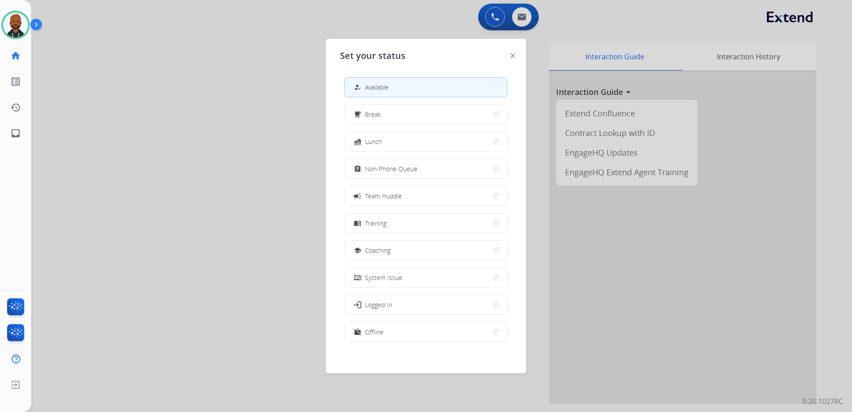
click at [402, 166] on span "Non-Phone Queue" at bounding box center [391, 168] width 53 height 9
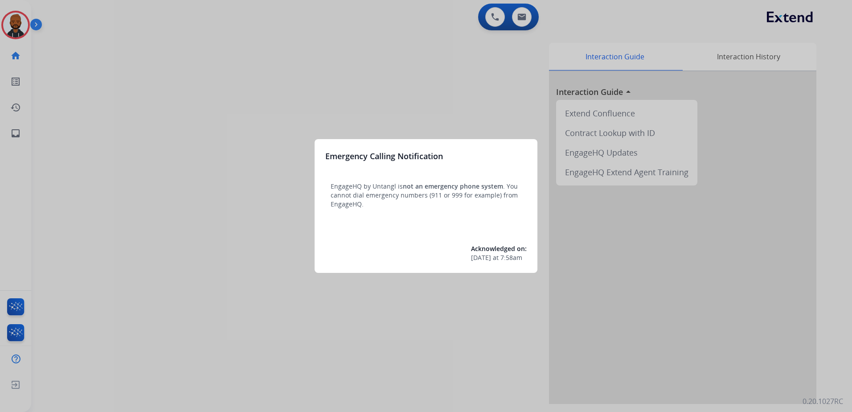
click at [77, 105] on div at bounding box center [426, 206] width 852 height 412
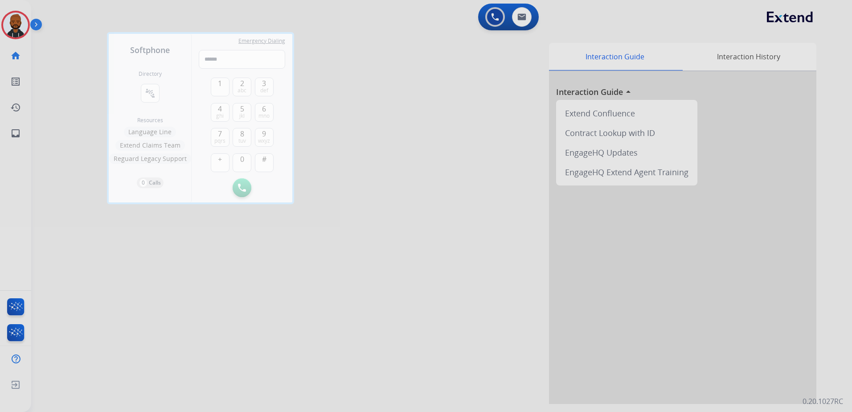
click at [16, 26] on div at bounding box center [426, 206] width 852 height 412
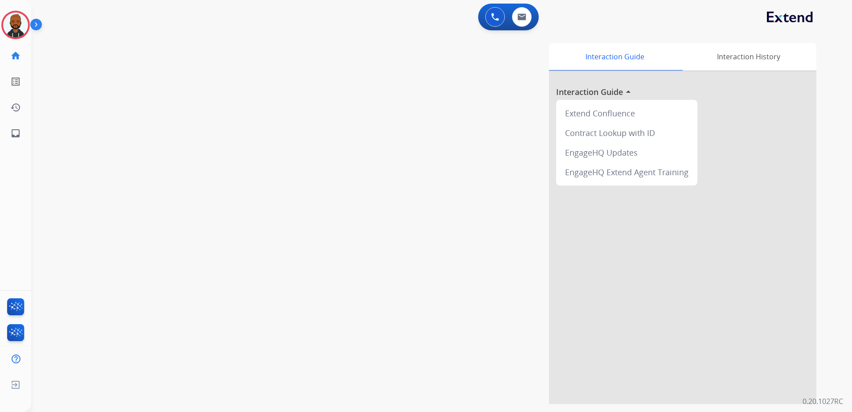
click at [0, 16] on html "Outbound call Quit Outbound call Quit Schedule interaction + Add to my list Cus…" at bounding box center [426, 206] width 852 height 412
drag, startPoint x: 4, startPoint y: 20, endPoint x: 19, endPoint y: 23, distance: 15.1
click at [5, 21] on img at bounding box center [15, 24] width 25 height 25
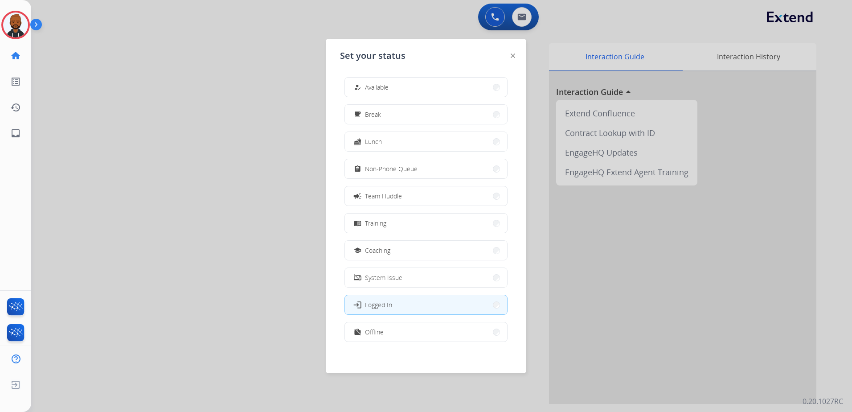
click at [359, 81] on button "how_to_reg Available" at bounding box center [426, 87] width 162 height 19
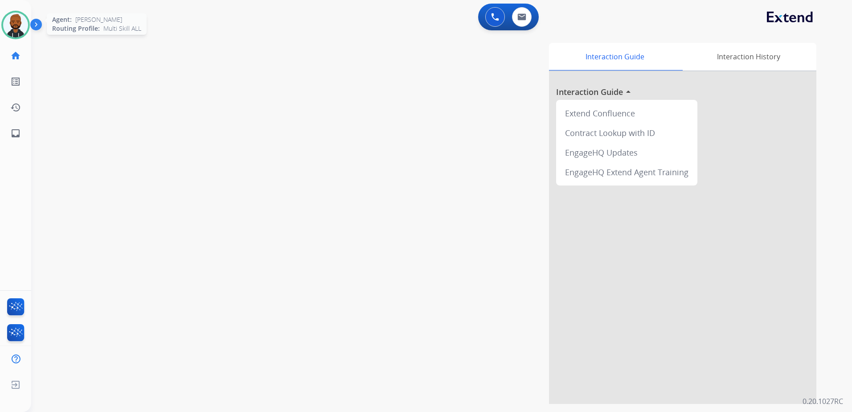
click at [20, 23] on img at bounding box center [15, 24] width 25 height 25
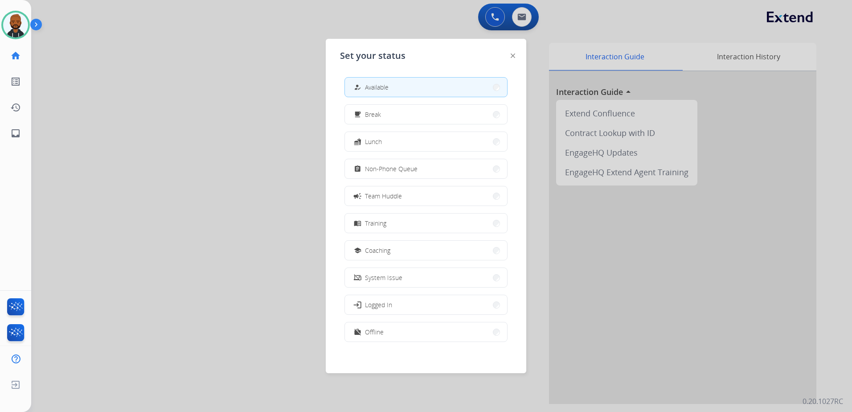
drag, startPoint x: 384, startPoint y: 167, endPoint x: 389, endPoint y: 171, distance: 7.0
click at [384, 167] on span "Non-Phone Queue" at bounding box center [391, 168] width 53 height 9
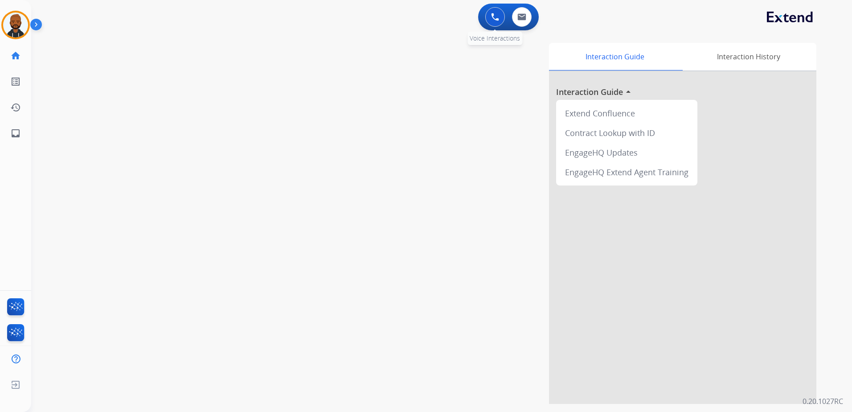
click at [489, 20] on button at bounding box center [495, 17] width 20 height 20
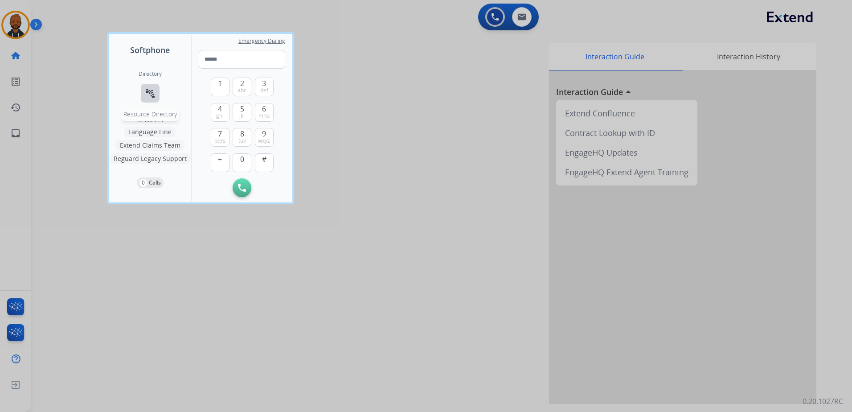
click at [140, 90] on div "Directory connect_without_contact Resource Directory" at bounding box center [150, 93] width 23 height 46
click at [151, 91] on mat-icon "connect_without_contact" at bounding box center [150, 93] width 11 height 11
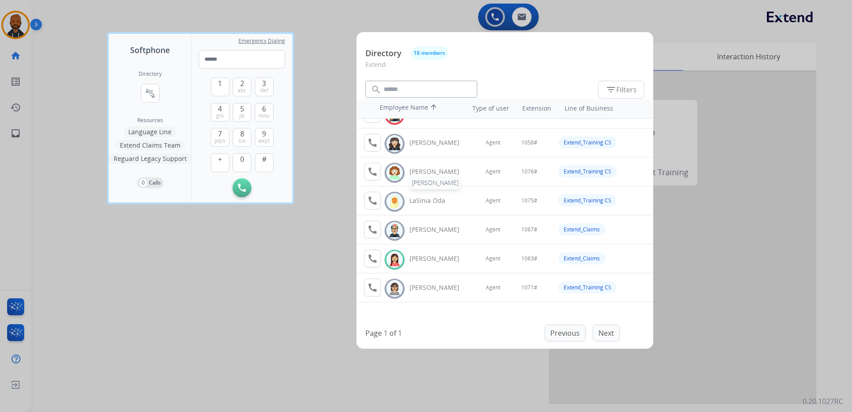
scroll to position [223, 0]
click at [374, 261] on mat-icon "call" at bounding box center [372, 257] width 11 height 11
click at [220, 90] on button "1" at bounding box center [220, 87] width 19 height 19
click at [247, 165] on button "0" at bounding box center [242, 162] width 19 height 19
click at [258, 110] on button "6 mno" at bounding box center [264, 112] width 19 height 19
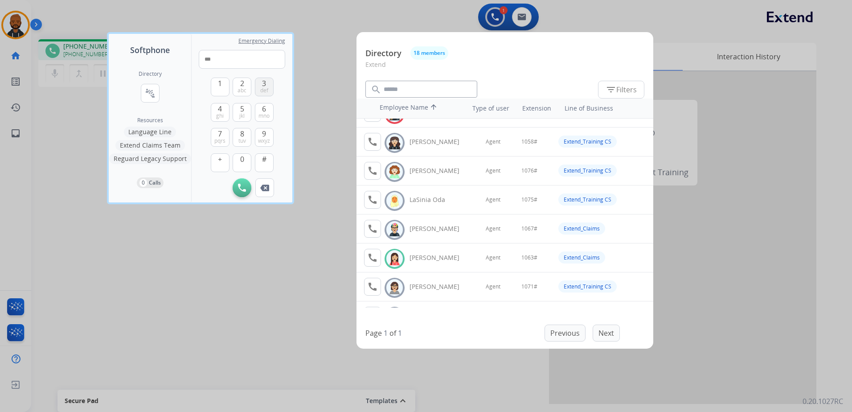
click at [264, 90] on span "def" at bounding box center [264, 90] width 8 height 7
click at [265, 165] on button "#" at bounding box center [264, 162] width 19 height 19
type input "*****"
drag, startPoint x: 244, startPoint y: 299, endPoint x: 231, endPoint y: 286, distance: 18.6
click at [244, 298] on div at bounding box center [426, 206] width 852 height 412
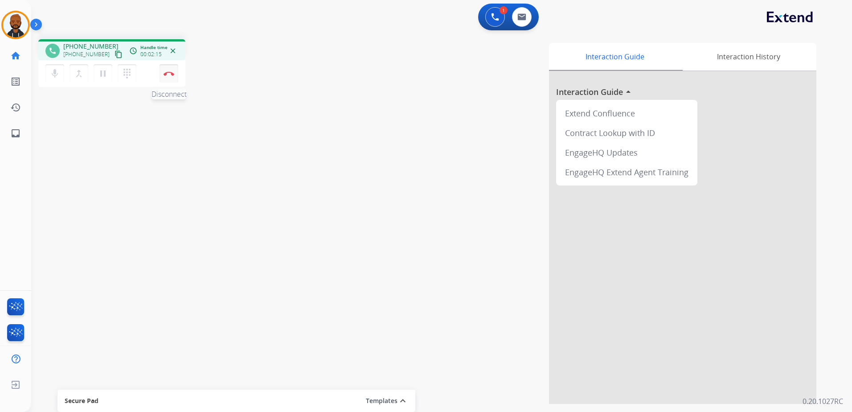
click at [168, 78] on button "Disconnect" at bounding box center [168, 73] width 19 height 19
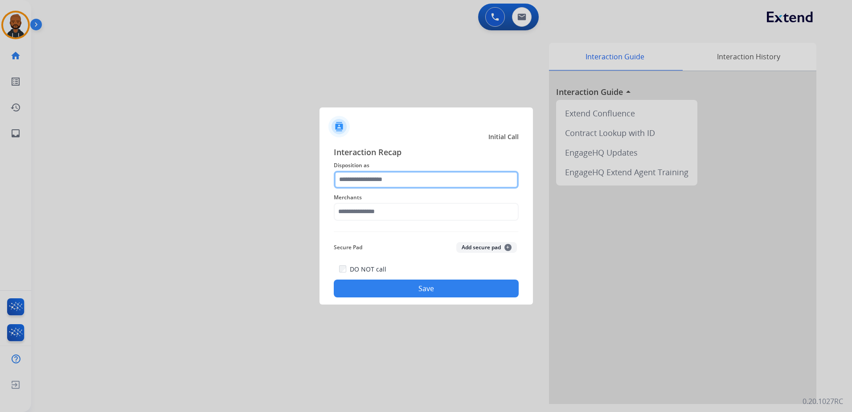
click at [386, 175] on input "text" at bounding box center [426, 180] width 185 height 18
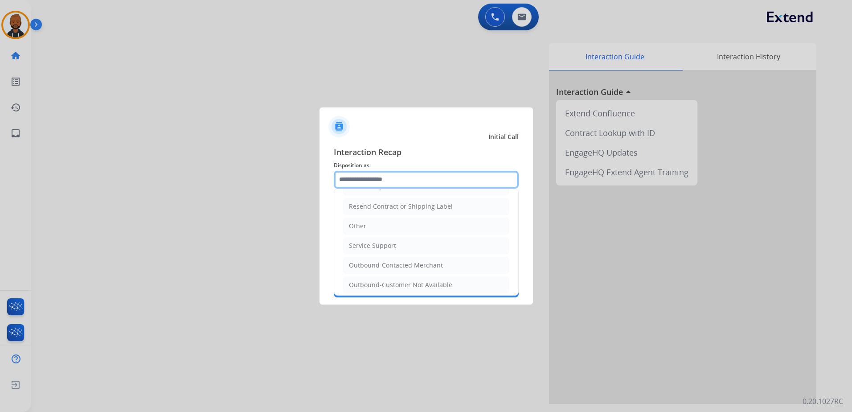
scroll to position [178, 0]
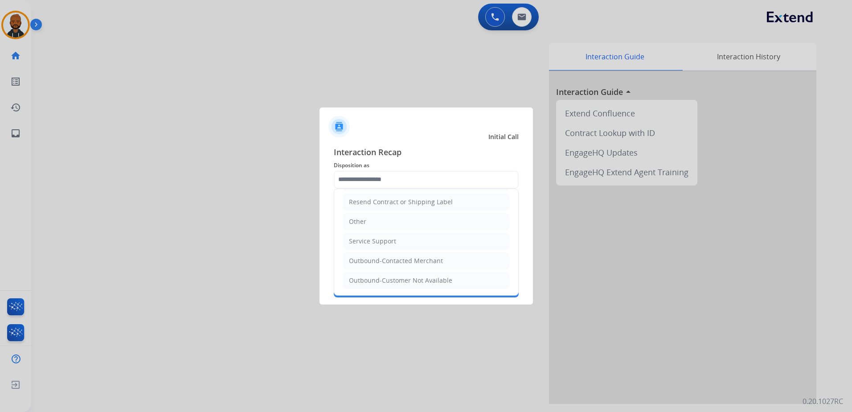
click at [388, 244] on div "Service Support" at bounding box center [372, 241] width 47 height 9
type input "**********"
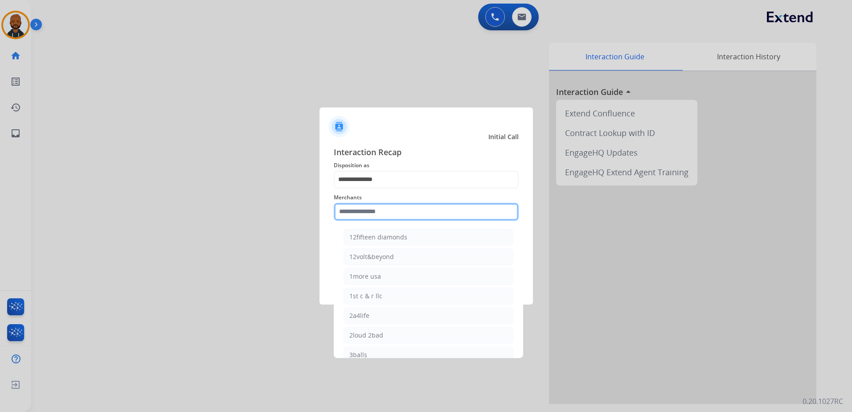
click at [401, 207] on input "text" at bounding box center [426, 212] width 185 height 18
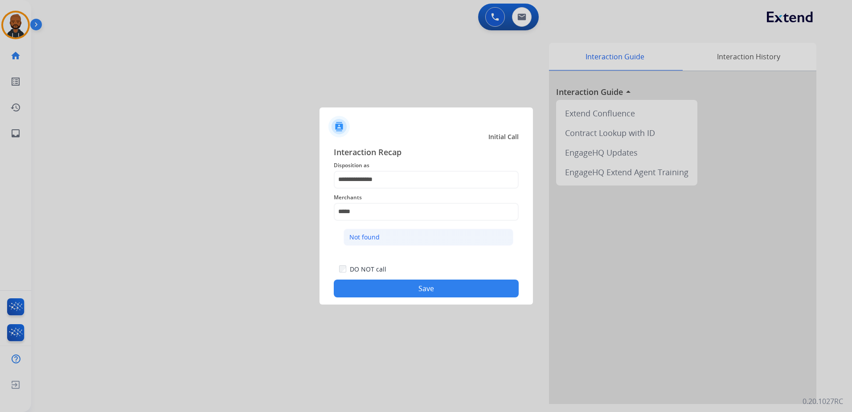
click at [370, 236] on div "Not found" at bounding box center [364, 237] width 30 height 9
type input "*********"
click at [437, 285] on button "Save" at bounding box center [426, 288] width 185 height 18
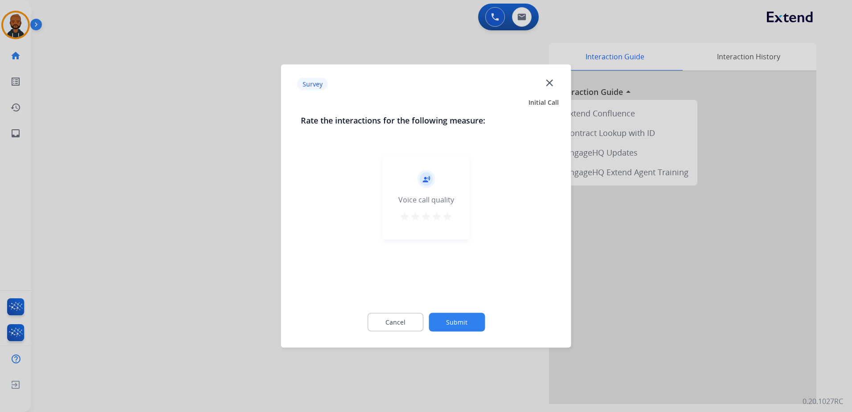
click at [445, 216] on mat-icon "star" at bounding box center [447, 216] width 11 height 11
click at [477, 318] on button "Submit" at bounding box center [456, 322] width 56 height 19
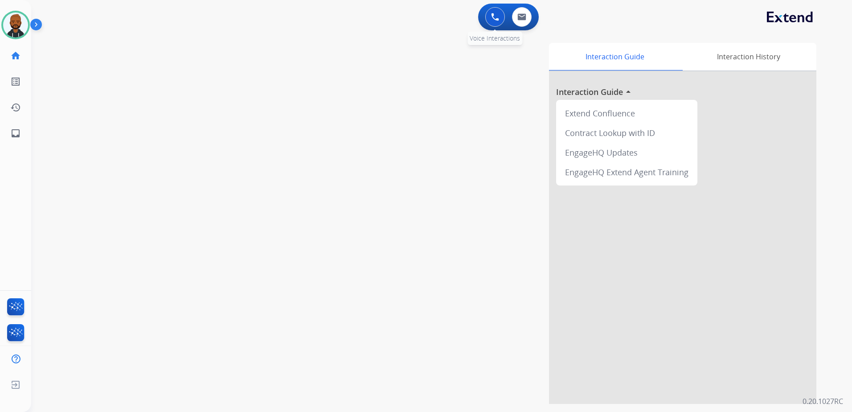
click at [500, 18] on button at bounding box center [495, 17] width 20 height 20
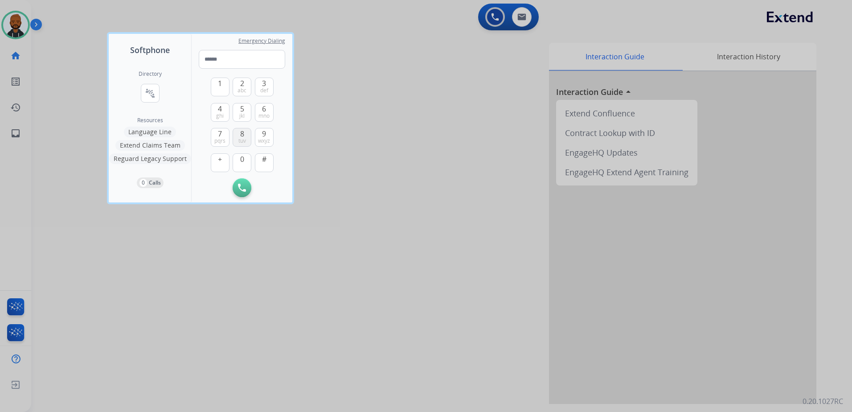
click at [247, 133] on button "8 tuv" at bounding box center [242, 137] width 19 height 19
click at [242, 167] on button "0" at bounding box center [242, 162] width 19 height 19
click at [243, 163] on span "0" at bounding box center [242, 159] width 4 height 11
click at [216, 108] on button "4 ghi" at bounding box center [220, 112] width 19 height 19
click at [217, 122] on div "1 2 abc 3 def 4 ghi 5 jkl 6 mno 7 pqrs 8 tuv 9 wxyz + 0 #" at bounding box center [242, 124] width 63 height 110
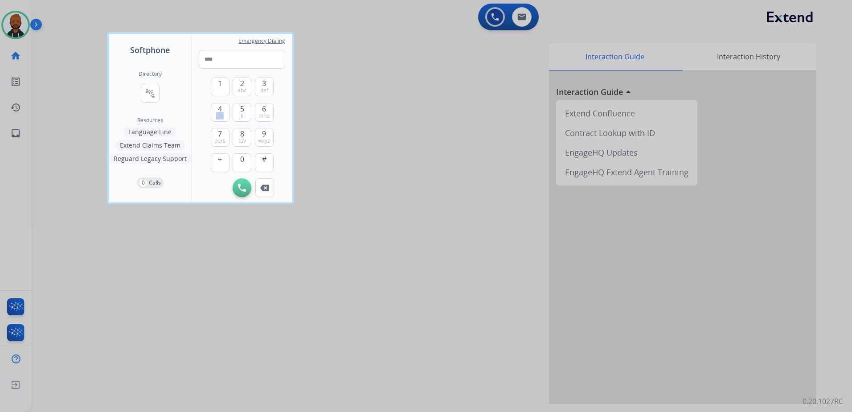
click at [217, 123] on div "1 2 abc 3 def 4 ghi 5 jkl 6 mno 7 pqrs 8 tuv 9 wxyz + 0 #" at bounding box center [242, 124] width 63 height 110
drag, startPoint x: 217, startPoint y: 123, endPoint x: 218, endPoint y: 130, distance: 6.7
click at [218, 130] on span "7" at bounding box center [220, 133] width 4 height 11
click at [218, 131] on span "7" at bounding box center [220, 133] width 4 height 11
drag, startPoint x: 218, startPoint y: 131, endPoint x: 239, endPoint y: 153, distance: 30.9
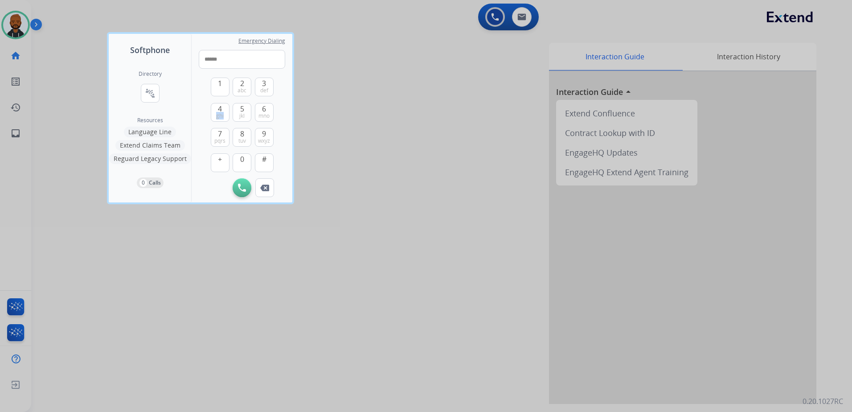
click at [239, 153] on div "0" at bounding box center [242, 162] width 19 height 19
click at [245, 157] on button "0" at bounding box center [242, 162] width 19 height 19
click at [265, 135] on span "9" at bounding box center [264, 133] width 4 height 11
click at [265, 186] on img at bounding box center [264, 187] width 9 height 7
click at [245, 164] on button "0" at bounding box center [242, 162] width 19 height 19
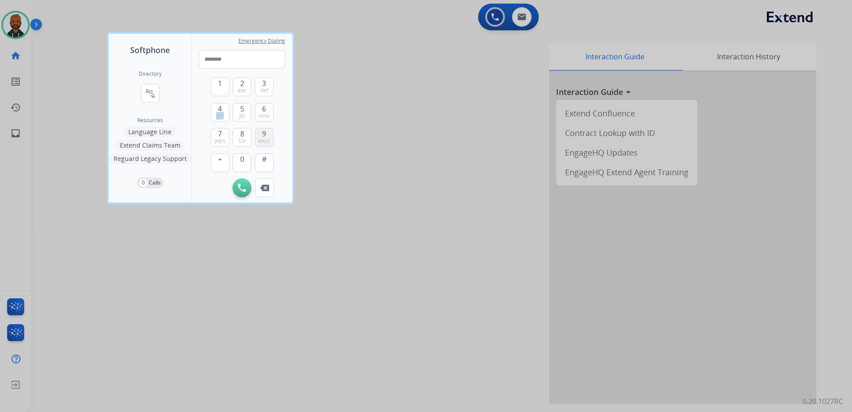
click at [265, 140] on span "wxyz" at bounding box center [264, 140] width 12 height 7
click at [222, 138] on span "pqrs" at bounding box center [219, 140] width 11 height 7
type input "**********"
click at [249, 183] on button "Initiate Call" at bounding box center [242, 187] width 19 height 19
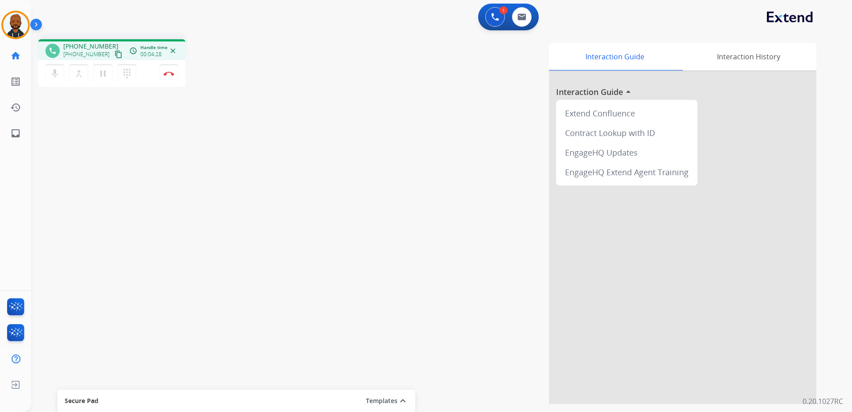
drag, startPoint x: 162, startPoint y: 70, endPoint x: 148, endPoint y: 79, distance: 17.0
click at [160, 70] on button "Disconnect" at bounding box center [168, 73] width 19 height 19
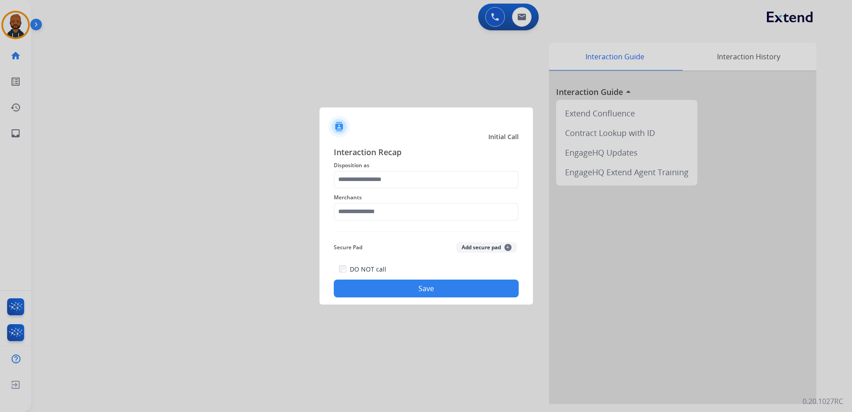
click at [392, 190] on div "Merchants" at bounding box center [426, 206] width 185 height 36
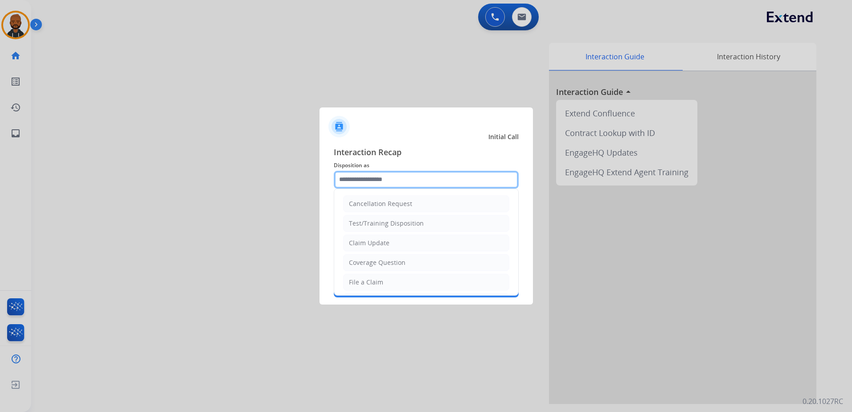
click at [388, 180] on input "text" at bounding box center [426, 180] width 185 height 18
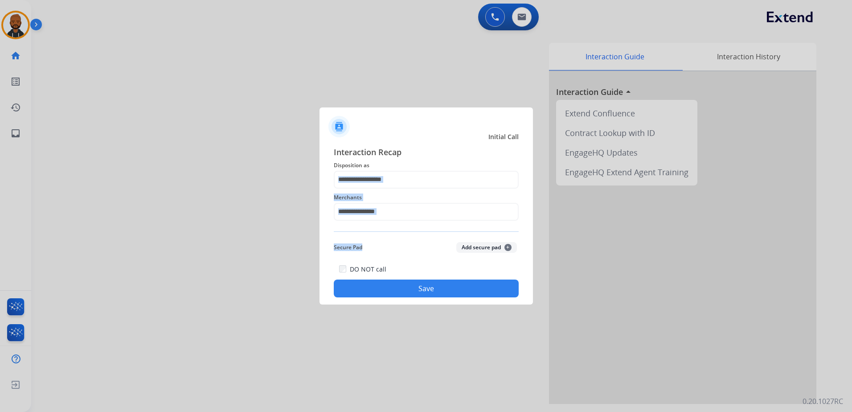
drag, startPoint x: 390, startPoint y: 245, endPoint x: 381, endPoint y: 249, distance: 9.8
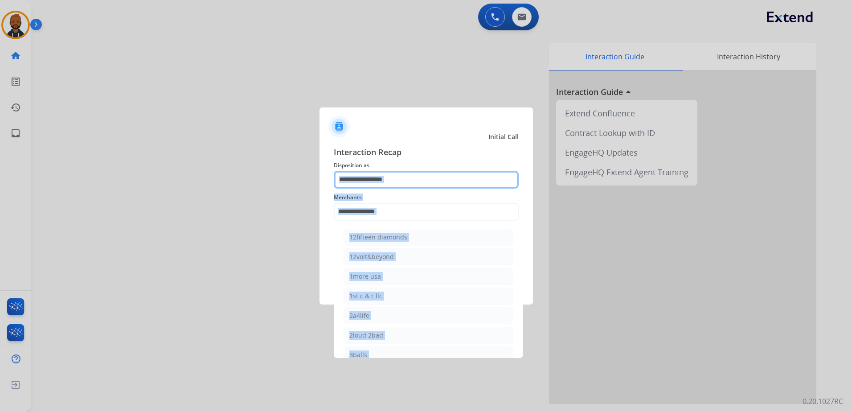
click at [382, 175] on input "text" at bounding box center [426, 180] width 185 height 18
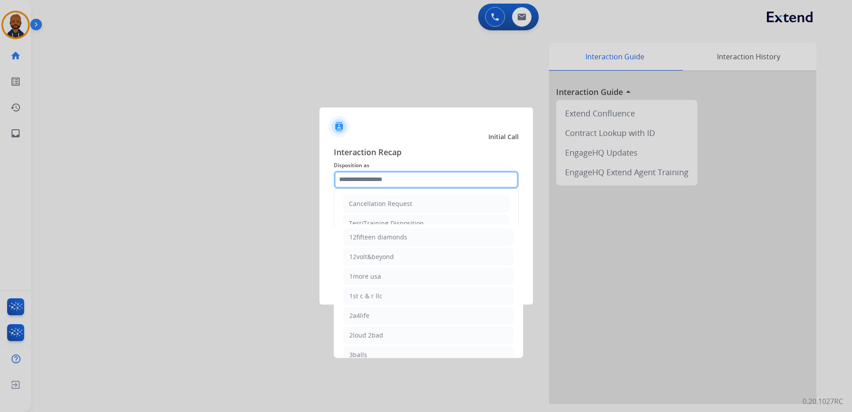
click at [385, 178] on input "text" at bounding box center [426, 180] width 185 height 18
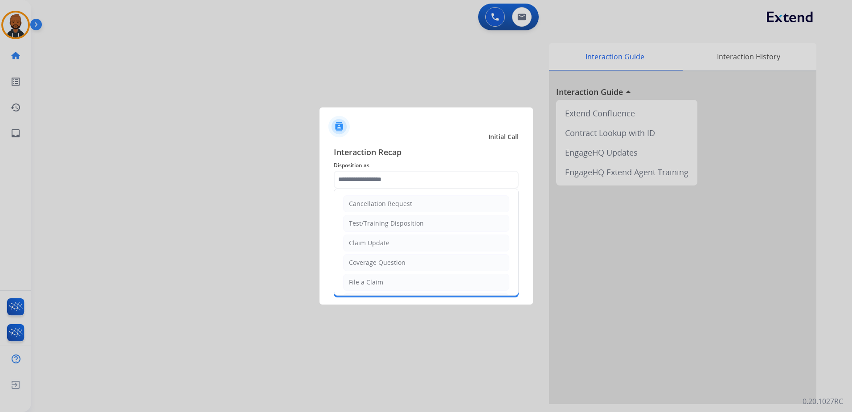
click at [376, 243] on div "Claim Update" at bounding box center [369, 242] width 41 height 9
type input "**********"
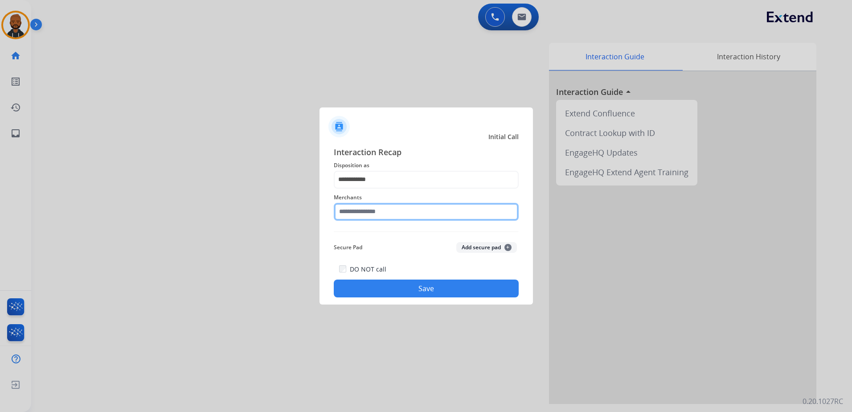
click at [375, 214] on input "text" at bounding box center [426, 212] width 185 height 18
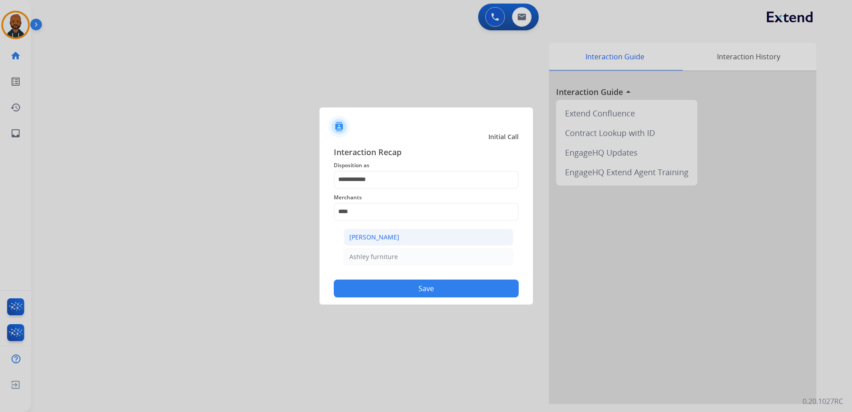
click at [385, 233] on div "[PERSON_NAME]" at bounding box center [374, 237] width 50 height 9
type input "**********"
click at [410, 286] on button "Save" at bounding box center [426, 288] width 185 height 18
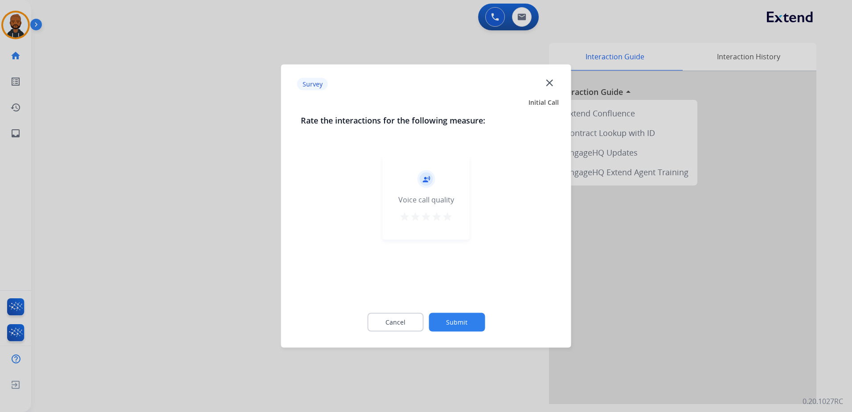
click at [458, 223] on div "record_voice_over Voice call quality star star star star star" at bounding box center [426, 197] width 87 height 85
drag, startPoint x: 458, startPoint y: 225, endPoint x: 456, endPoint y: 230, distance: 5.6
click at [456, 230] on div "record_voice_over Voice call quality star star star star star" at bounding box center [426, 197] width 87 height 85
click at [451, 238] on div "record_voice_over Voice call quality star star star star star" at bounding box center [426, 197] width 87 height 85
drag, startPoint x: 447, startPoint y: 239, endPoint x: 437, endPoint y: 227, distance: 15.5
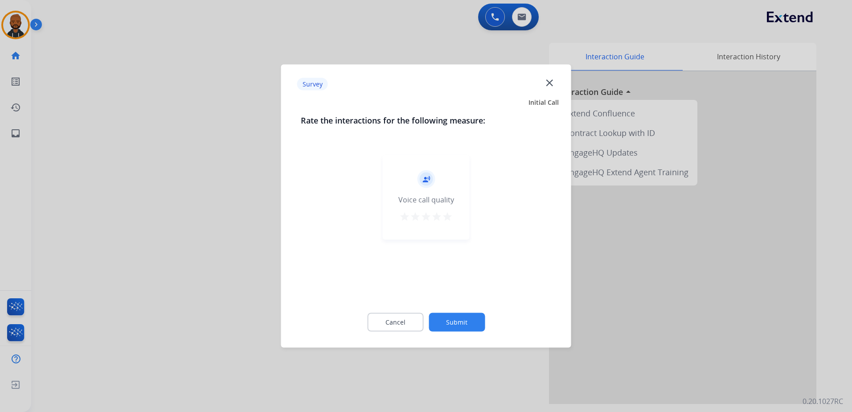
click at [441, 235] on div "record_voice_over Voice call quality star star star star star" at bounding box center [426, 197] width 87 height 85
drag, startPoint x: 437, startPoint y: 226, endPoint x: 431, endPoint y: 221, distance: 7.0
click at [433, 226] on div "record_voice_over Voice call quality star star star star star" at bounding box center [426, 197] width 87 height 85
click at [436, 213] on mat-icon "star" at bounding box center [436, 216] width 11 height 11
click at [445, 217] on mat-icon "star" at bounding box center [447, 216] width 11 height 11
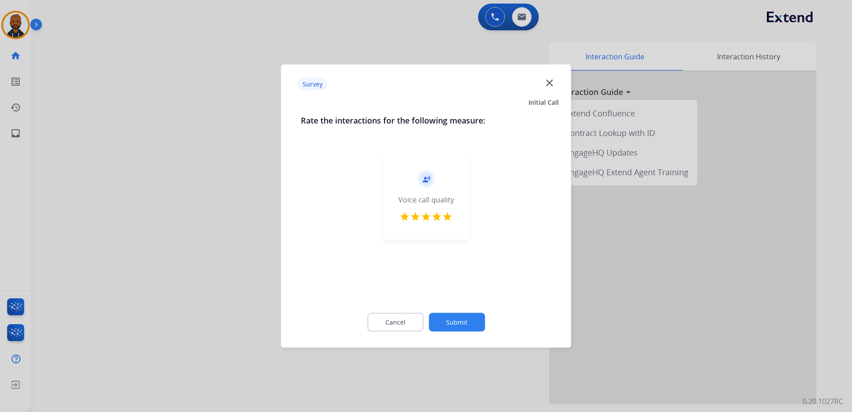
click at [476, 322] on button "Submit" at bounding box center [456, 322] width 56 height 19
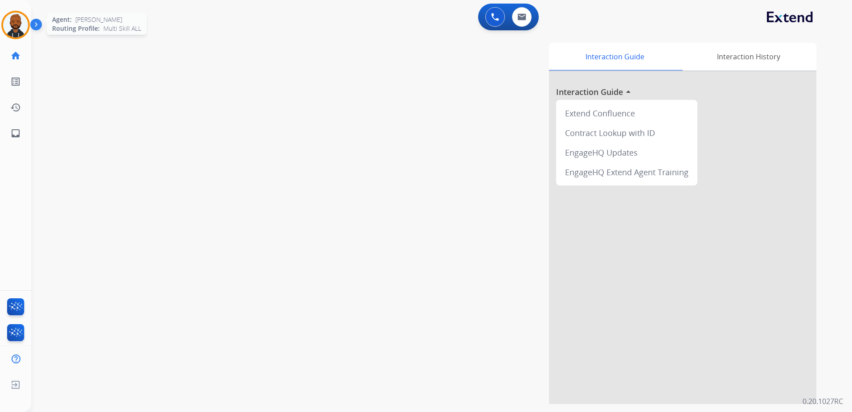
click at [22, 24] on img at bounding box center [15, 24] width 25 height 25
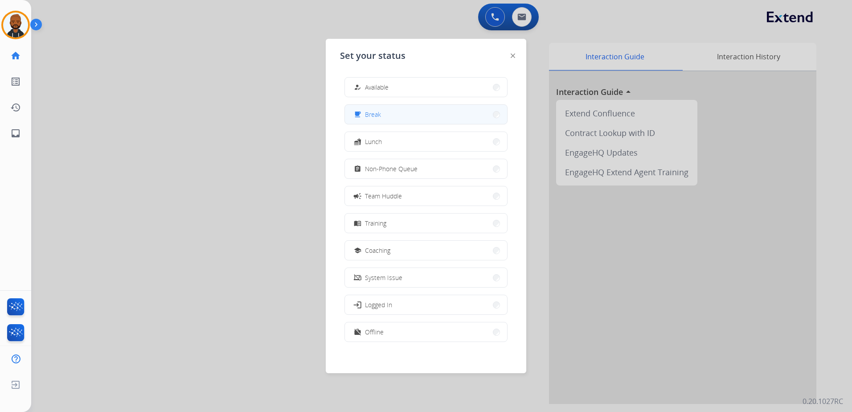
click at [384, 114] on button "free_breakfast Break" at bounding box center [426, 114] width 162 height 19
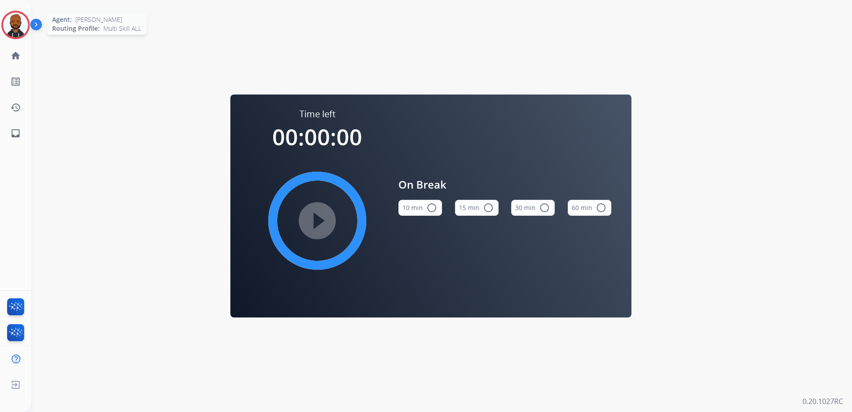
click at [20, 24] on img at bounding box center [15, 24] width 25 height 25
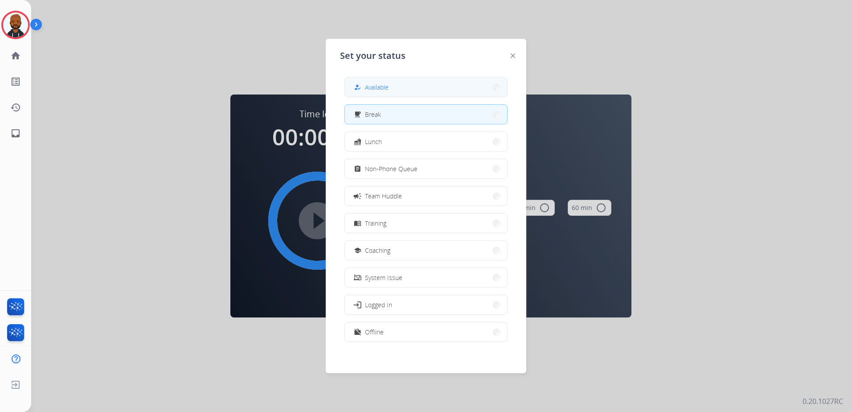
click at [375, 88] on span "Available" at bounding box center [377, 86] width 24 height 9
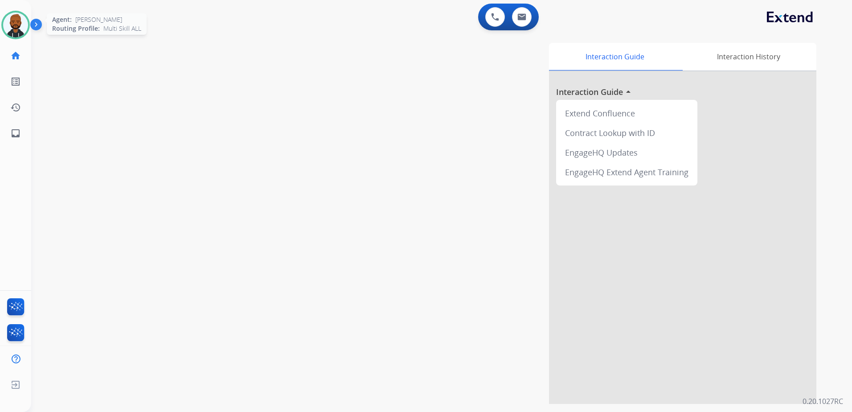
click at [12, 37] on img at bounding box center [15, 24] width 25 height 25
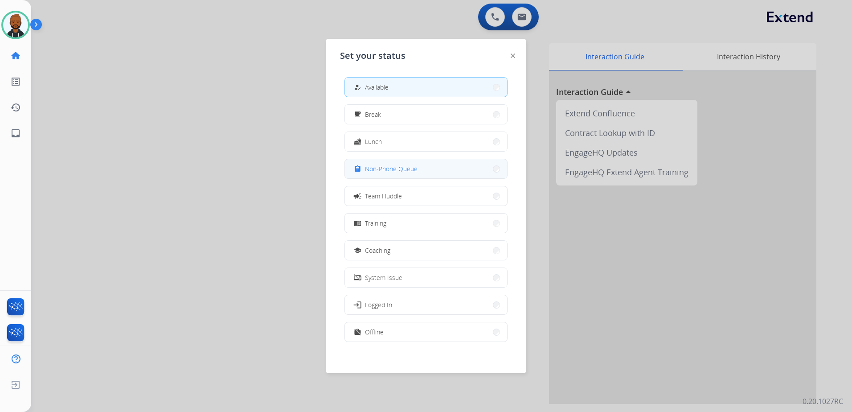
click at [377, 169] on span "Non-Phone Queue" at bounding box center [391, 168] width 53 height 9
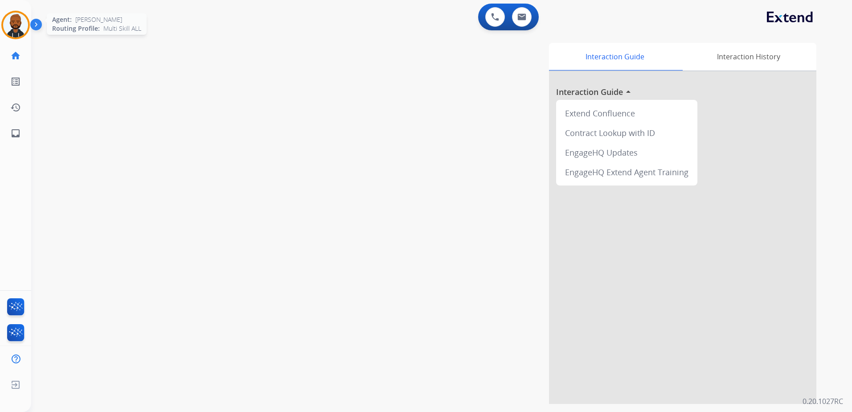
click at [12, 28] on img at bounding box center [15, 24] width 25 height 25
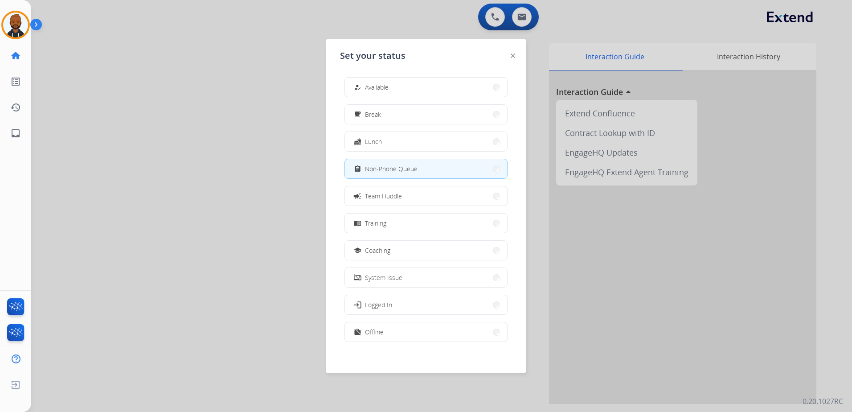
click at [254, 148] on div at bounding box center [426, 206] width 852 height 412
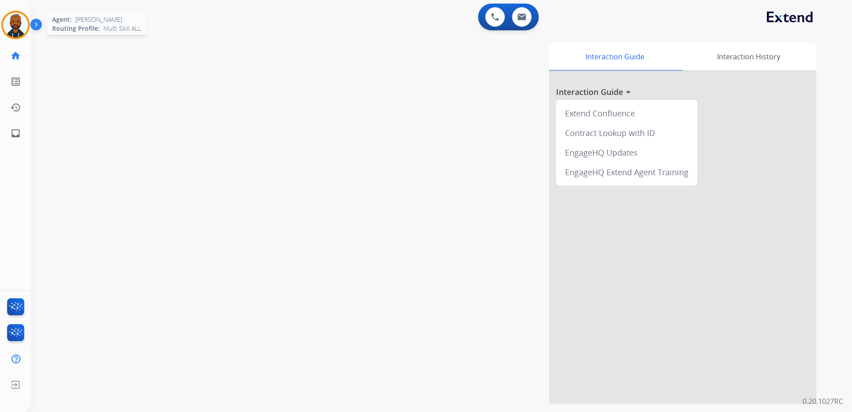
click at [21, 28] on img at bounding box center [15, 24] width 25 height 25
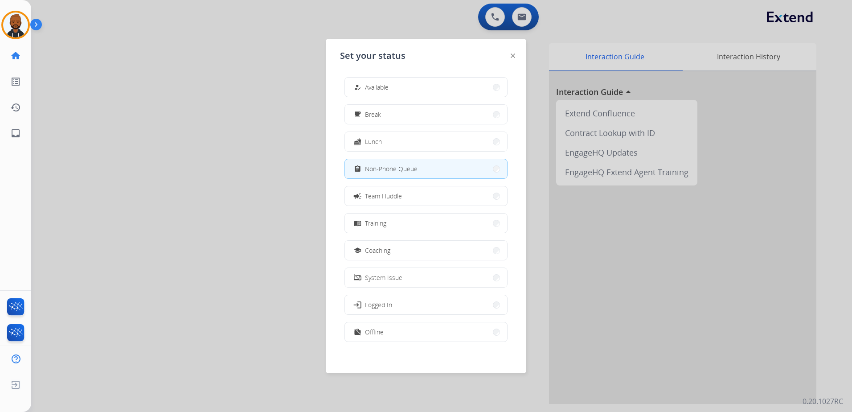
click at [363, 335] on div "work_off Offline" at bounding box center [368, 331] width 32 height 11
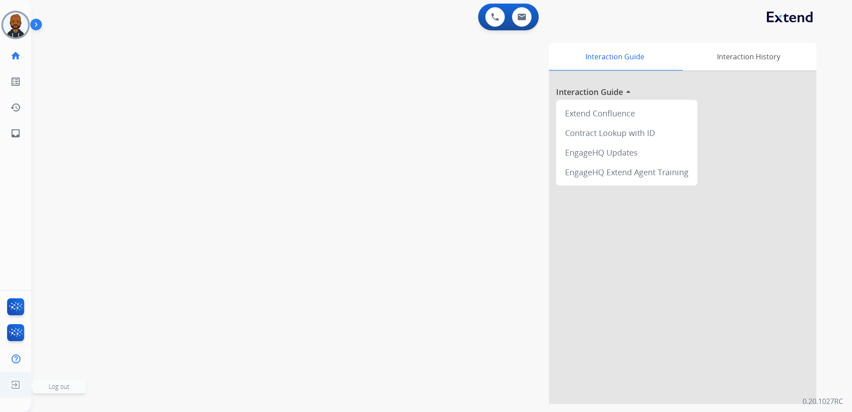
click at [15, 380] on img at bounding box center [16, 384] width 16 height 17
click at [15, 384] on img at bounding box center [16, 384] width 16 height 17
